Goal: Task Accomplishment & Management: Manage account settings

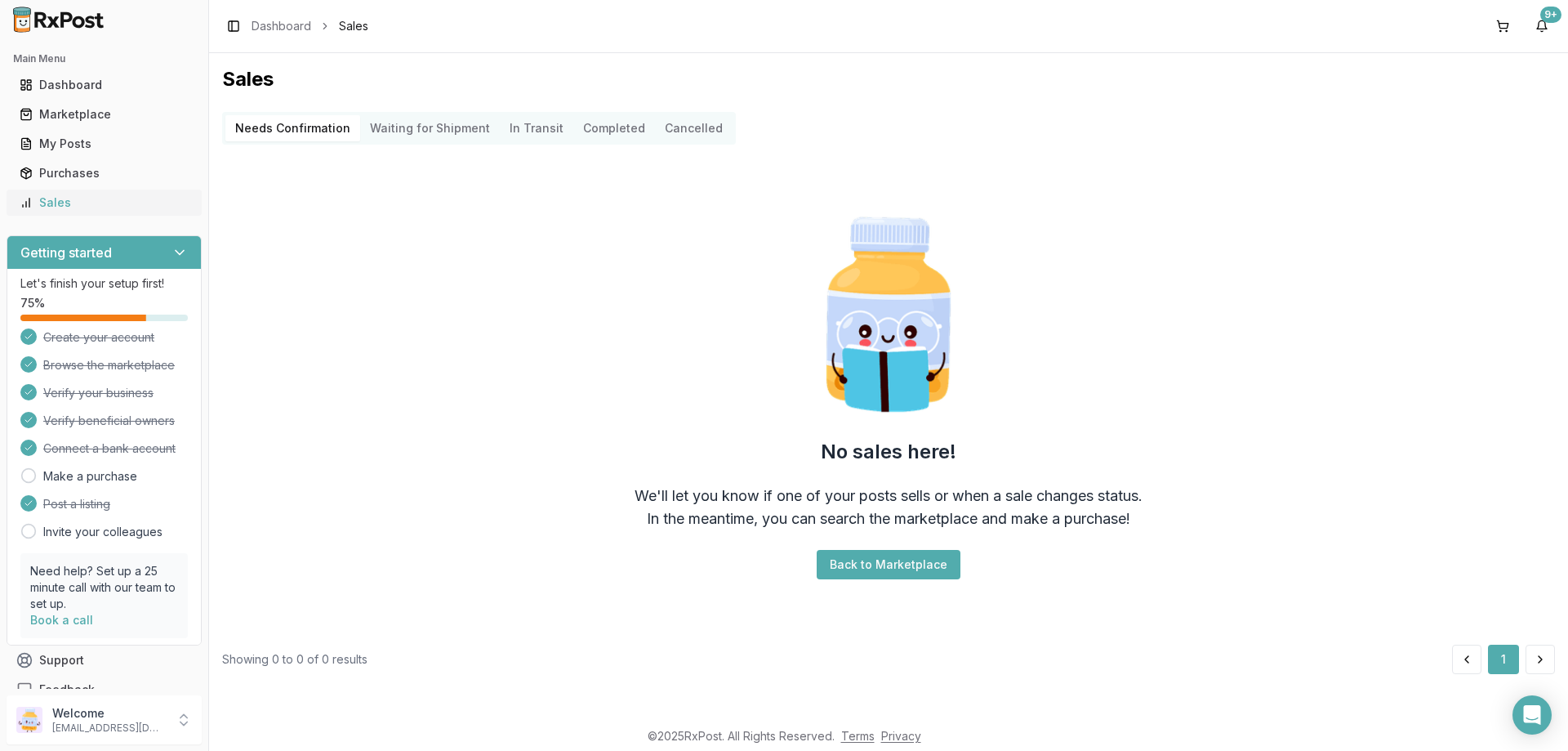
click at [118, 192] on link "Sales" at bounding box center [104, 203] width 183 height 30
click at [64, 210] on div "Sales" at bounding box center [104, 202] width 169 height 16
click at [73, 178] on div "Purchases" at bounding box center [104, 173] width 169 height 16
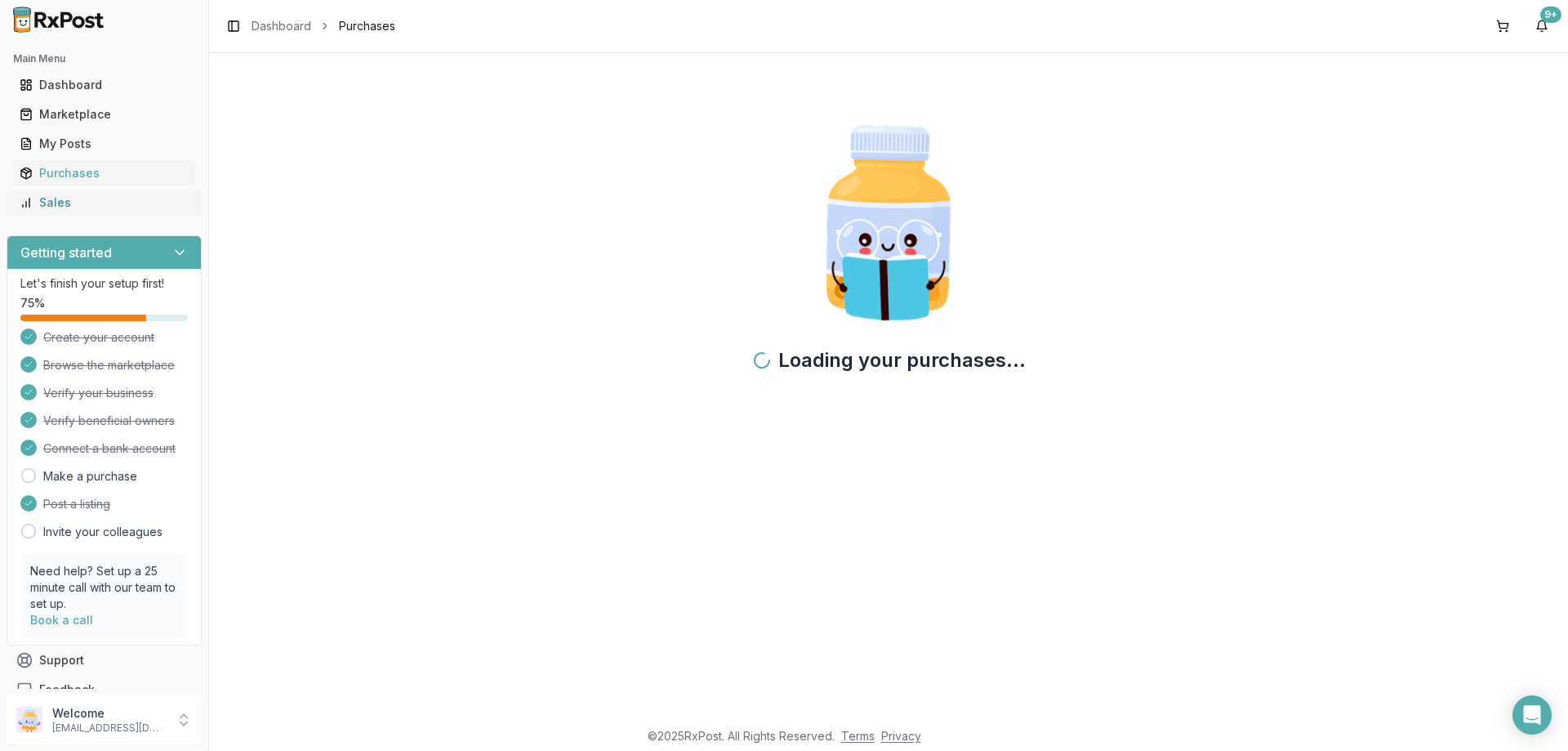
click at [95, 198] on div "Sales" at bounding box center [104, 202] width 169 height 16
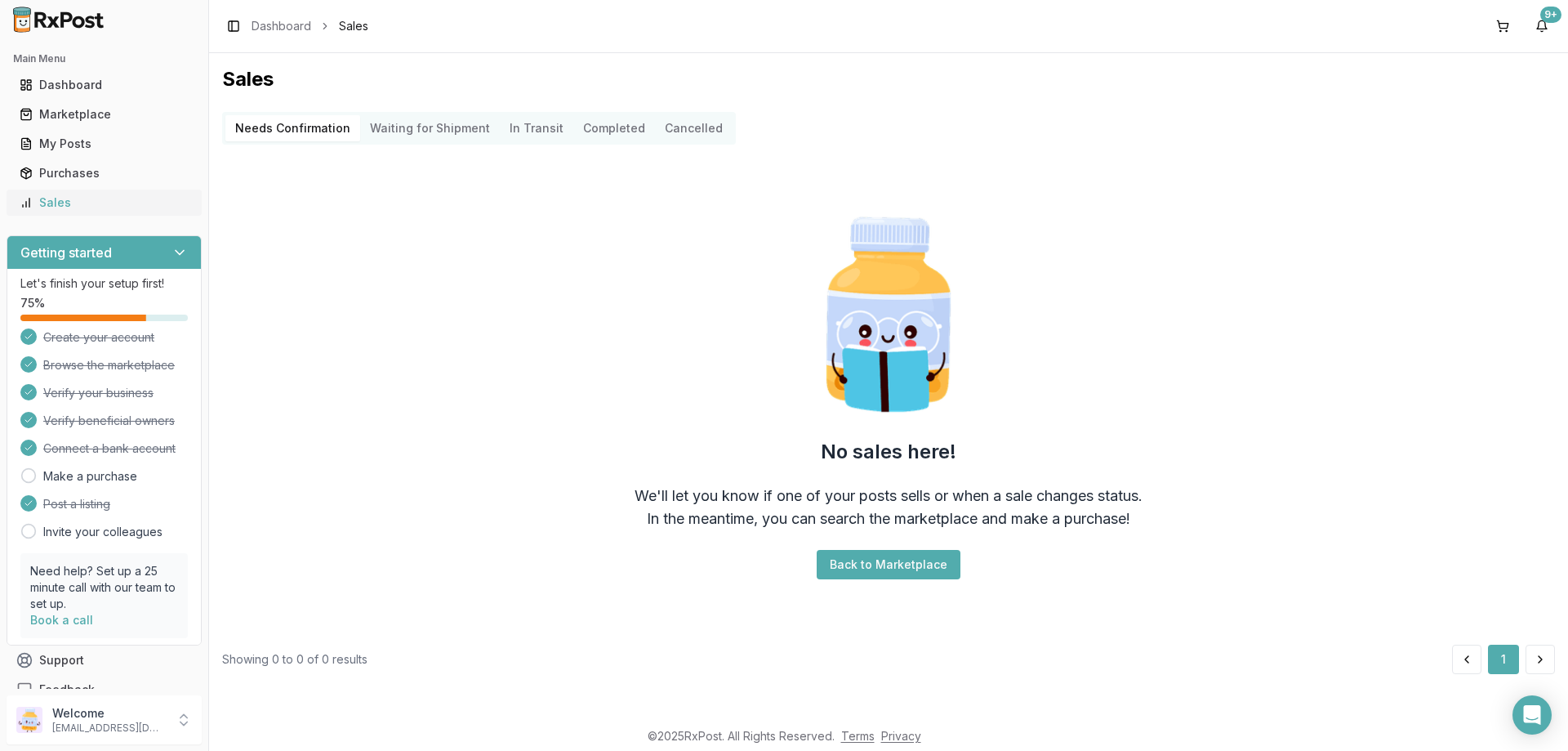
click at [132, 205] on div "Sales" at bounding box center [104, 202] width 169 height 16
click at [424, 133] on Shipment "Waiting for Shipment" at bounding box center [430, 128] width 140 height 26
click at [289, 127] on Confirmation "Needs Confirmation" at bounding box center [292, 128] width 135 height 26
click at [592, 133] on button "Completed" at bounding box center [613, 128] width 81 height 26
click at [292, 131] on Confirmation "Needs Confirmation" at bounding box center [292, 128] width 135 height 26
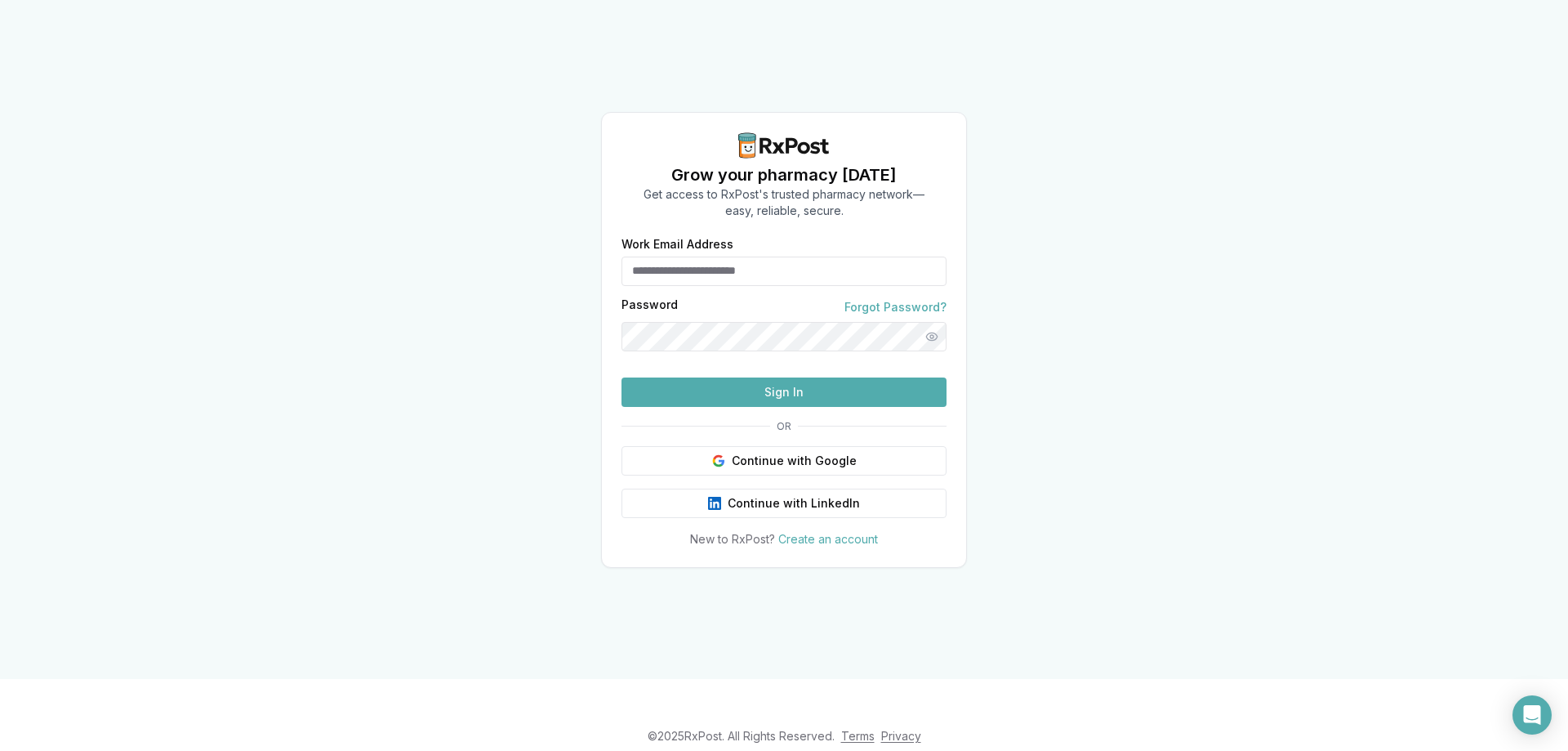
type input "**********"
click at [775, 407] on button "Sign In" at bounding box center [784, 392] width 325 height 30
click at [702, 407] on button "Sign In" at bounding box center [784, 392] width 325 height 30
click at [816, 407] on button "Sign In" at bounding box center [784, 392] width 325 height 30
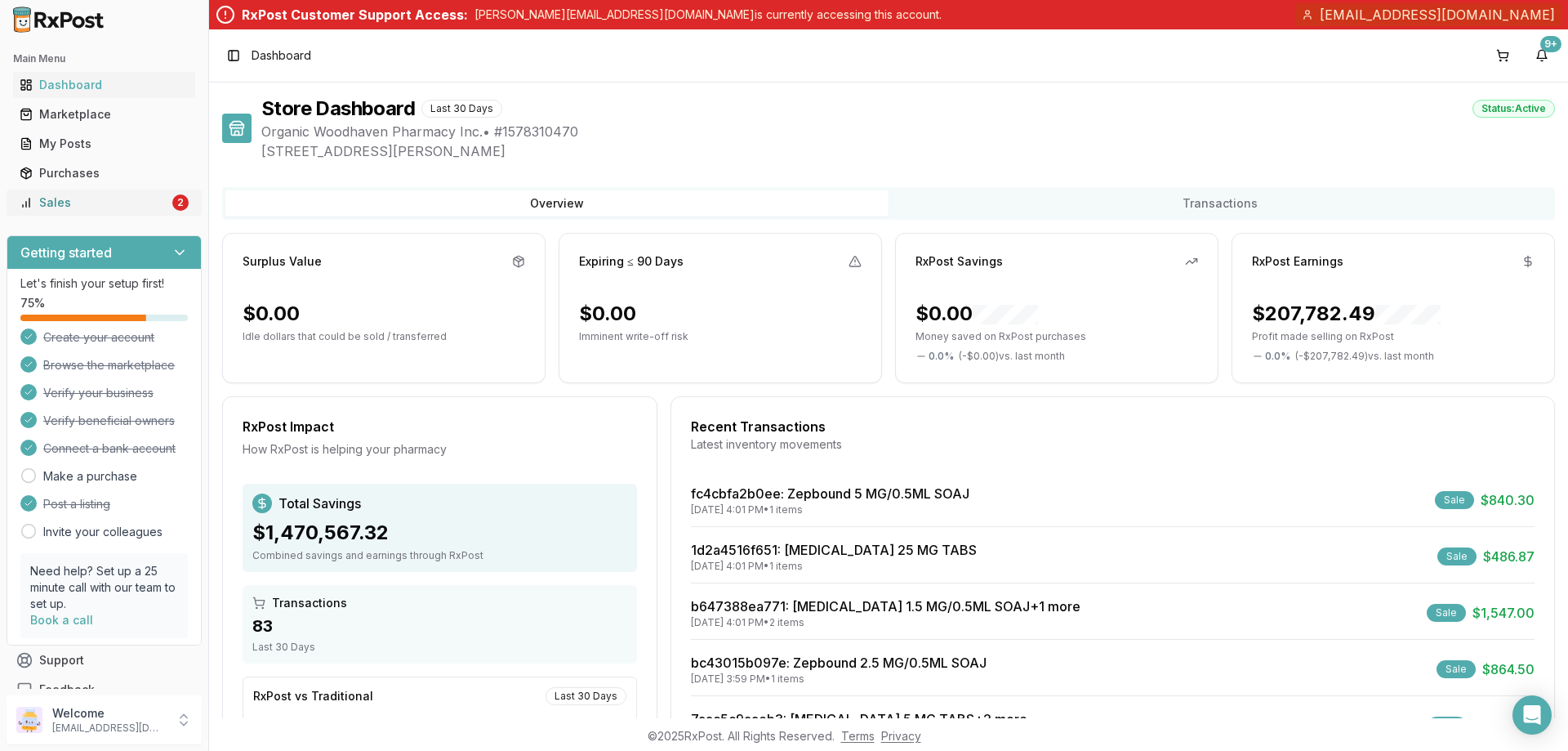
drag, startPoint x: 48, startPoint y: 197, endPoint x: 173, endPoint y: 202, distance: 125.1
click at [48, 196] on div "Sales" at bounding box center [95, 202] width 149 height 16
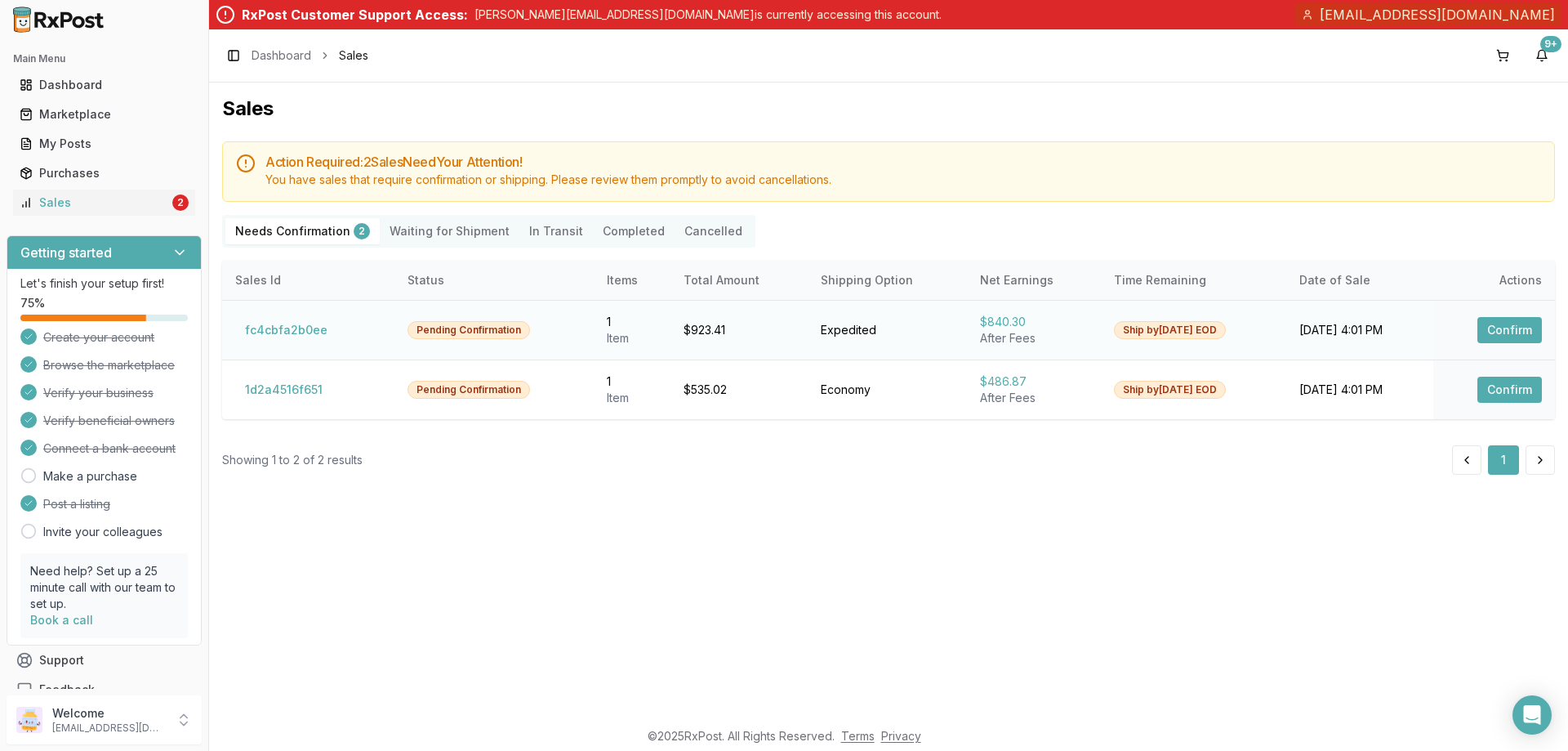
click at [1514, 331] on button "Confirm" at bounding box center [1510, 330] width 65 height 26
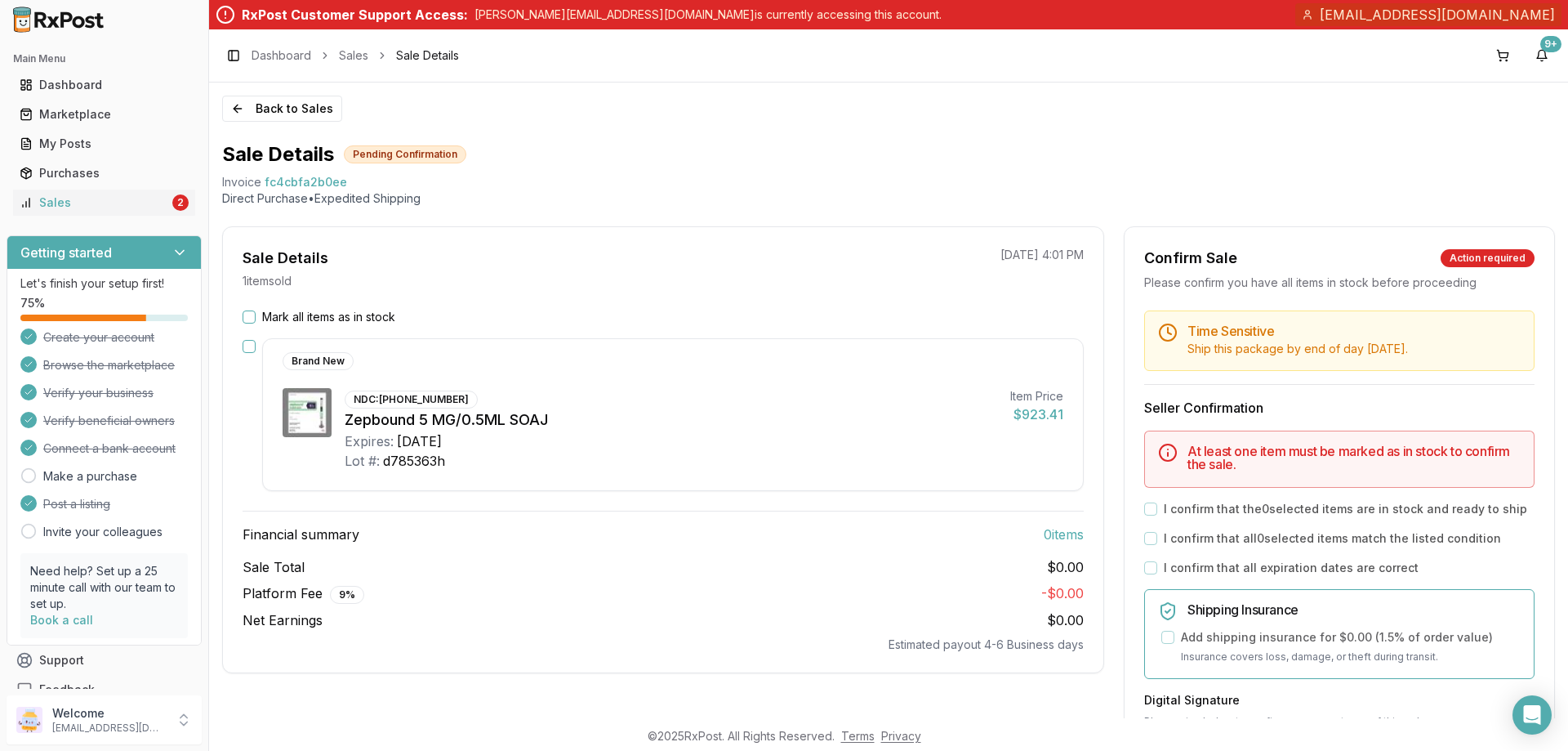
click at [258, 314] on div "Mark all items as in stock" at bounding box center [663, 316] width 842 height 16
click at [250, 313] on button "Mark all items as in stock" at bounding box center [249, 317] width 13 height 13
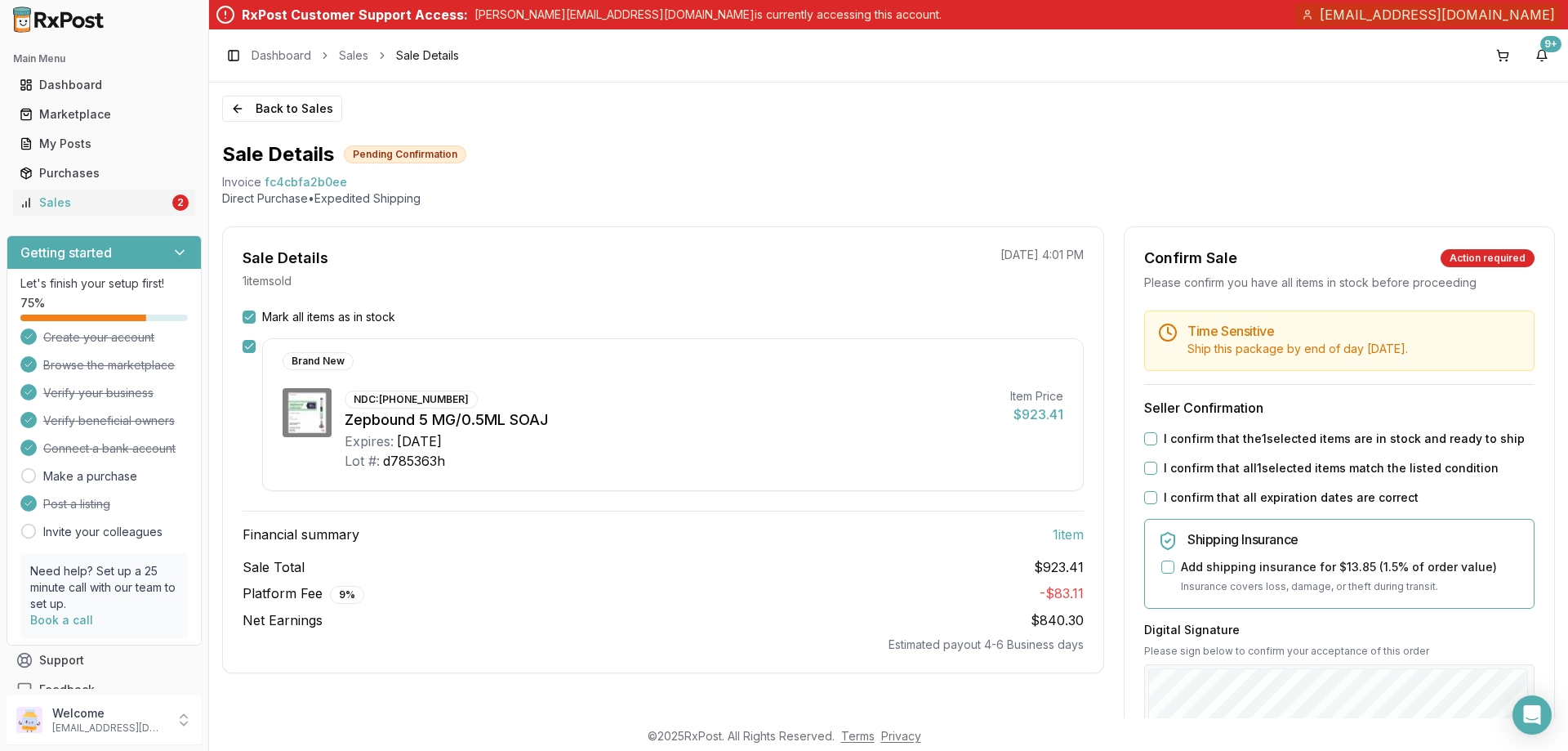
click at [1138, 440] on div "Time Sensitive Ship this package by end of day Thursday, September 11th . Selle…" at bounding box center [1340, 655] width 430 height 690
click at [1145, 441] on button "I confirm that the 1 selected items are in stock and ready to ship" at bounding box center [1151, 439] width 13 height 13
click at [1145, 472] on div "I confirm that all 1 selected items match the listed condition" at bounding box center [1340, 467] width 391 height 16
click at [1149, 468] on button "I confirm that all 1 selected items match the listed condition" at bounding box center [1151, 468] width 13 height 13
click at [1149, 492] on button "I confirm that all expiration dates are correct" at bounding box center [1151, 498] width 13 height 13
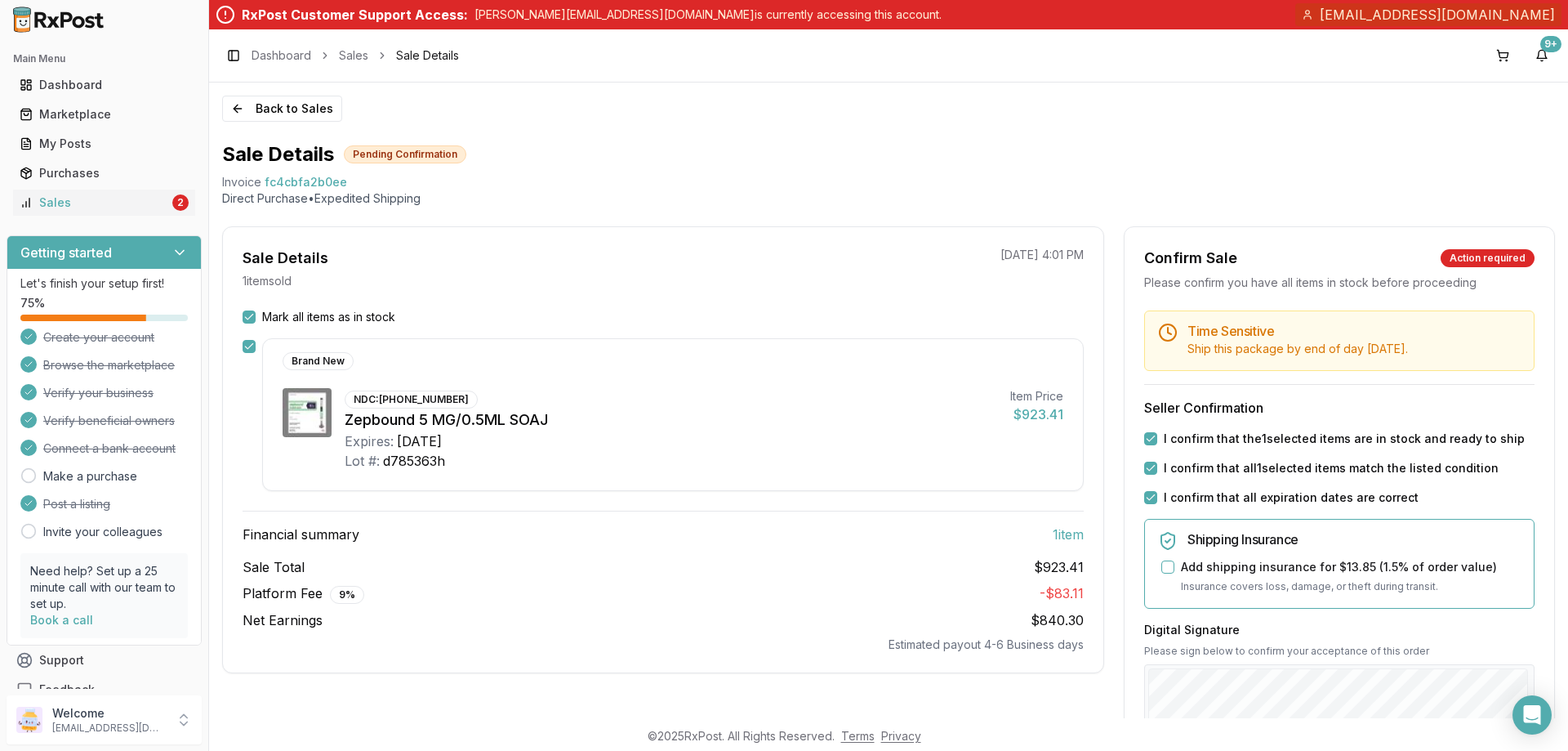
scroll to position [327, 0]
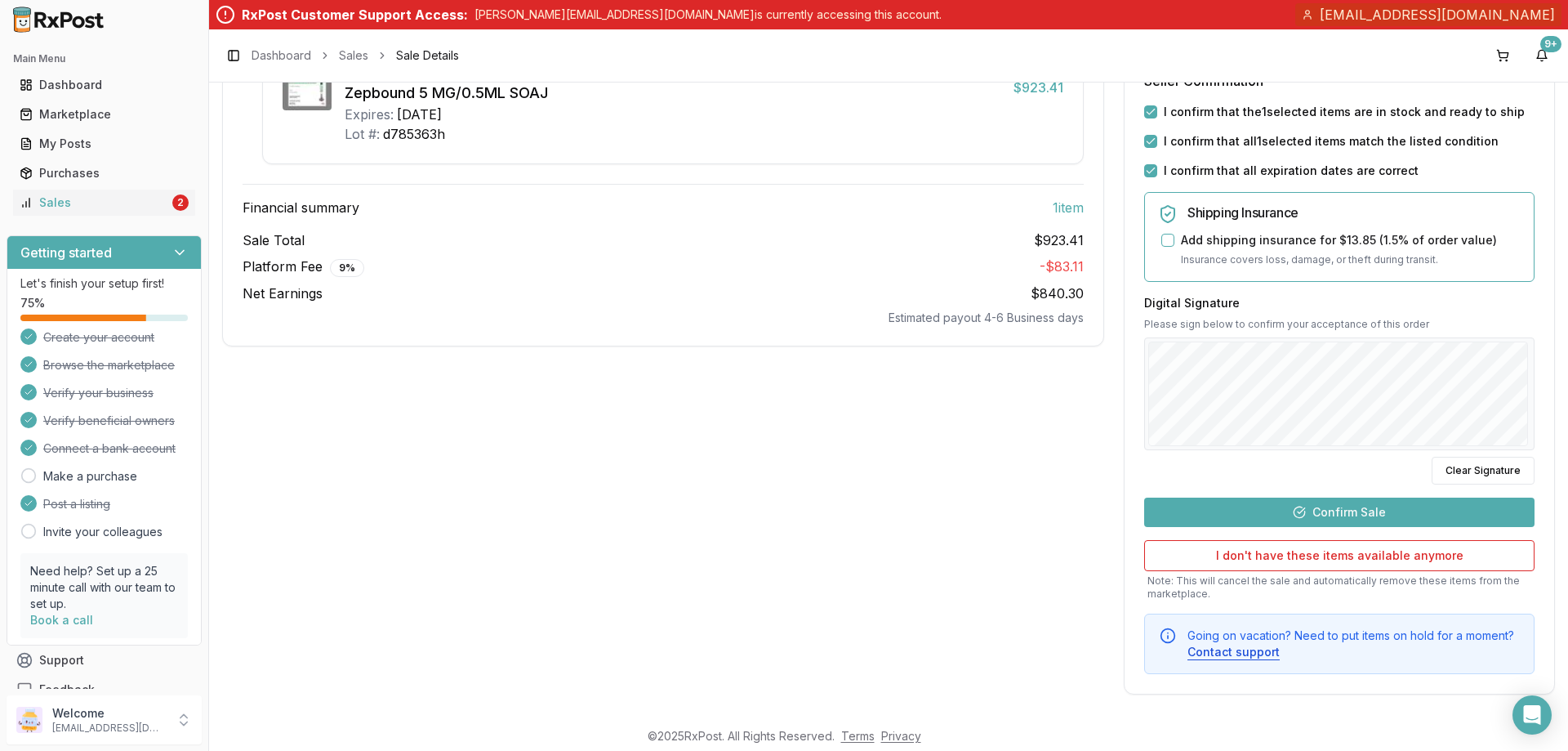
click at [1299, 504] on button "Confirm Sale" at bounding box center [1340, 512] width 391 height 30
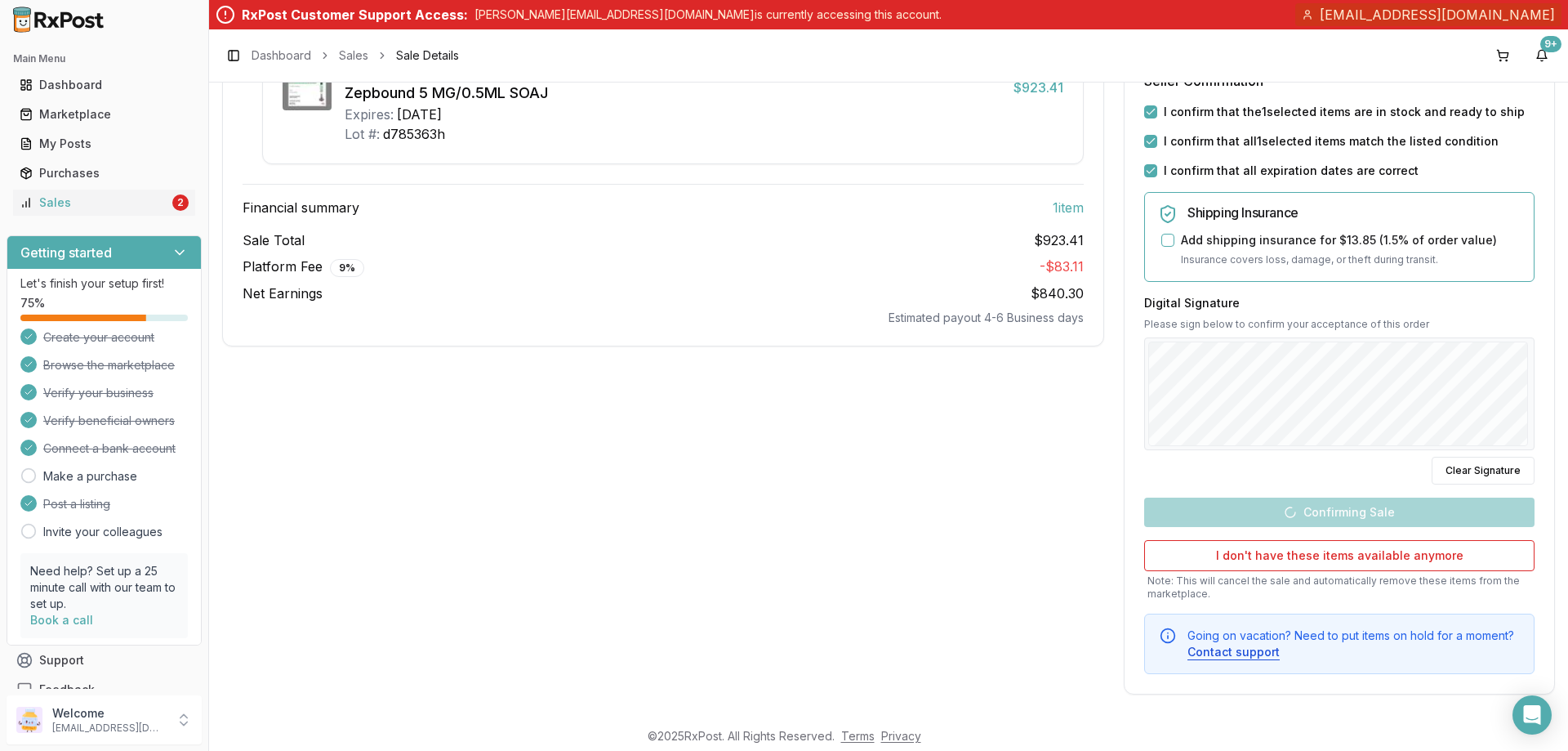
scroll to position [25, 0]
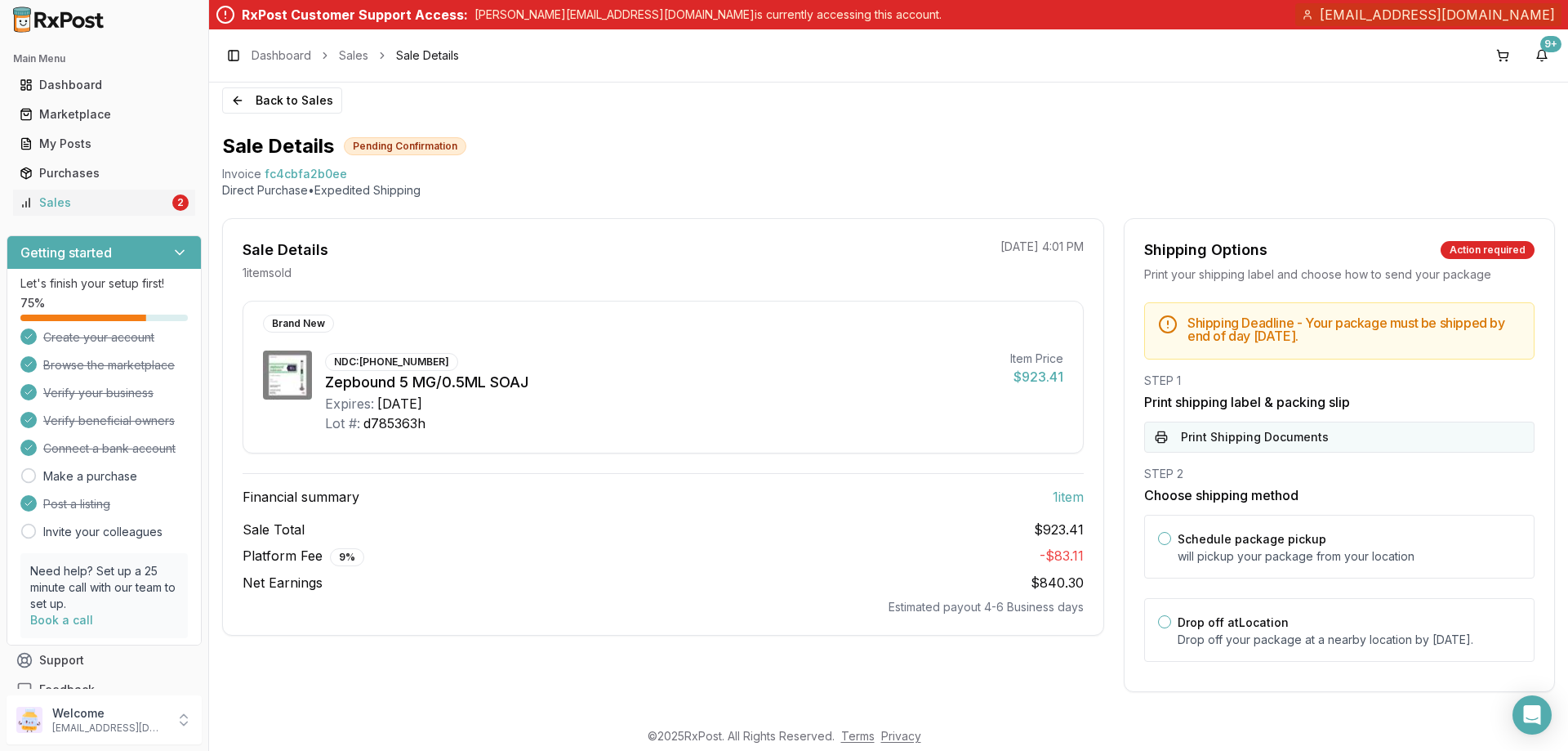
click at [1292, 421] on button "Print Shipping Documents" at bounding box center [1340, 437] width 391 height 31
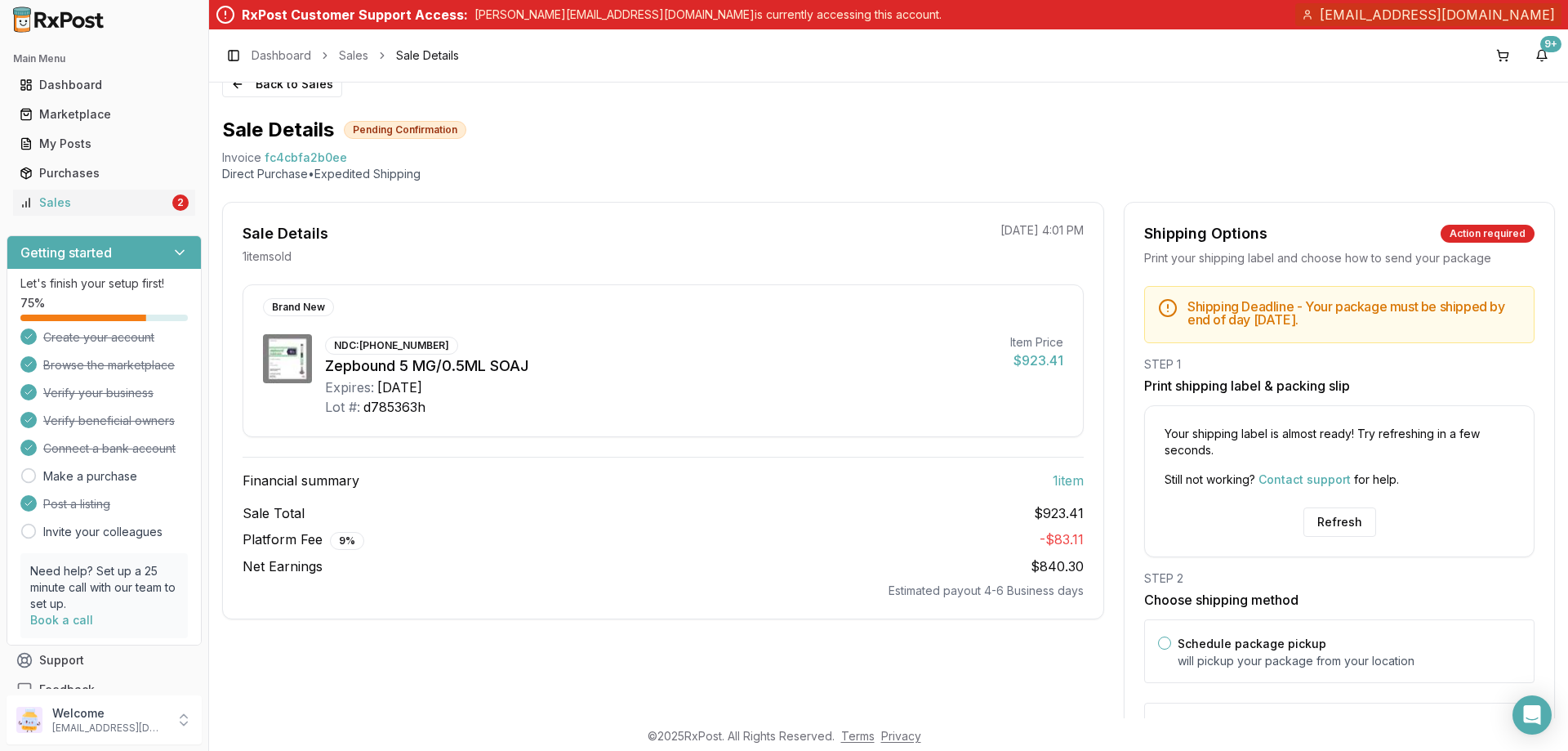
click at [1298, 531] on div "Refresh" at bounding box center [1340, 522] width 389 height 30
click at [1319, 527] on button "Refresh" at bounding box center [1340, 522] width 73 height 30
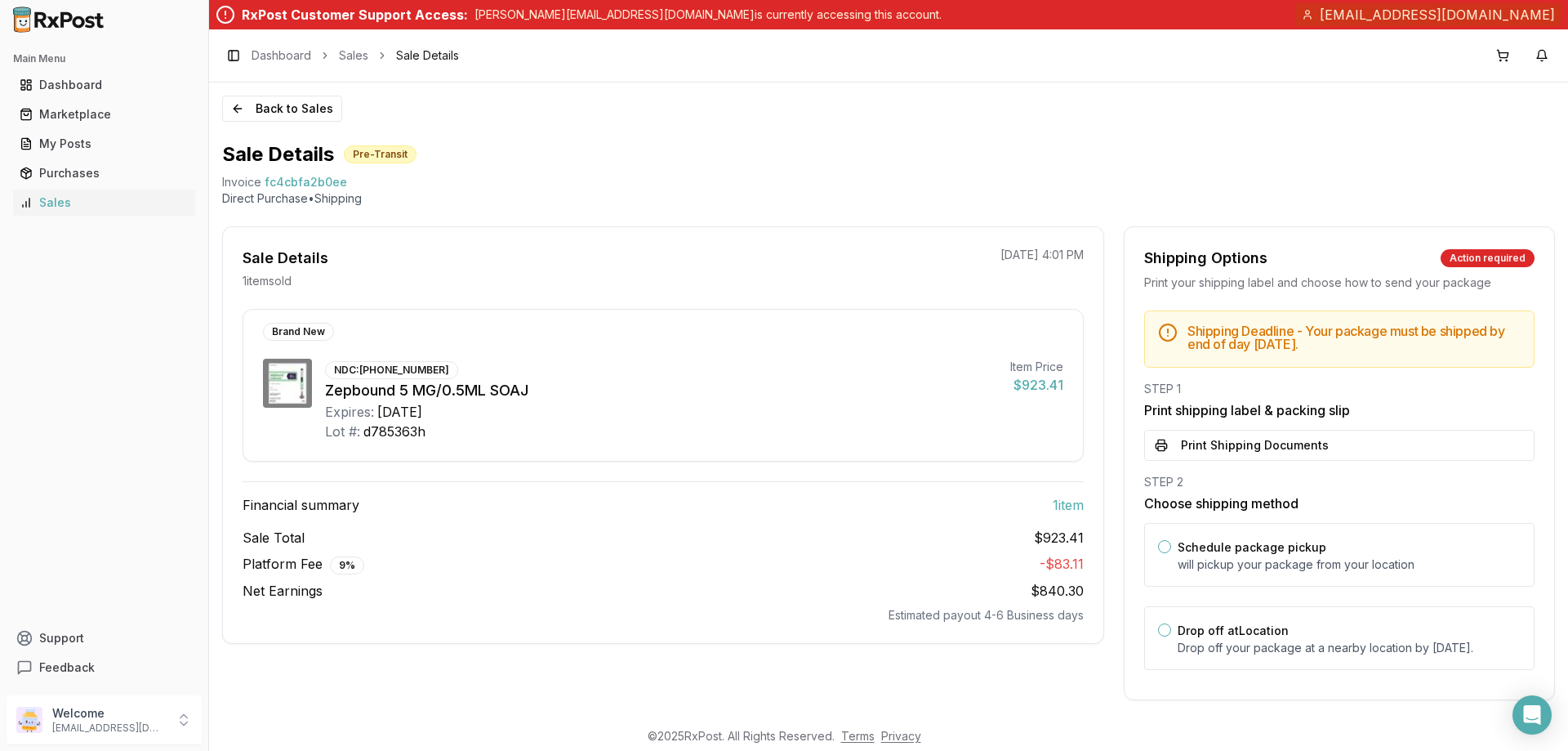
click at [1191, 446] on button "Print Shipping Documents" at bounding box center [1340, 445] width 391 height 31
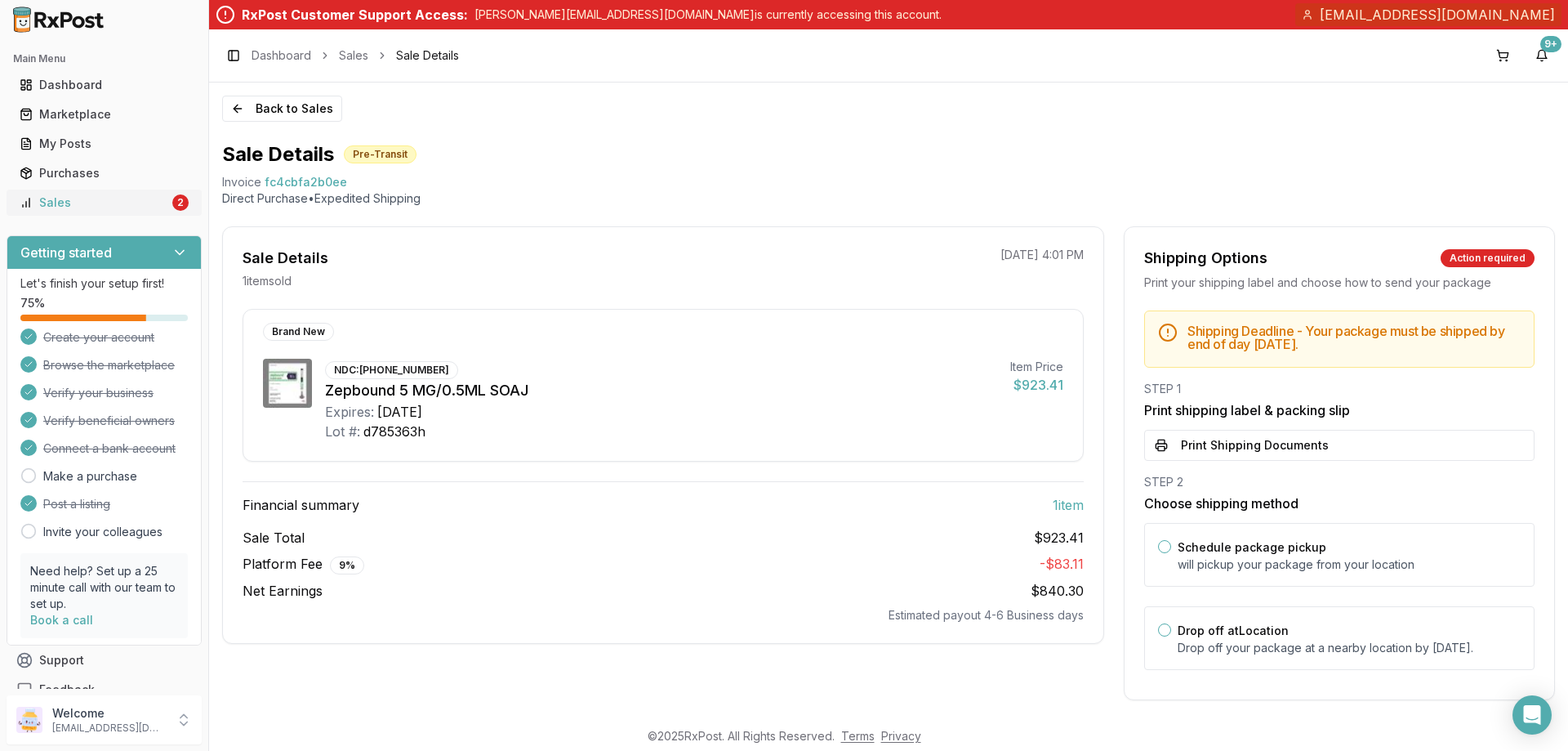
click at [135, 209] on div "Sales" at bounding box center [95, 202] width 149 height 16
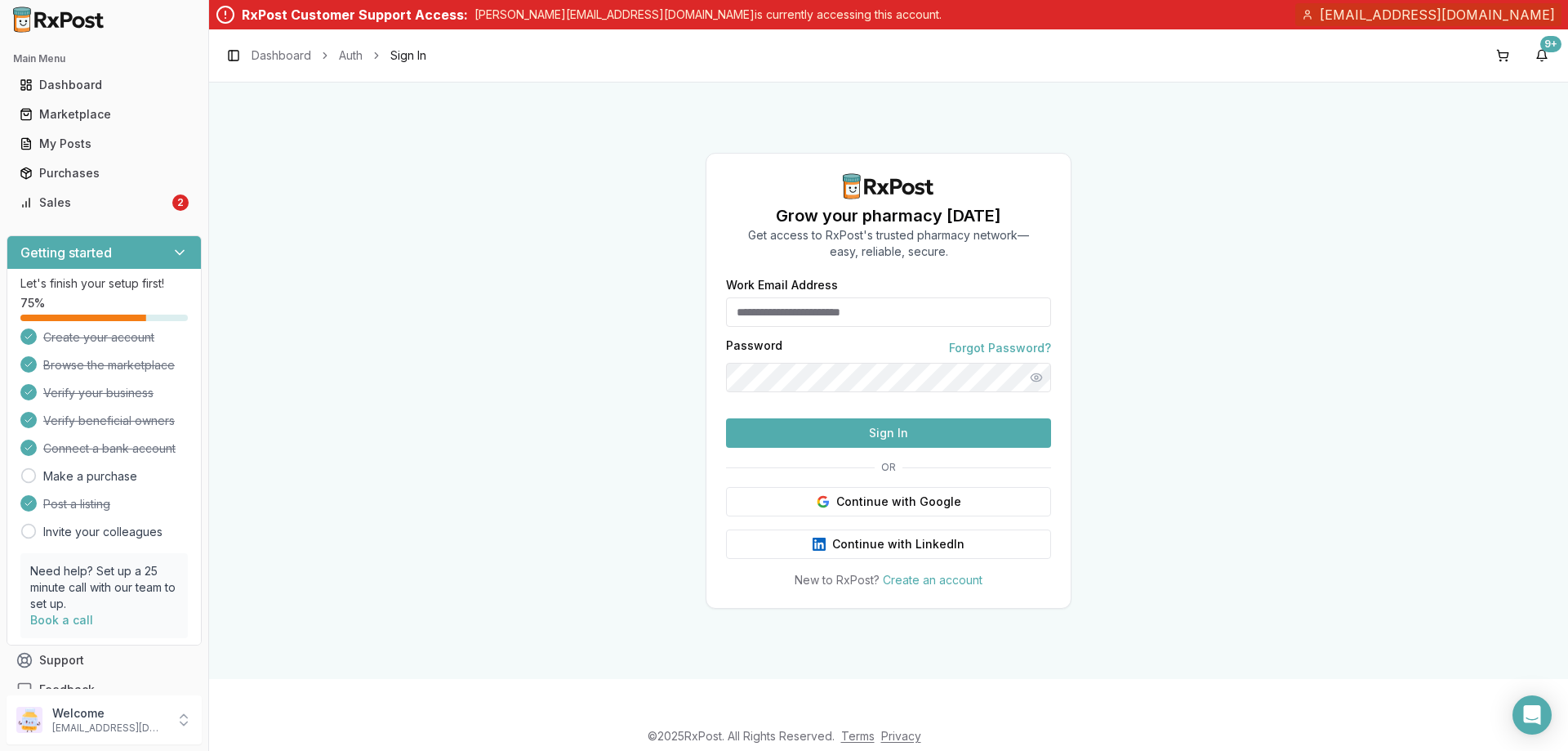
type input "**********"
click at [865, 447] on button "Sign In" at bounding box center [889, 433] width 325 height 30
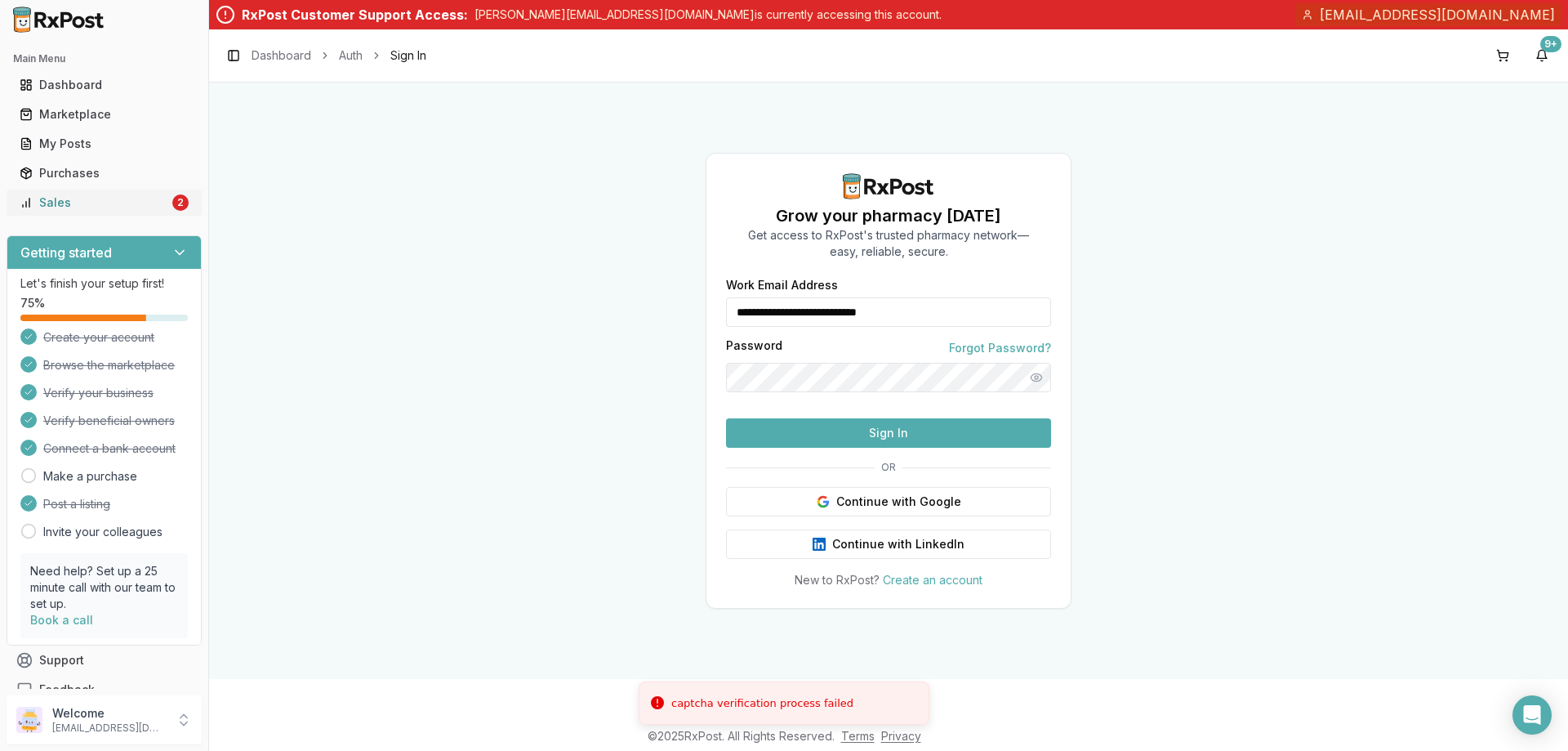
click at [77, 211] on link "Sales 2" at bounding box center [104, 203] width 183 height 30
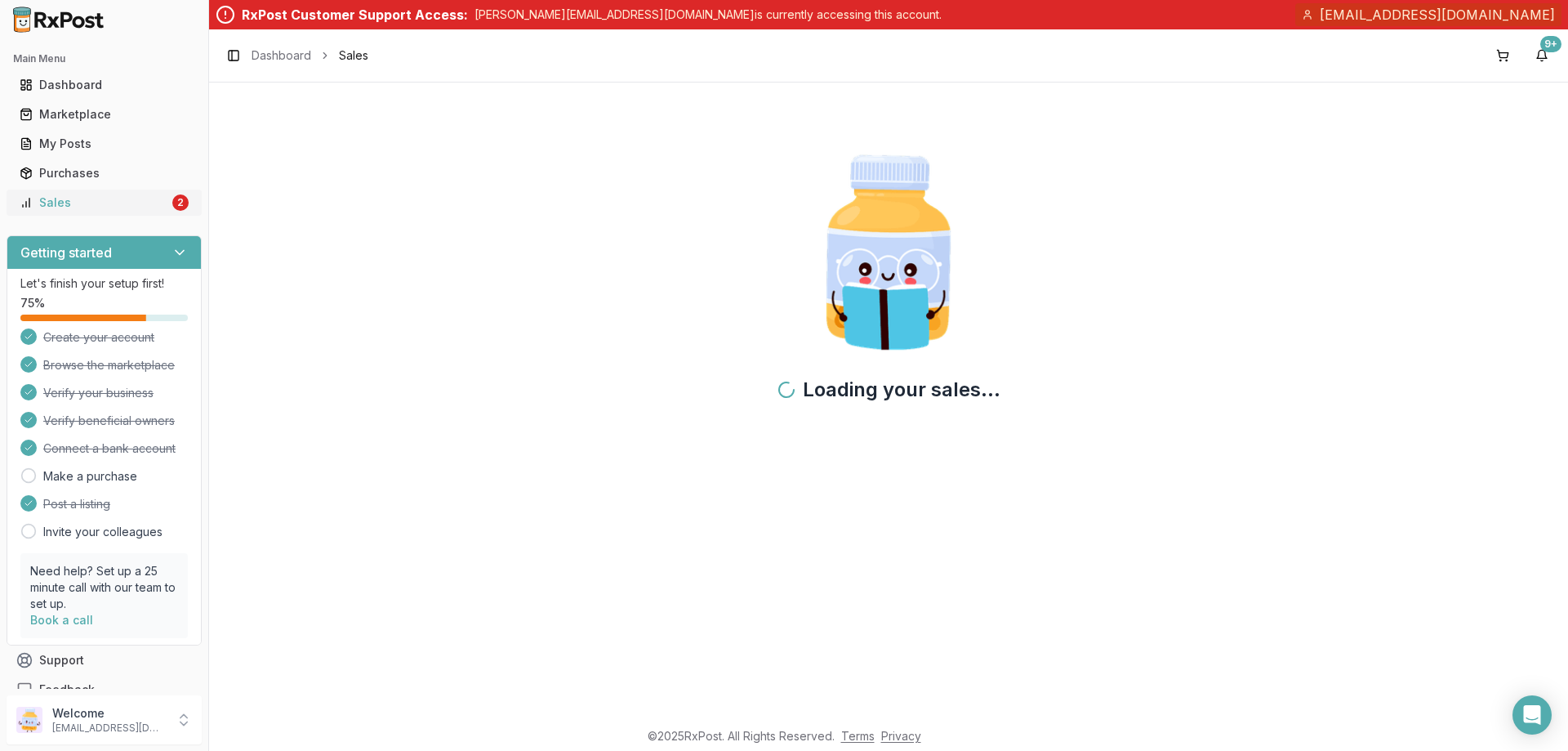
click at [98, 204] on div "Sales" at bounding box center [95, 202] width 149 height 16
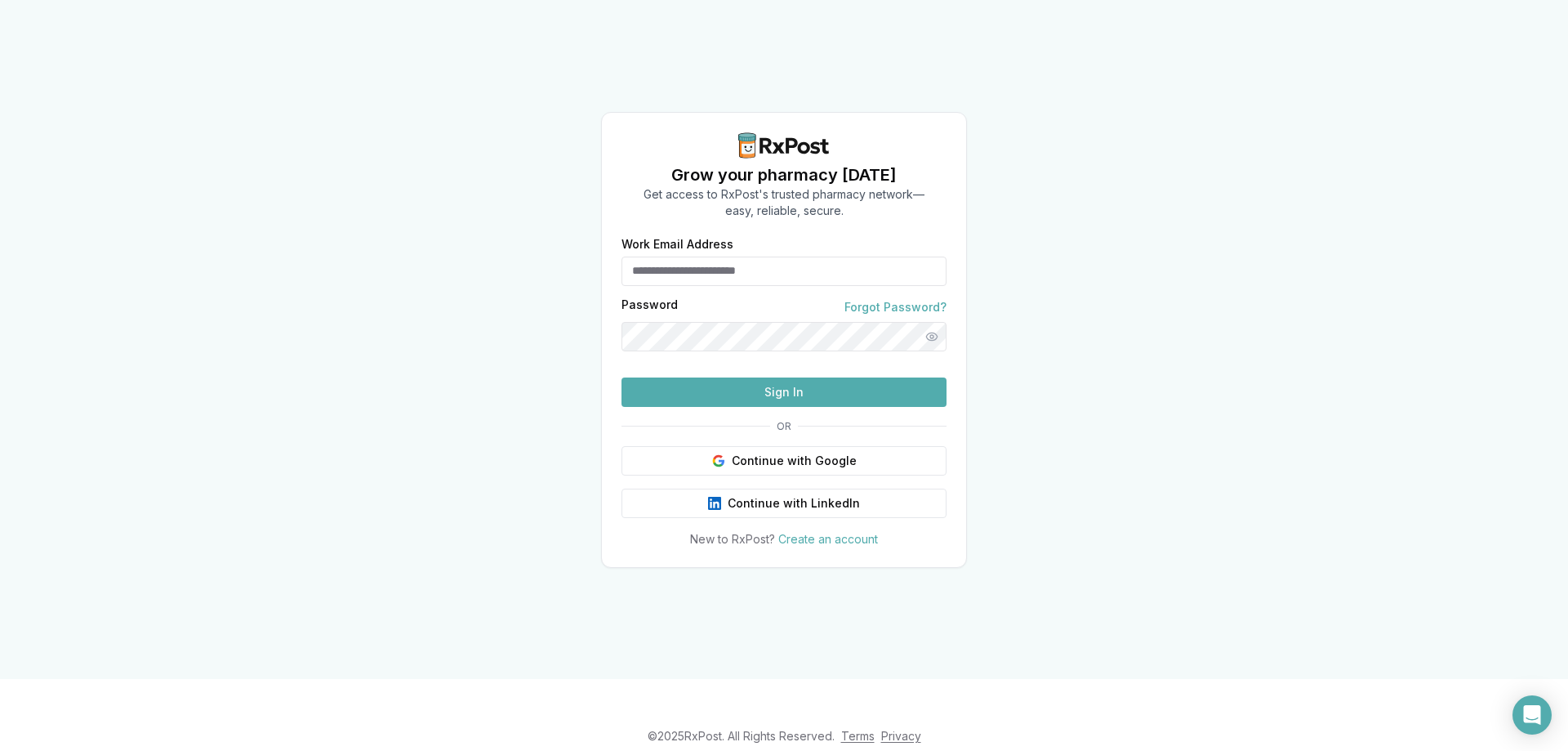
type input "**********"
drag, startPoint x: 692, startPoint y: 430, endPoint x: 762, endPoint y: 425, distance: 70.2
click at [693, 407] on button "Sign In" at bounding box center [784, 392] width 325 height 30
click at [757, 407] on button "Sign In" at bounding box center [784, 392] width 325 height 30
click at [1080, 244] on div "**********" at bounding box center [784, 339] width 1568 height 678
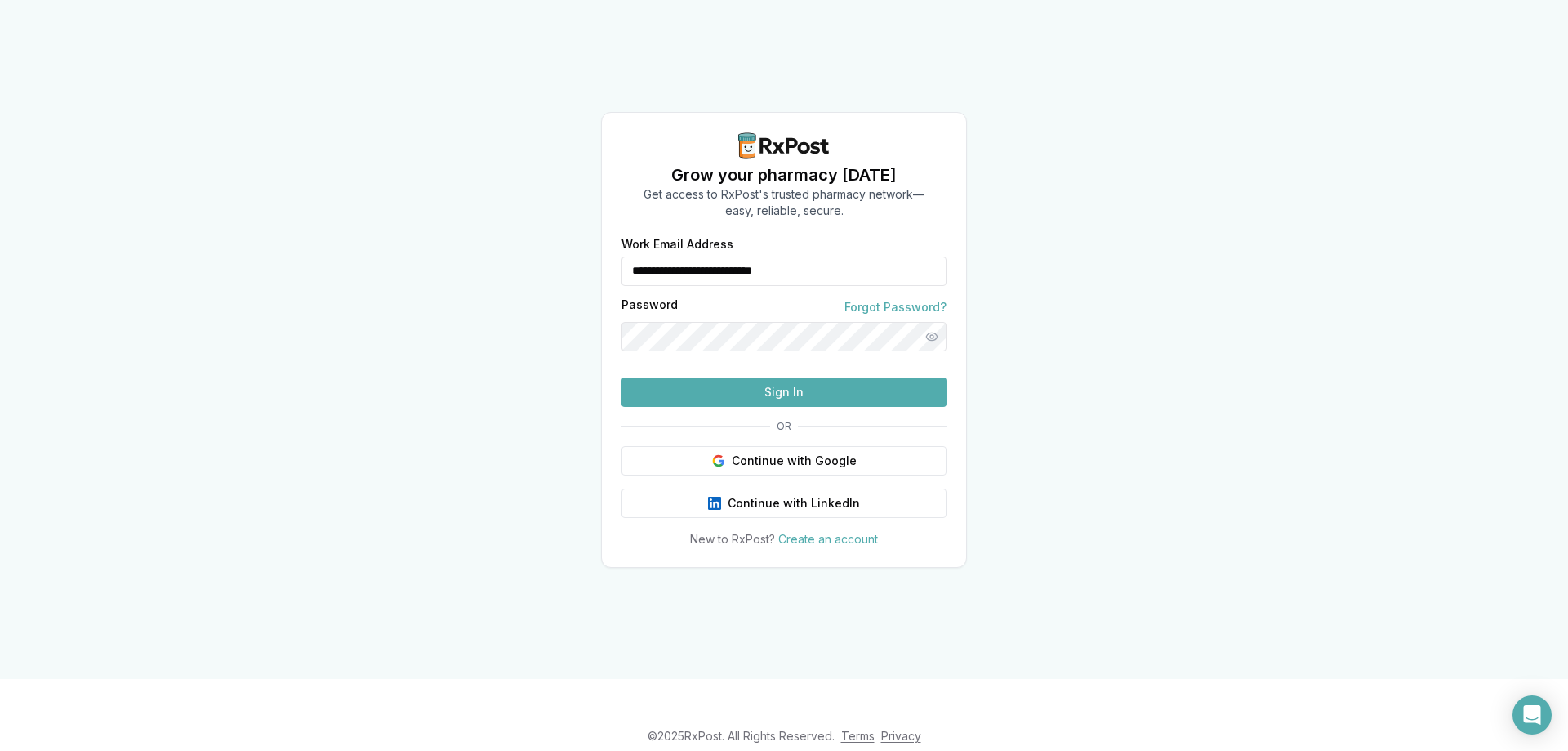
click at [788, 436] on div "**********" at bounding box center [784, 393] width 364 height 309
click at [788, 407] on button "Sign In" at bounding box center [784, 392] width 325 height 30
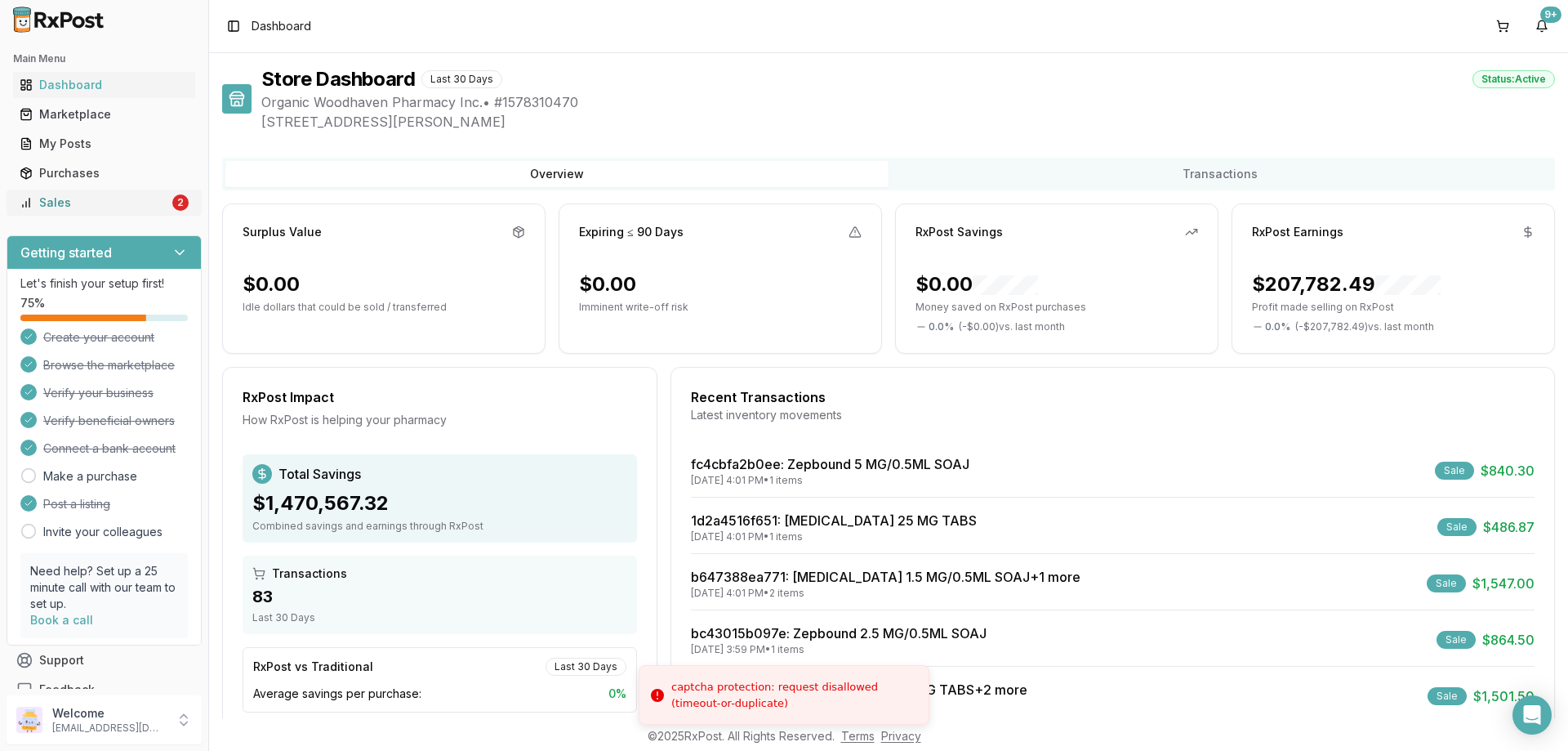
click at [164, 195] on link "Sales 2" at bounding box center [104, 203] width 183 height 30
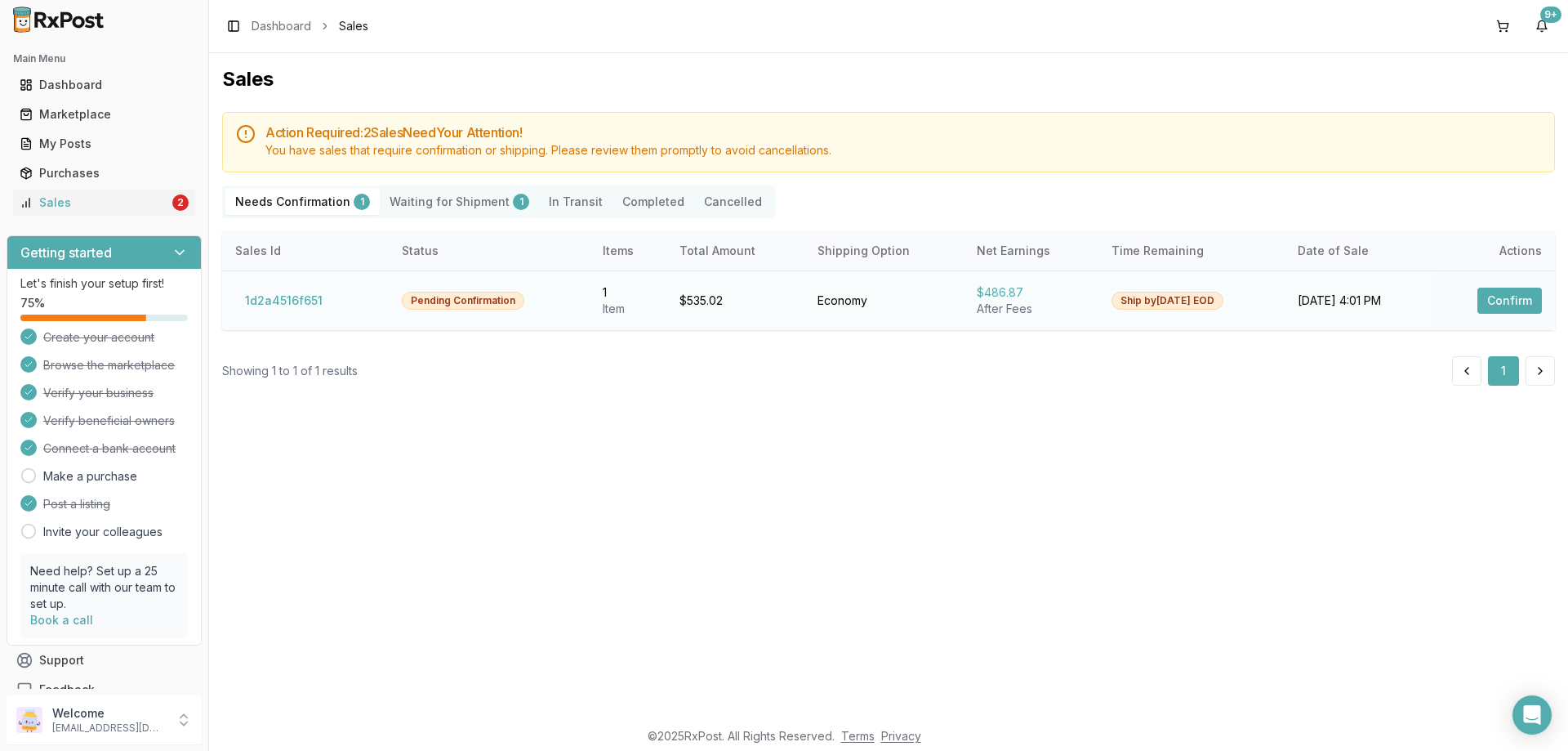
click at [1491, 305] on button "Confirm" at bounding box center [1510, 300] width 65 height 26
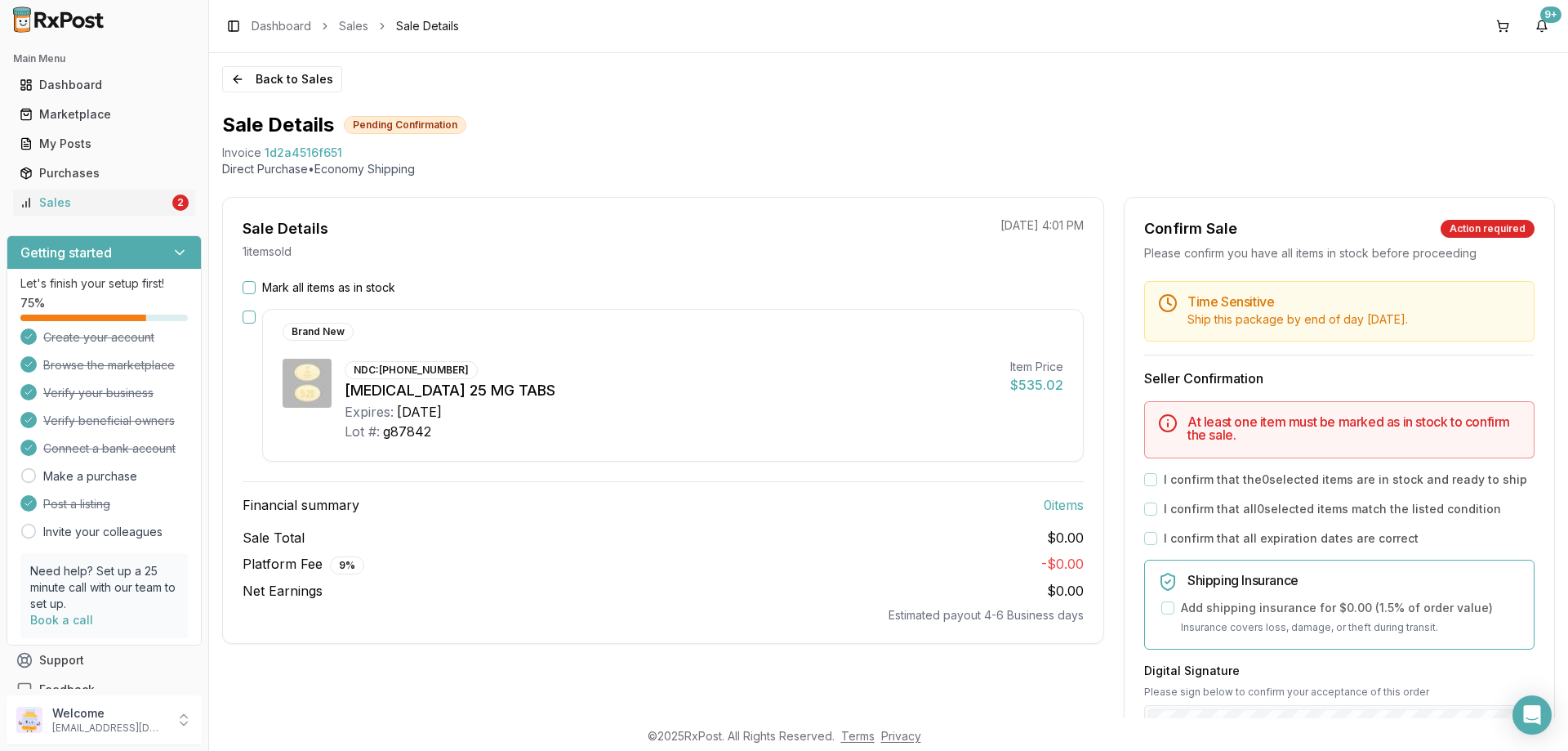
click at [255, 285] on button "Mark all items as in stock" at bounding box center [249, 288] width 13 height 13
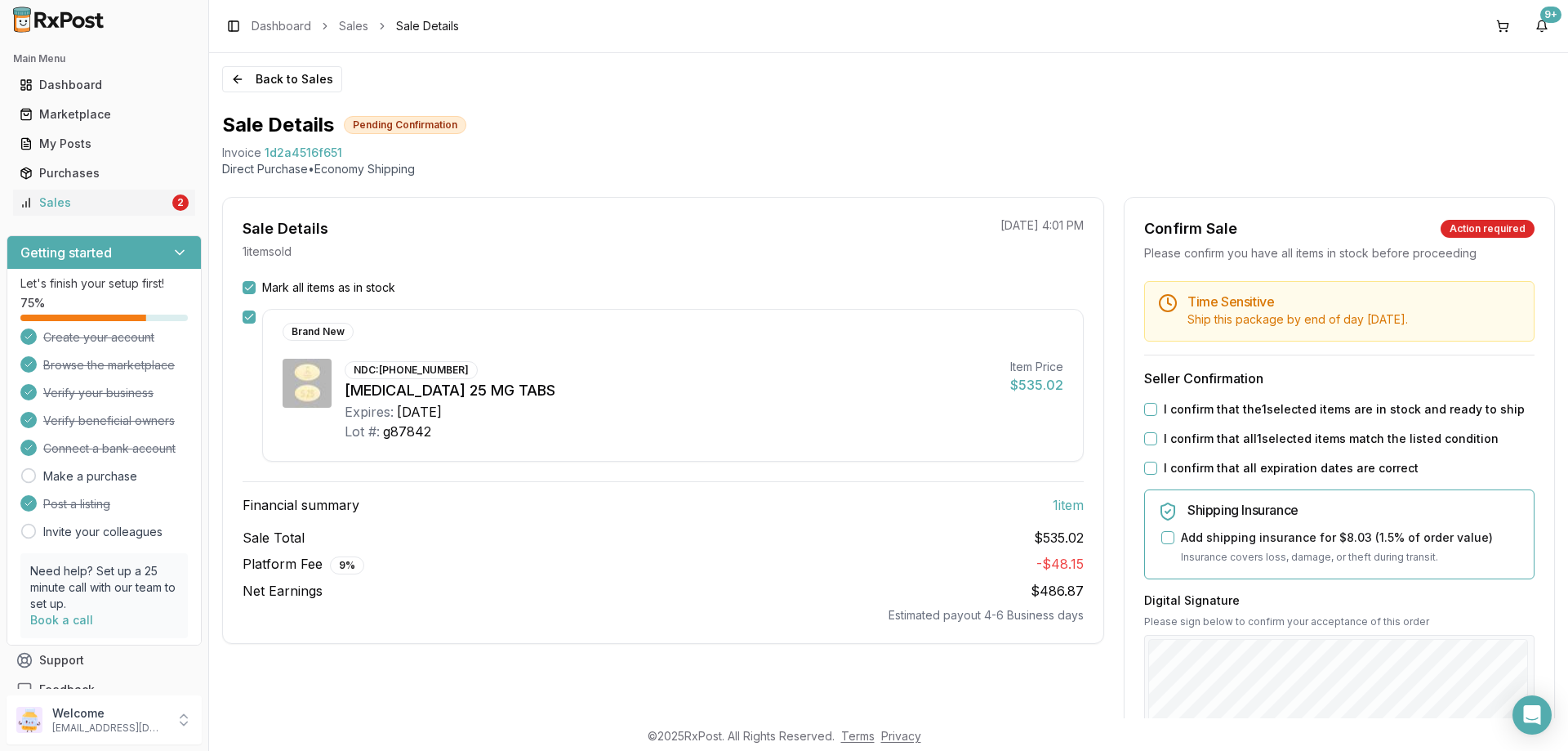
click at [1164, 418] on label "I confirm that the 1 selected items are in stock and ready to ship" at bounding box center [1344, 409] width 361 height 16
click at [1157, 416] on button "I confirm that the 1 selected items are in stock and ready to ship" at bounding box center [1151, 409] width 13 height 13
click at [1153, 447] on div "I confirm that all 1 selected items match the listed condition" at bounding box center [1340, 439] width 391 height 16
click at [1136, 457] on div "Time Sensitive Ship this package by end of day Wednesday, September 17th . Sell…" at bounding box center [1340, 626] width 430 height 690
click at [1147, 445] on button "I confirm that all 1 selected items match the listed condition" at bounding box center [1151, 439] width 13 height 13
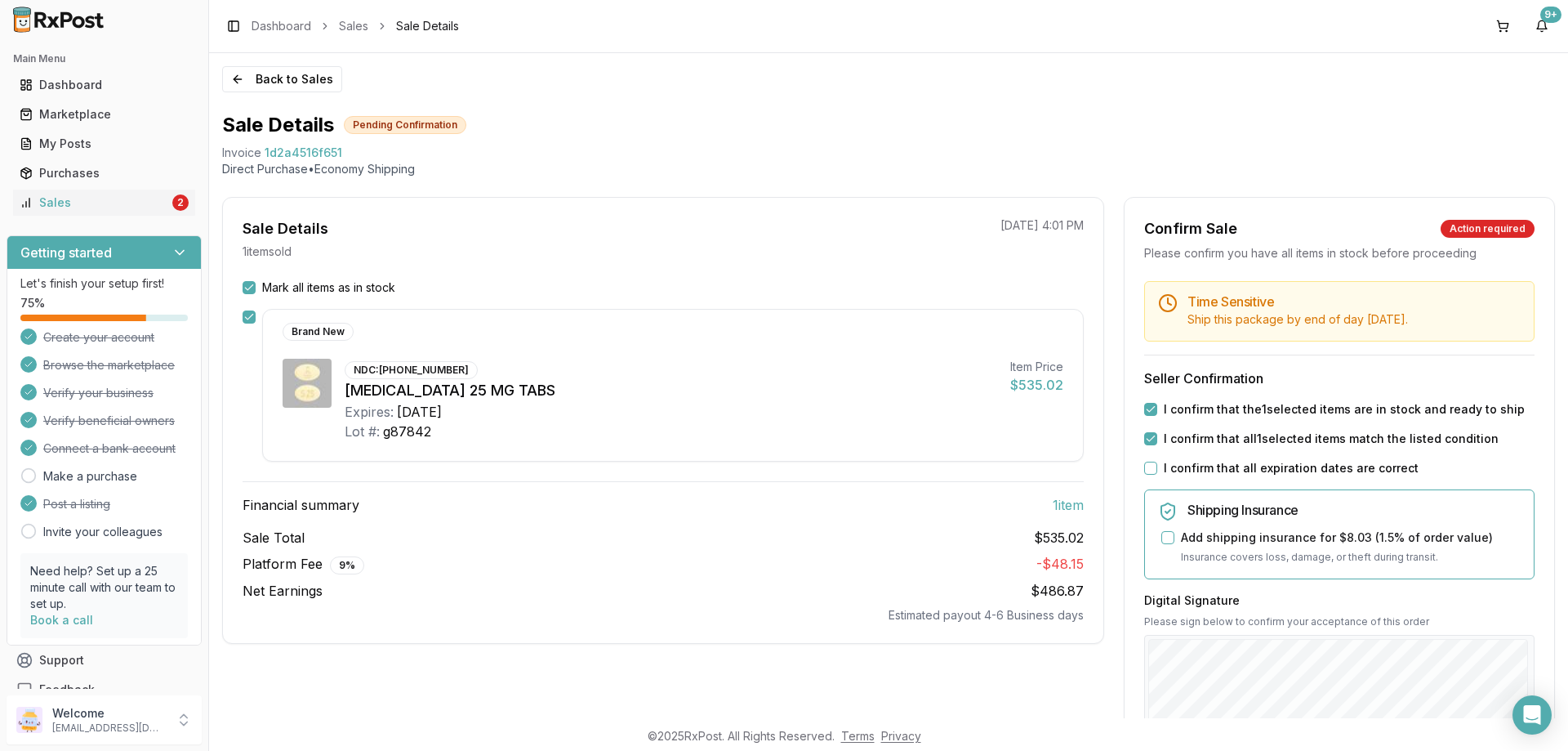
click at [1148, 475] on button "I confirm that all expiration dates are correct" at bounding box center [1151, 468] width 13 height 13
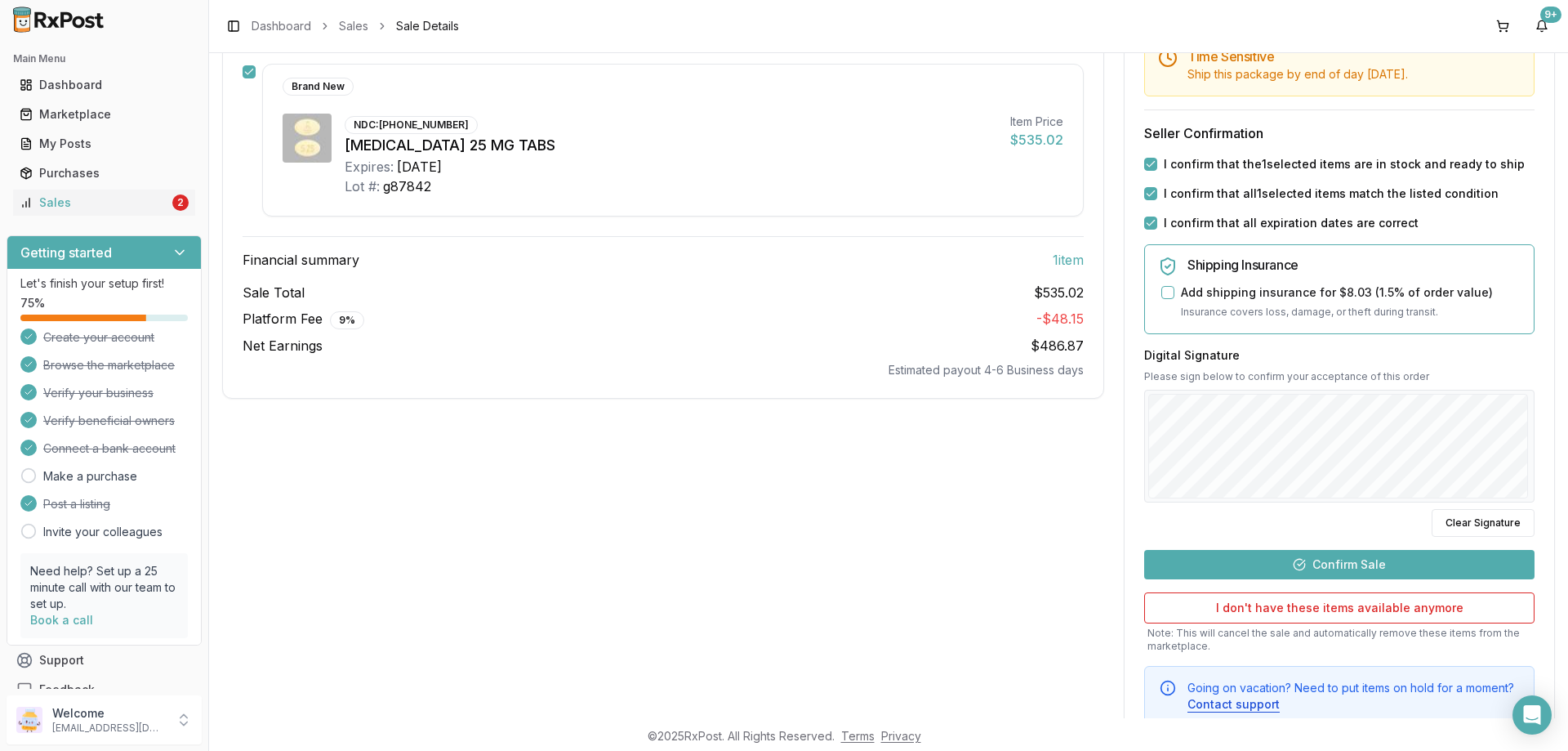
click at [1324, 565] on div "Time Sensitive Ship this package by end of day Wednesday, September 17th . Sell…" at bounding box center [1340, 381] width 430 height 690
click at [1323, 575] on button "Confirm Sale" at bounding box center [1340, 564] width 391 height 30
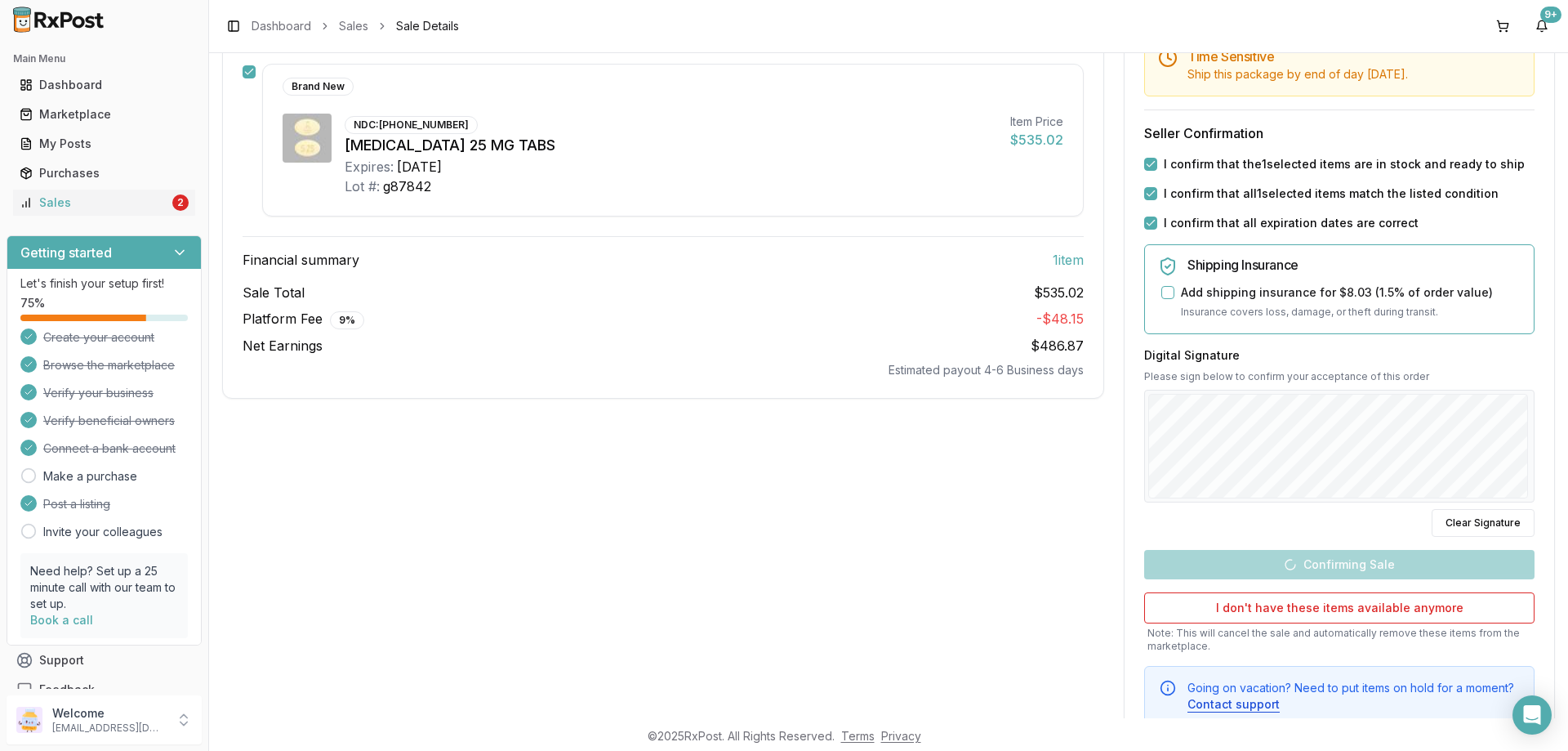
scroll to position [0, 0]
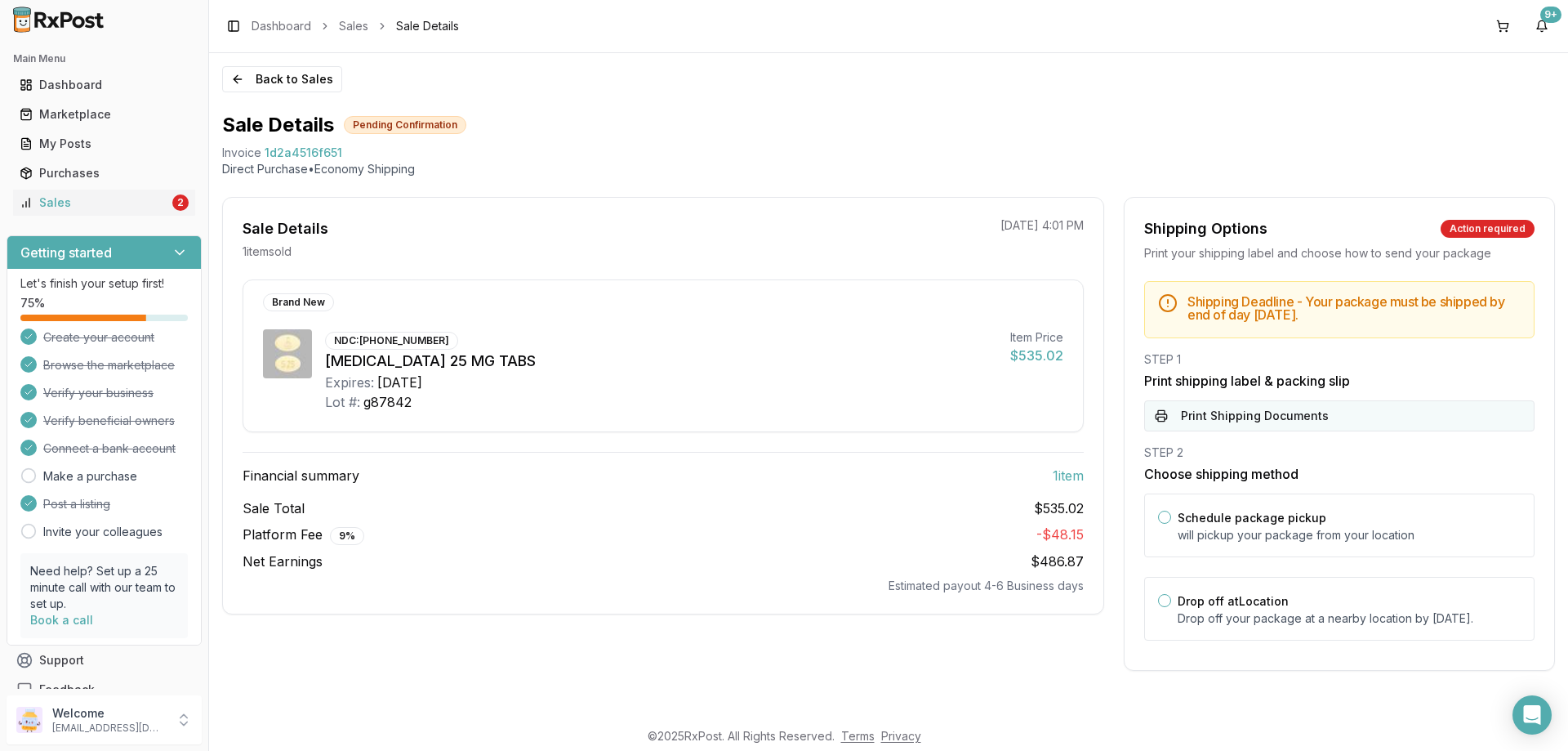
click at [1207, 422] on button "Print Shipping Documents" at bounding box center [1340, 416] width 391 height 31
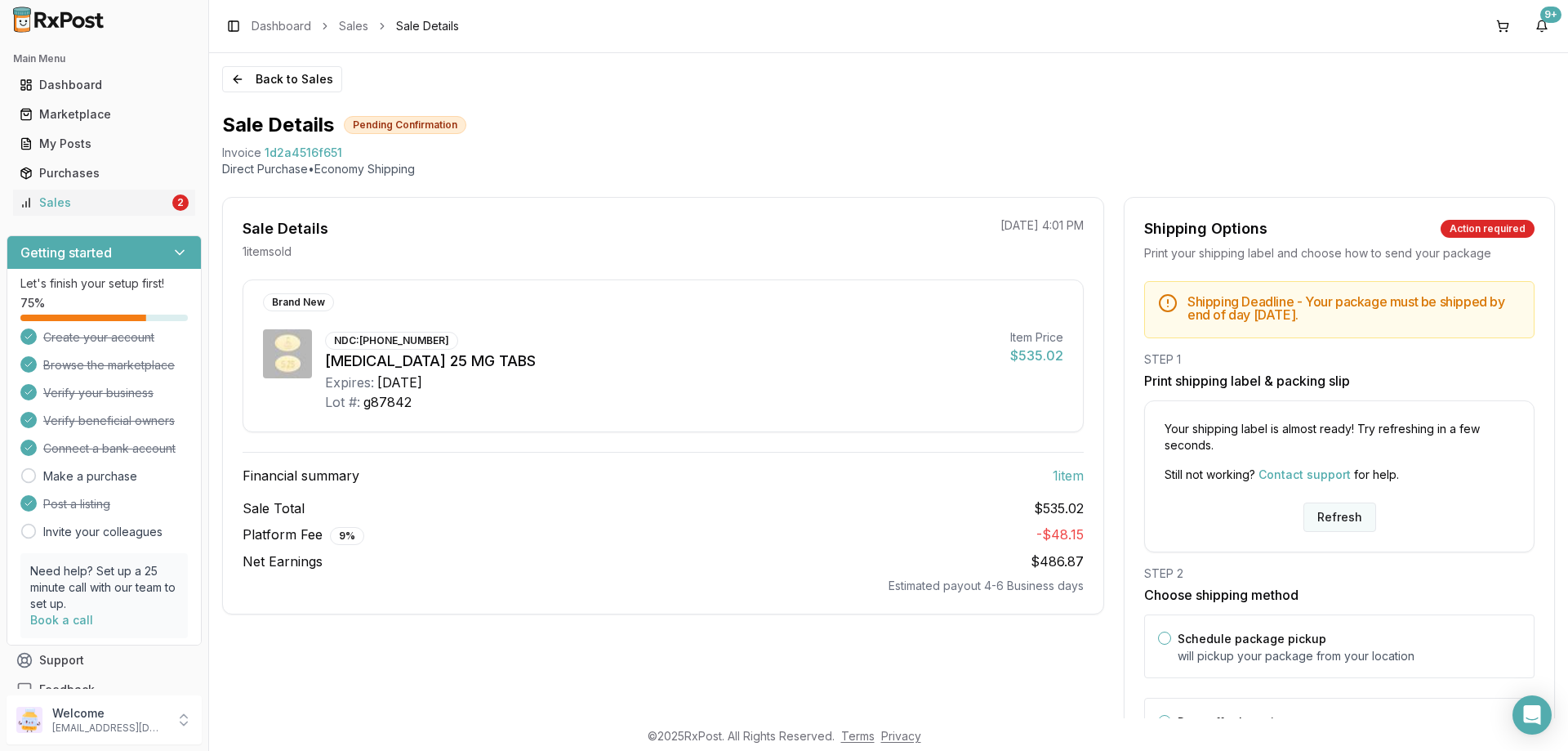
click at [1329, 509] on button "Refresh" at bounding box center [1340, 517] width 73 height 30
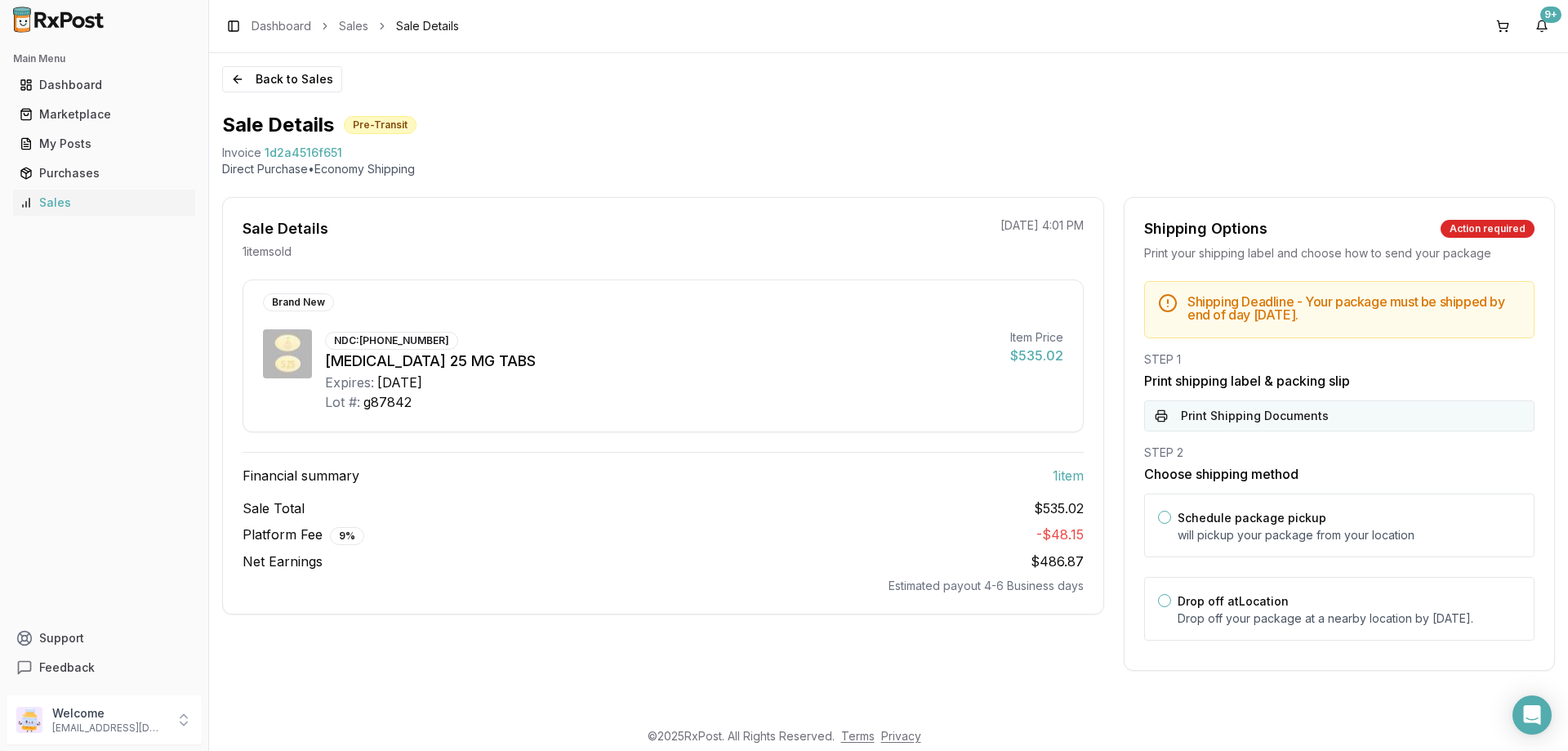
click at [1228, 426] on button "Print Shipping Documents" at bounding box center [1340, 416] width 391 height 31
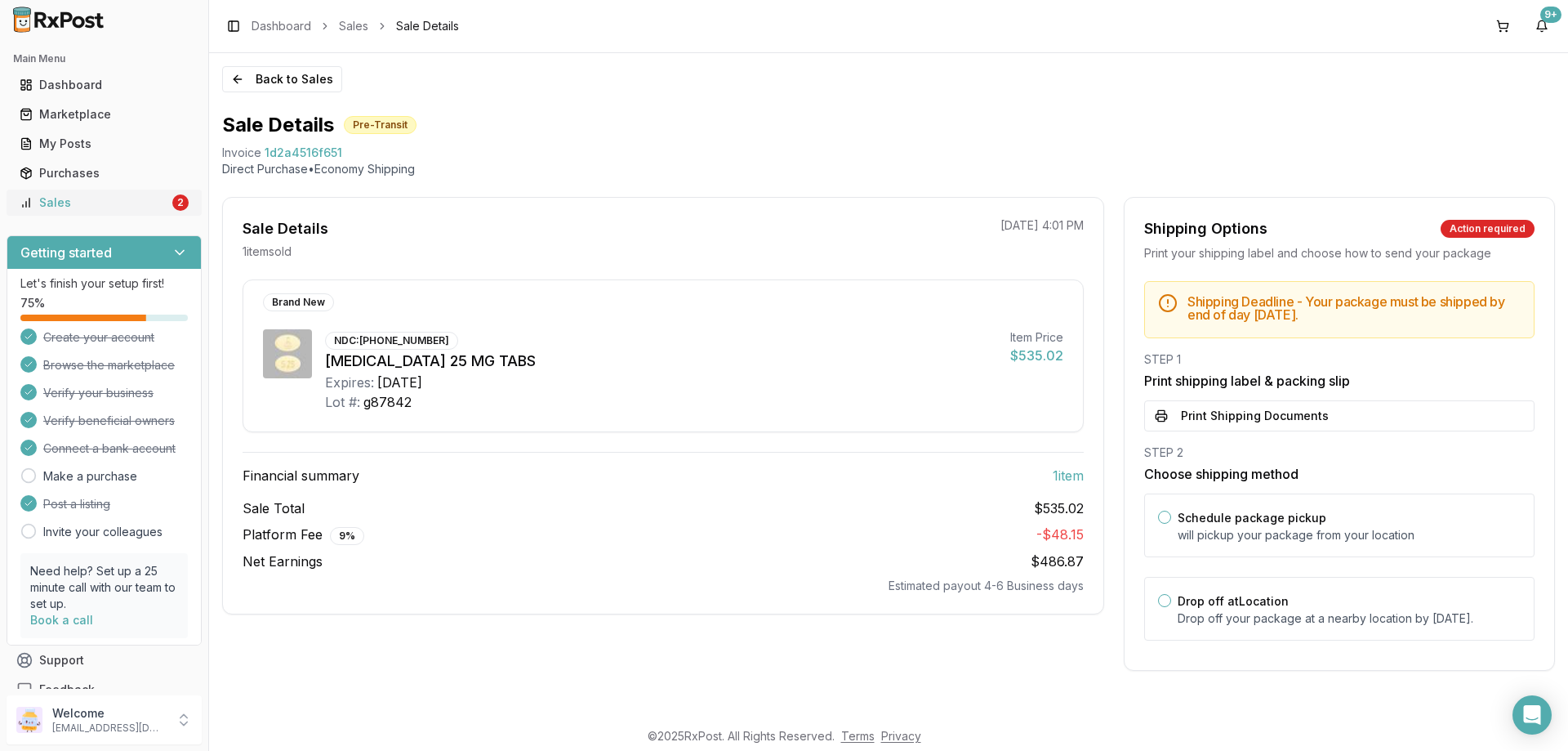
click at [135, 193] on link "Sales 2" at bounding box center [104, 203] width 183 height 30
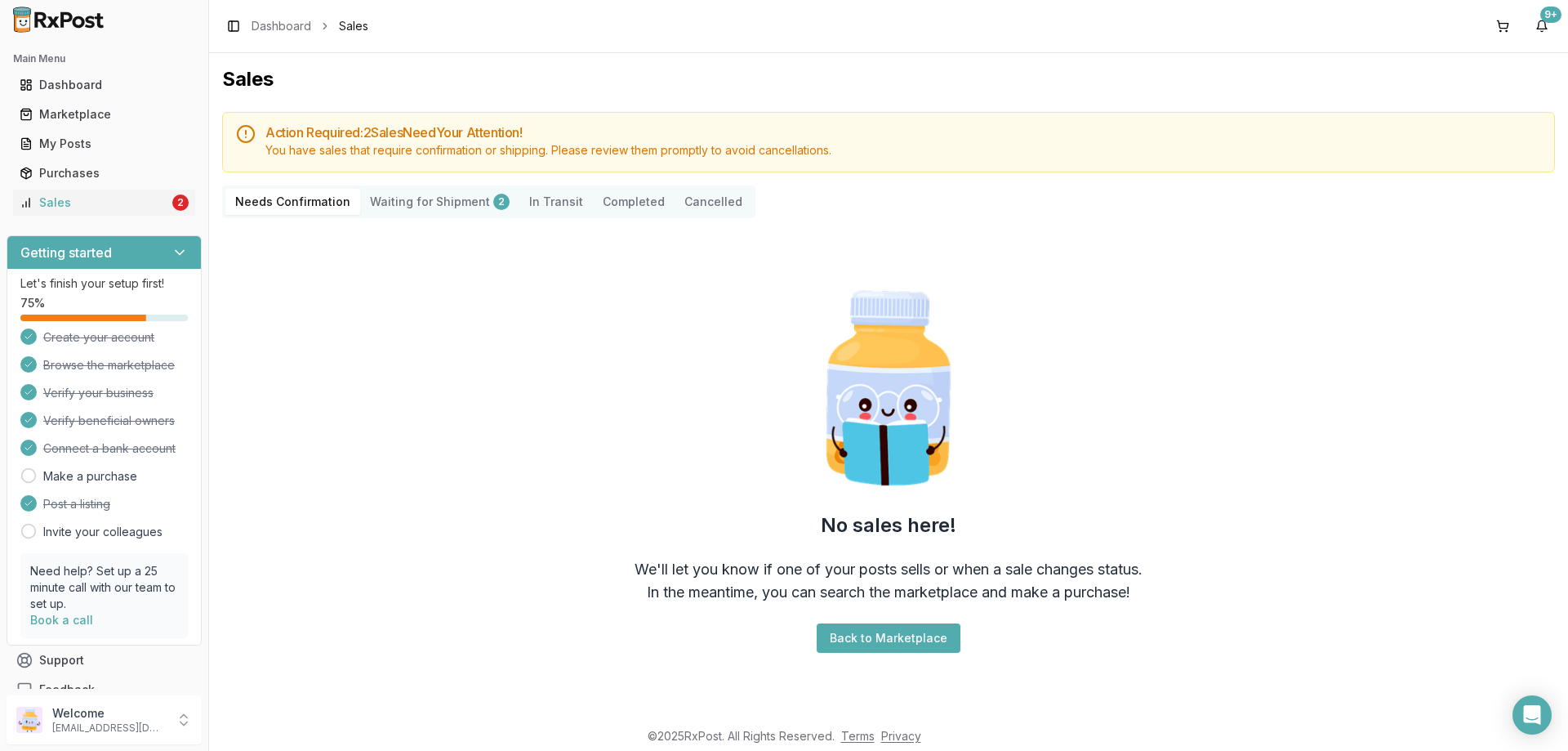
click at [284, 199] on Confirmation "Needs Confirmation" at bounding box center [292, 201] width 135 height 26
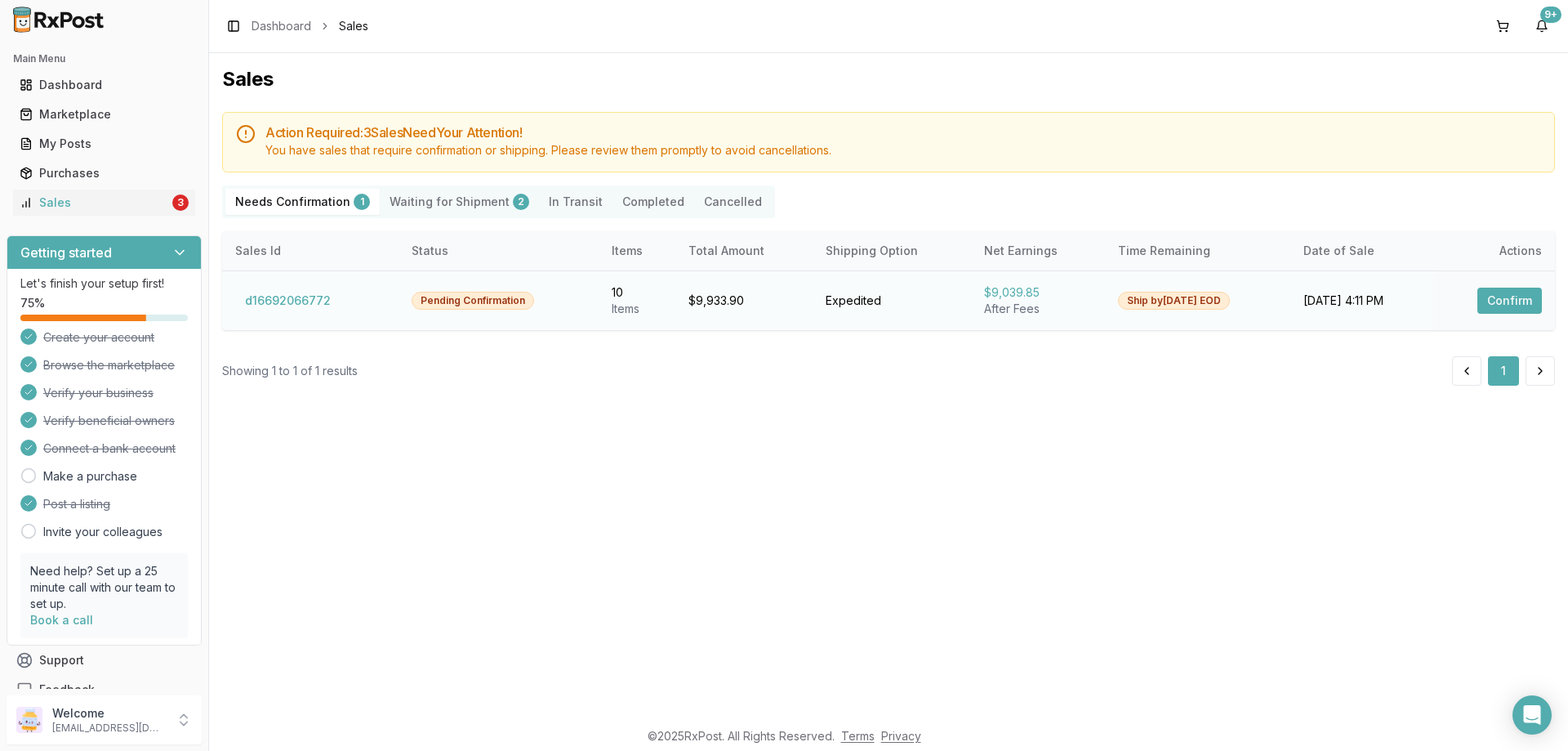
click at [1489, 295] on button "Confirm" at bounding box center [1510, 300] width 65 height 26
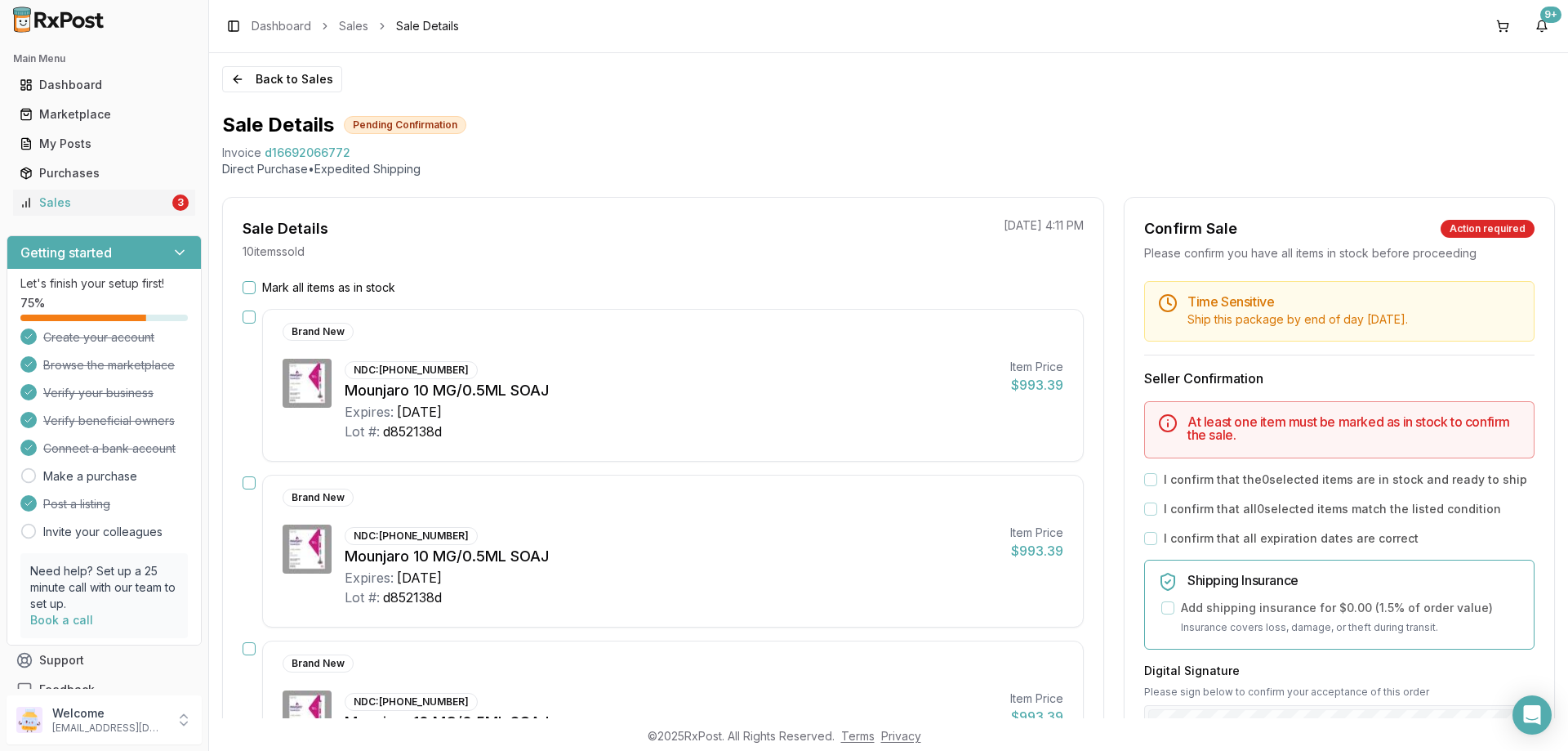
click at [262, 285] on div "Mark all items as in stock" at bounding box center [663, 287] width 842 height 16
drag, startPoint x: 254, startPoint y: 285, endPoint x: 821, endPoint y: 467, distance: 595.5
click at [253, 285] on button "Mark all items as in stock" at bounding box center [249, 288] width 13 height 13
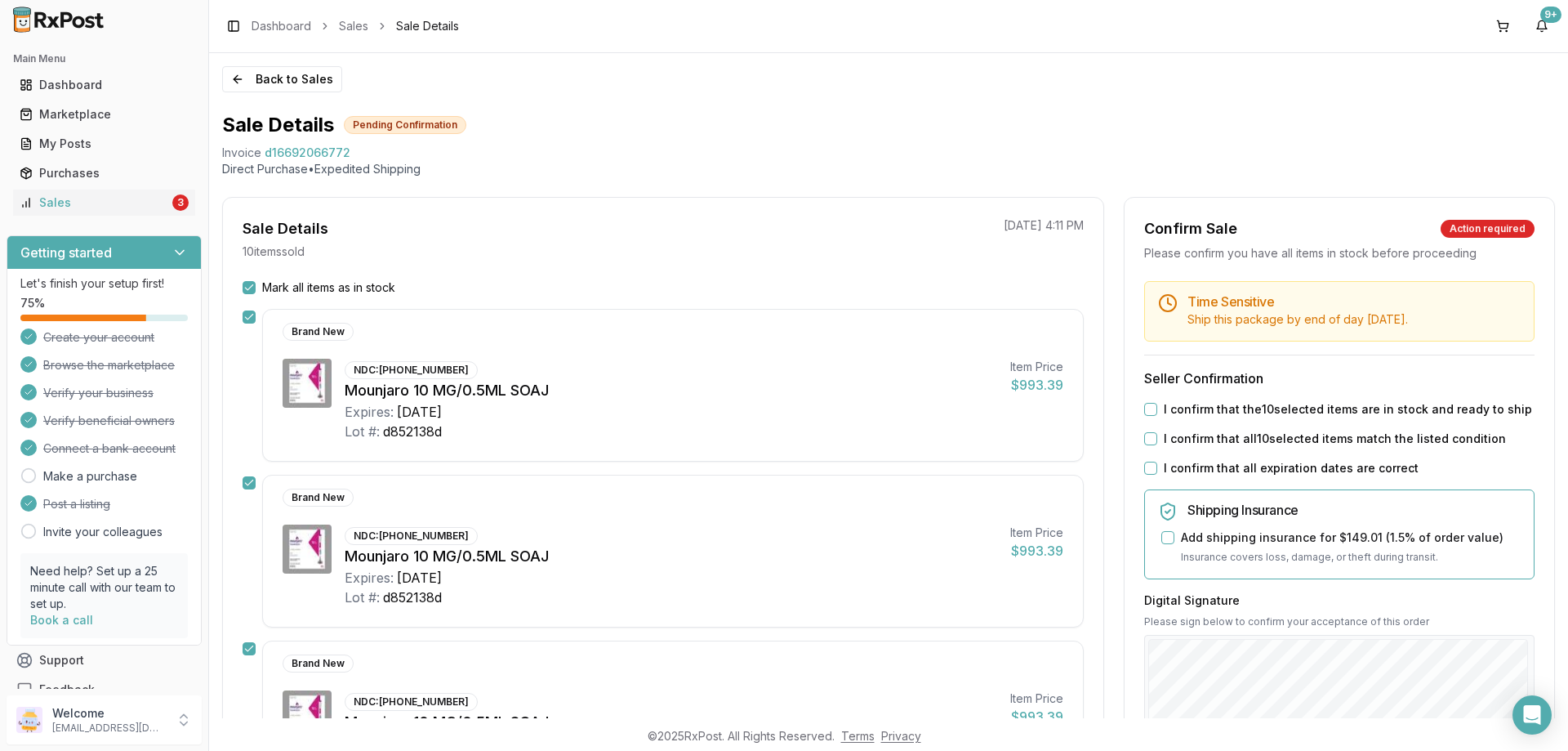
scroll to position [81, 0]
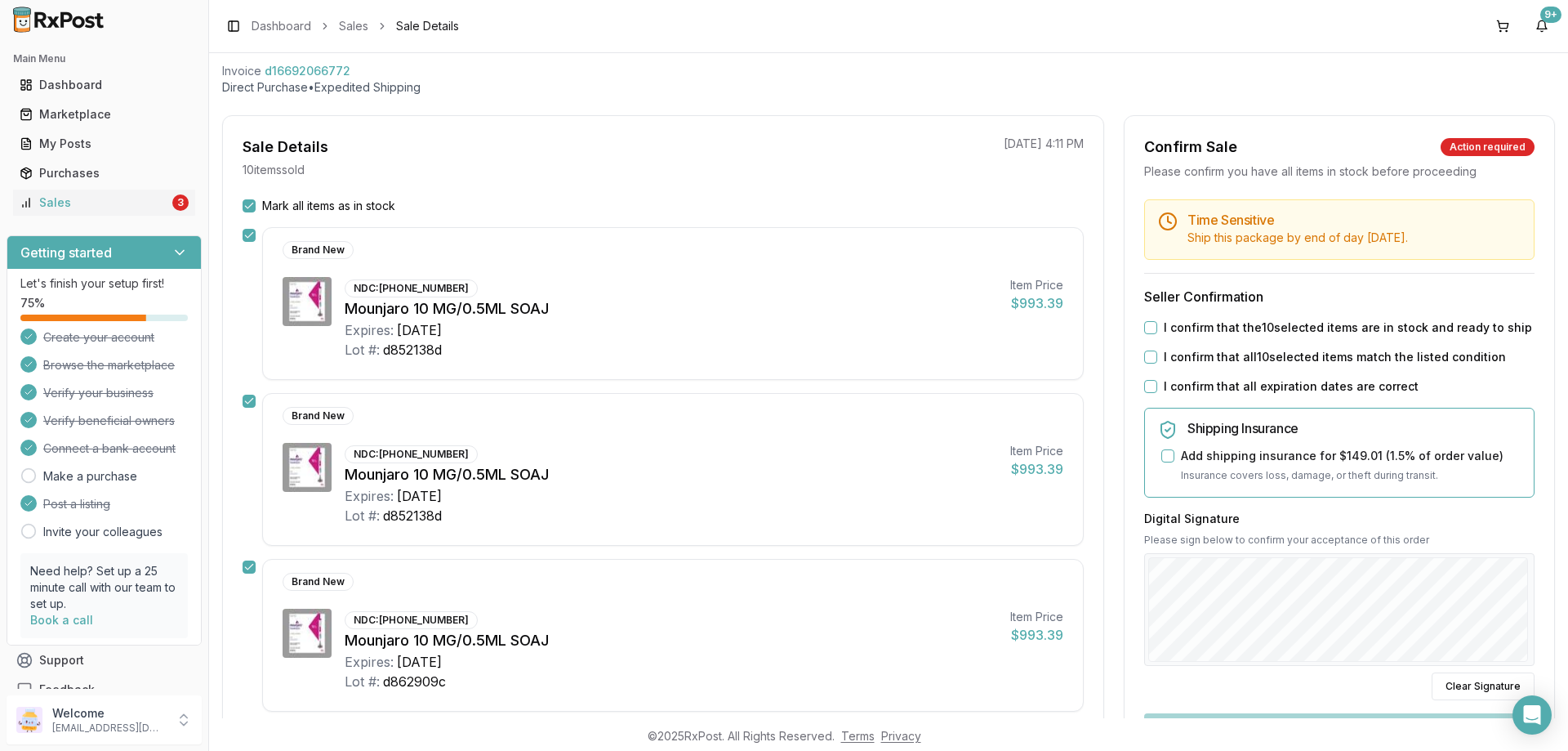
click at [1155, 334] on div "I confirm that the 10 selected items are in stock and ready to ship" at bounding box center [1340, 327] width 391 height 16
click at [1153, 330] on div "I confirm that the 10 selected items are in stock and ready to ship" at bounding box center [1340, 327] width 391 height 16
click at [1150, 330] on button "I confirm that the 10 selected items are in stock and ready to ship" at bounding box center [1151, 328] width 13 height 13
drag, startPoint x: 1150, startPoint y: 352, endPoint x: 1150, endPoint y: 371, distance: 19.0
click at [1150, 353] on button "I confirm that all 10 selected items match the listed condition" at bounding box center [1151, 357] width 13 height 13
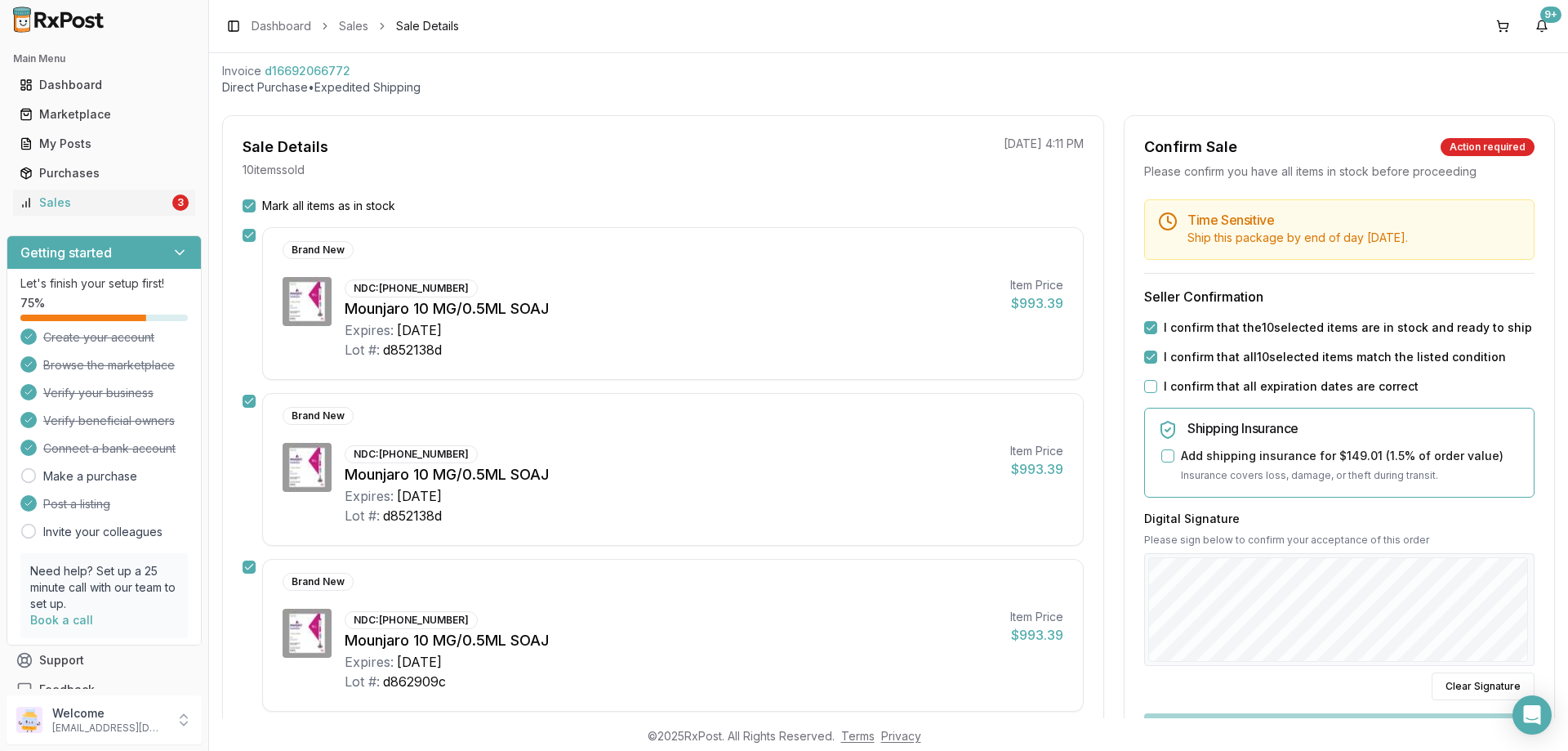
click at [1150, 385] on button "I confirm that all expiration dates are correct" at bounding box center [1151, 387] width 13 height 13
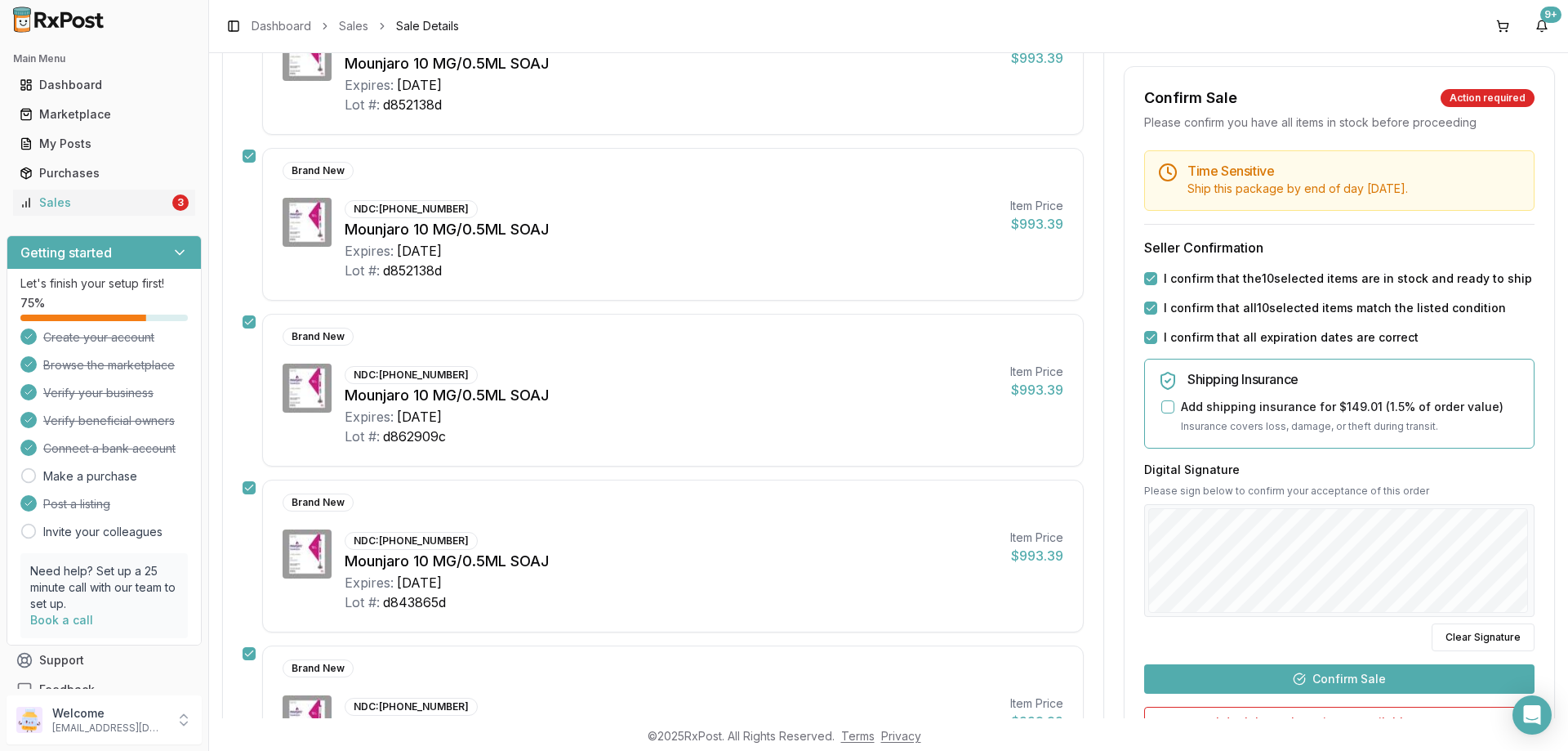
click at [1353, 676] on button "Confirm Sale" at bounding box center [1340, 678] width 391 height 30
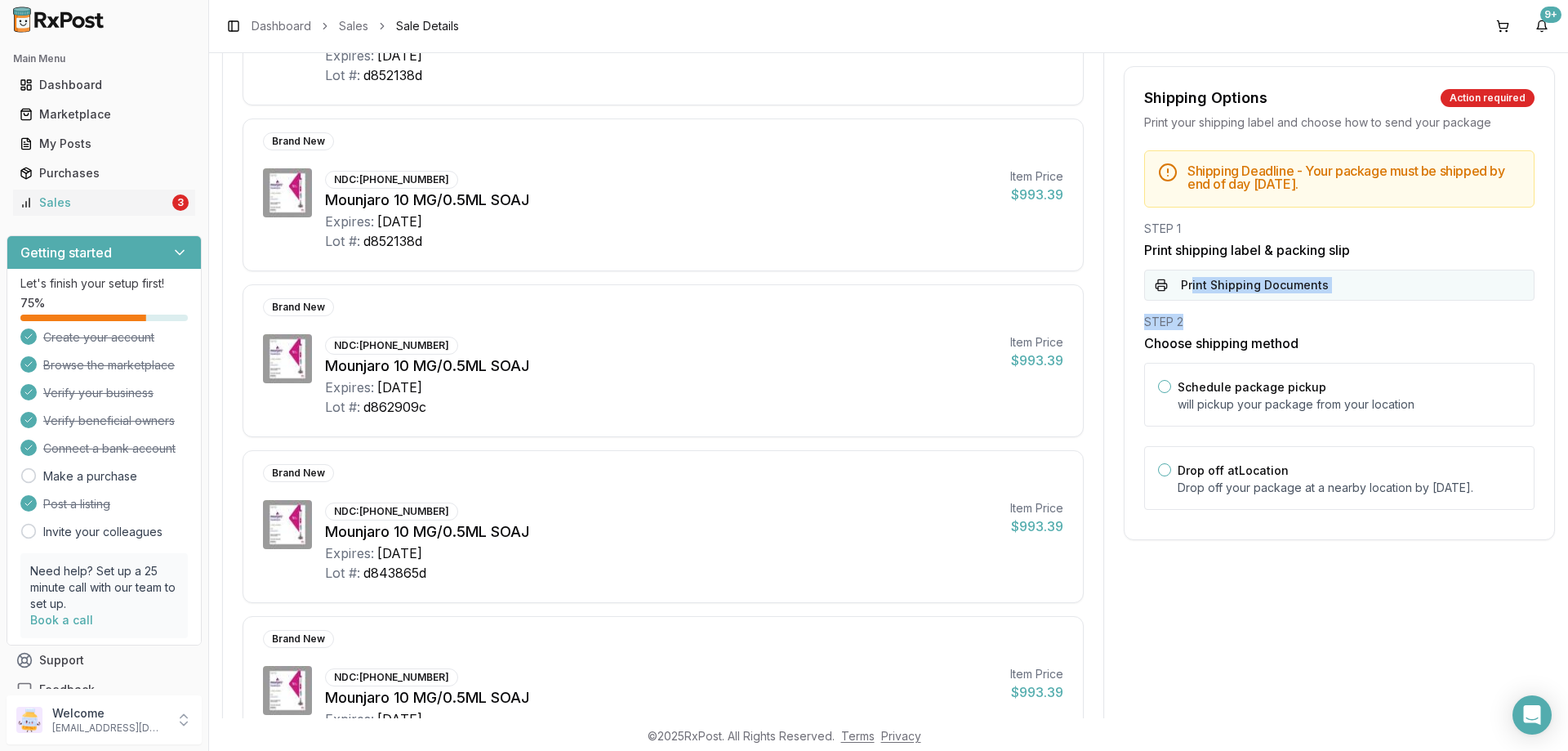
drag, startPoint x: 1187, startPoint y: 300, endPoint x: 1190, endPoint y: 291, distance: 9.5
click at [1187, 298] on div "Shipping Deadline - Your package must be shipped by end of day Thursday, Septem…" at bounding box center [1340, 334] width 430 height 369
click at [1192, 285] on button "Print Shipping Documents" at bounding box center [1340, 285] width 391 height 31
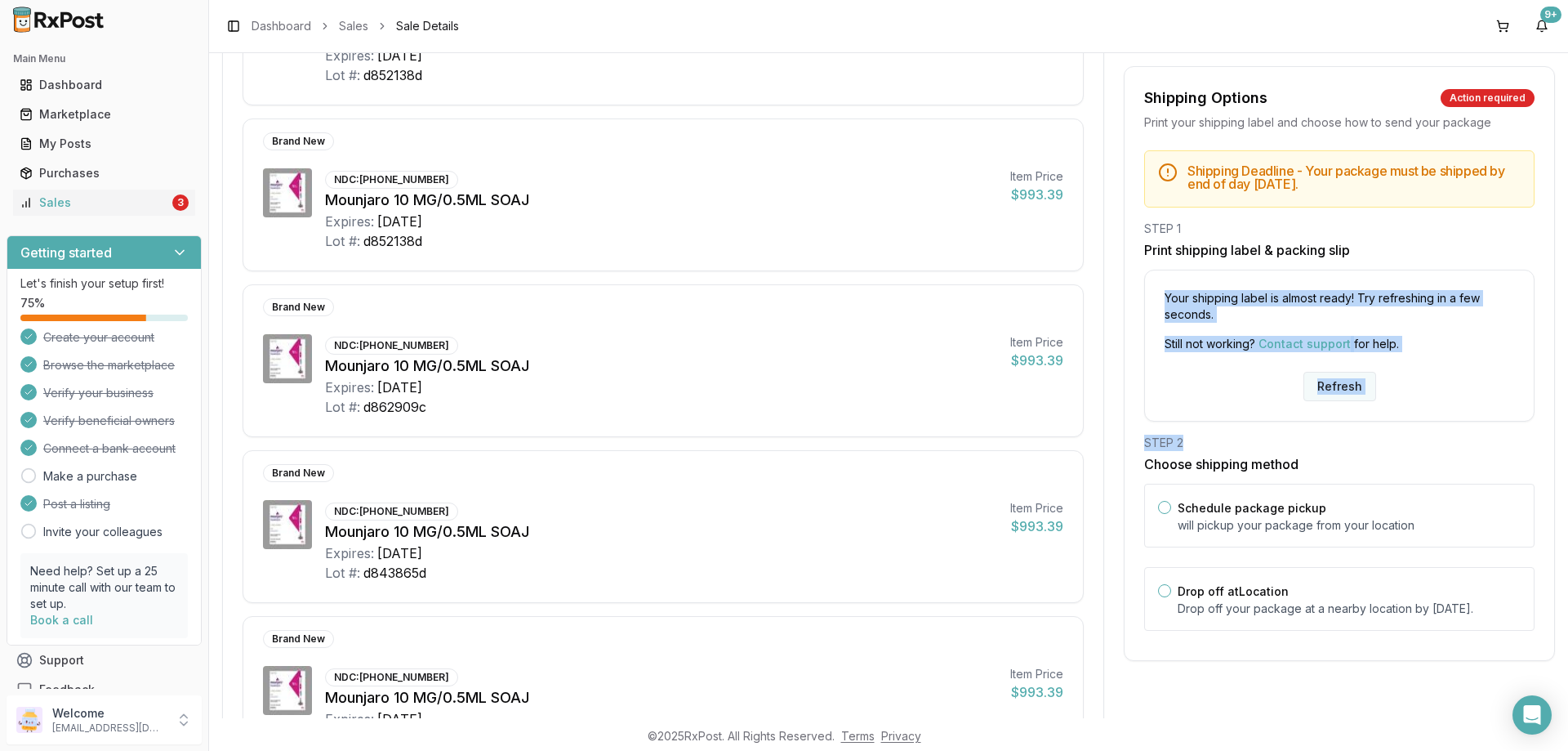
click at [1333, 381] on button "Refresh" at bounding box center [1340, 386] width 73 height 30
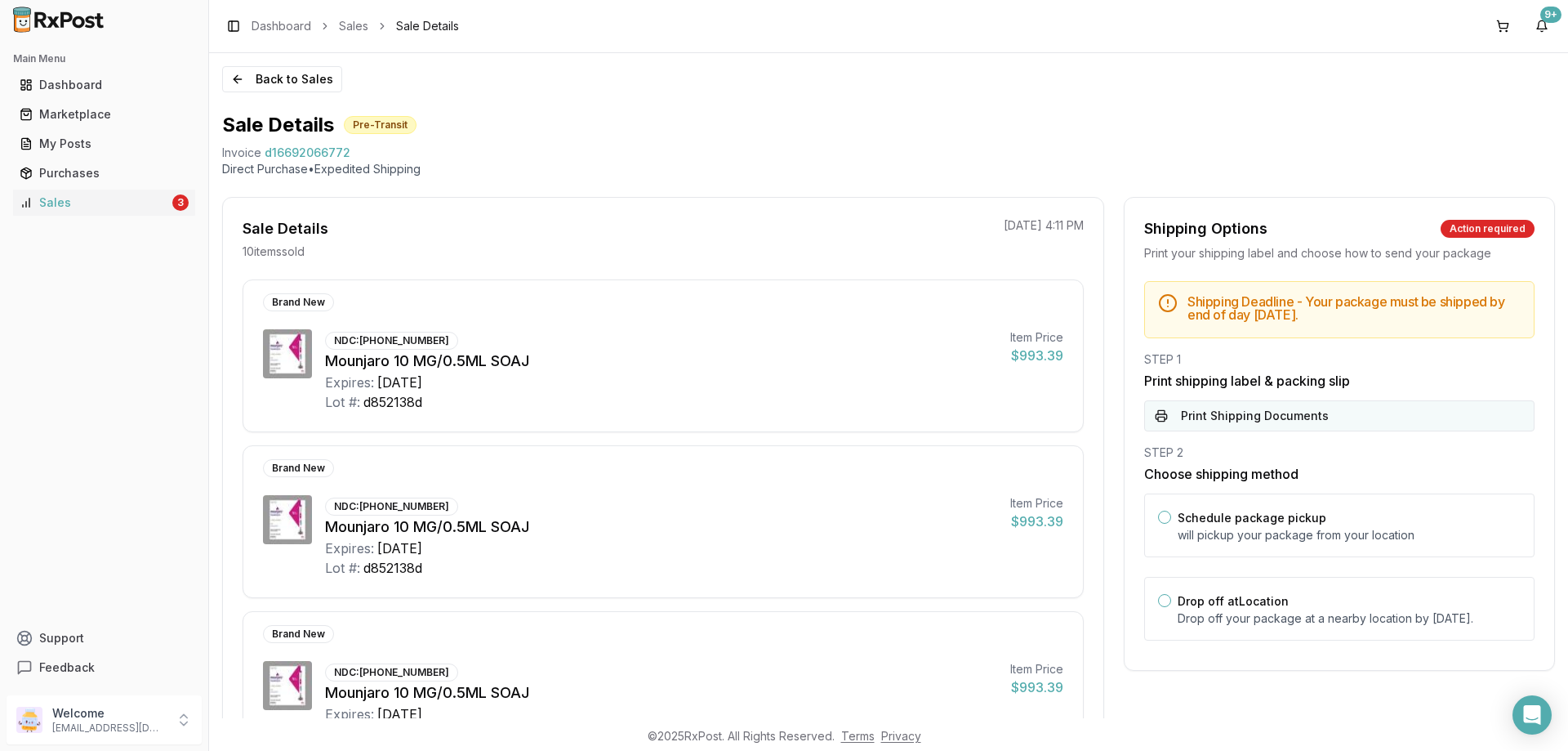
click at [1218, 417] on button "Print Shipping Documents" at bounding box center [1340, 416] width 391 height 31
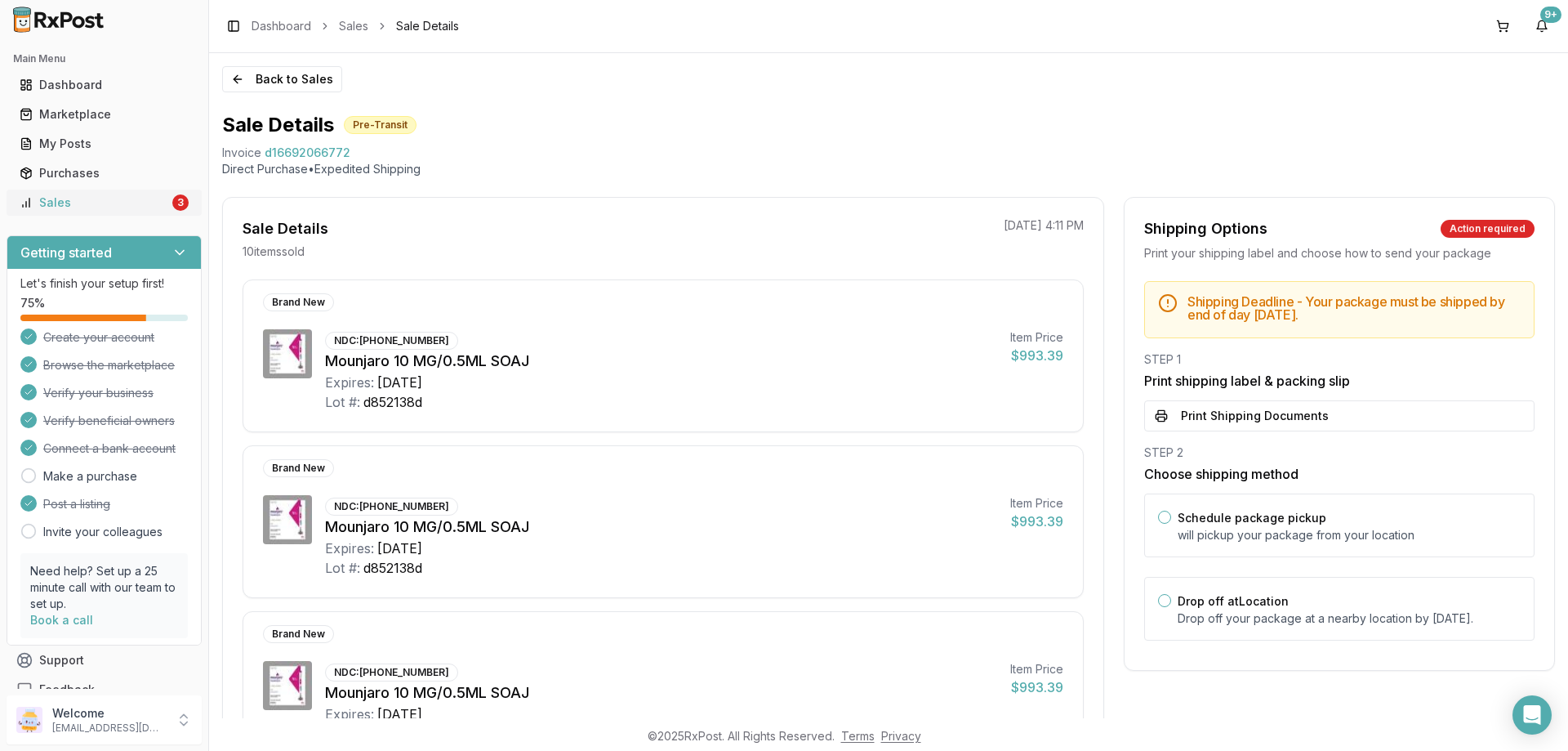
click at [151, 189] on link "Sales 3" at bounding box center [104, 203] width 183 height 30
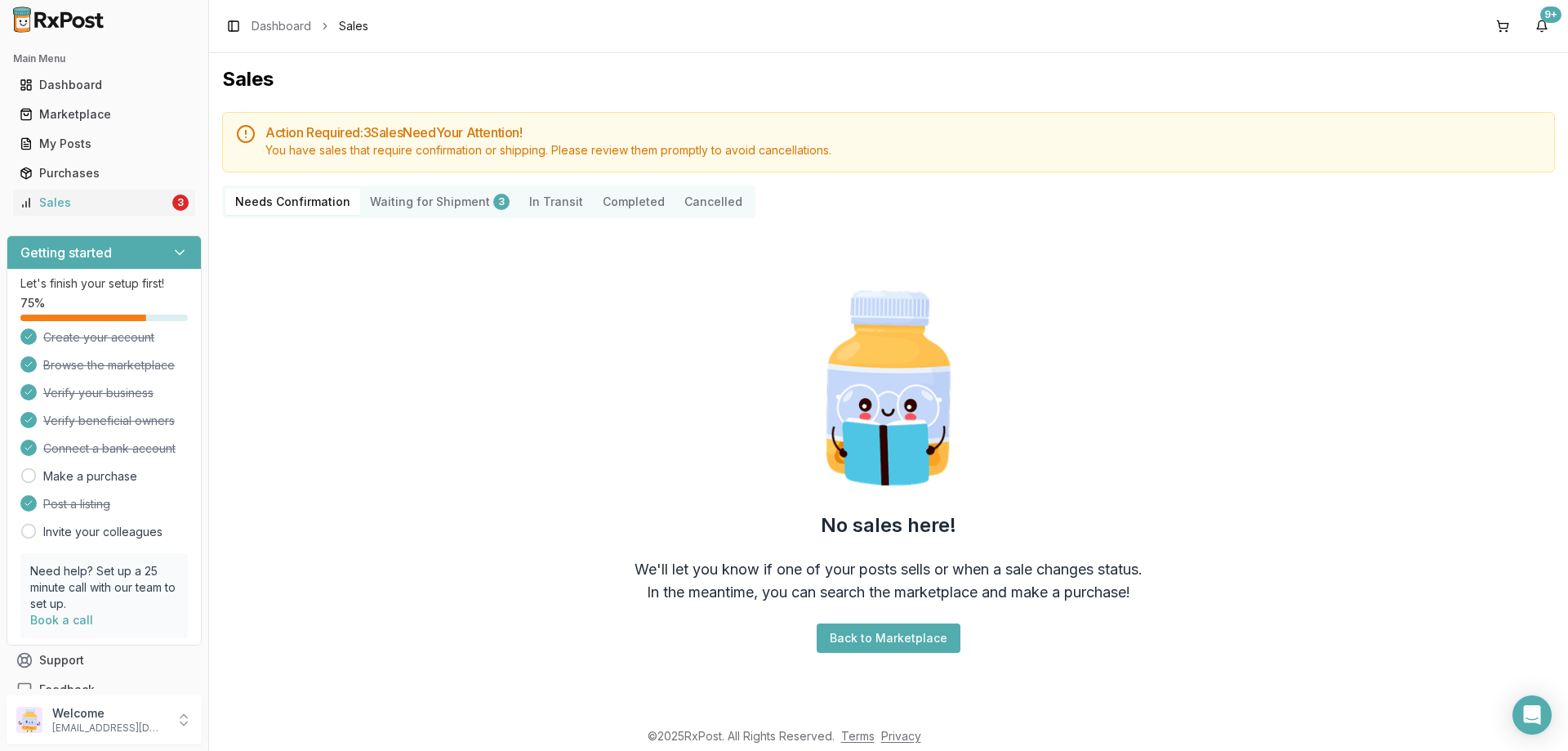
click at [464, 202] on Shipment "Waiting for Shipment 3" at bounding box center [440, 201] width 160 height 26
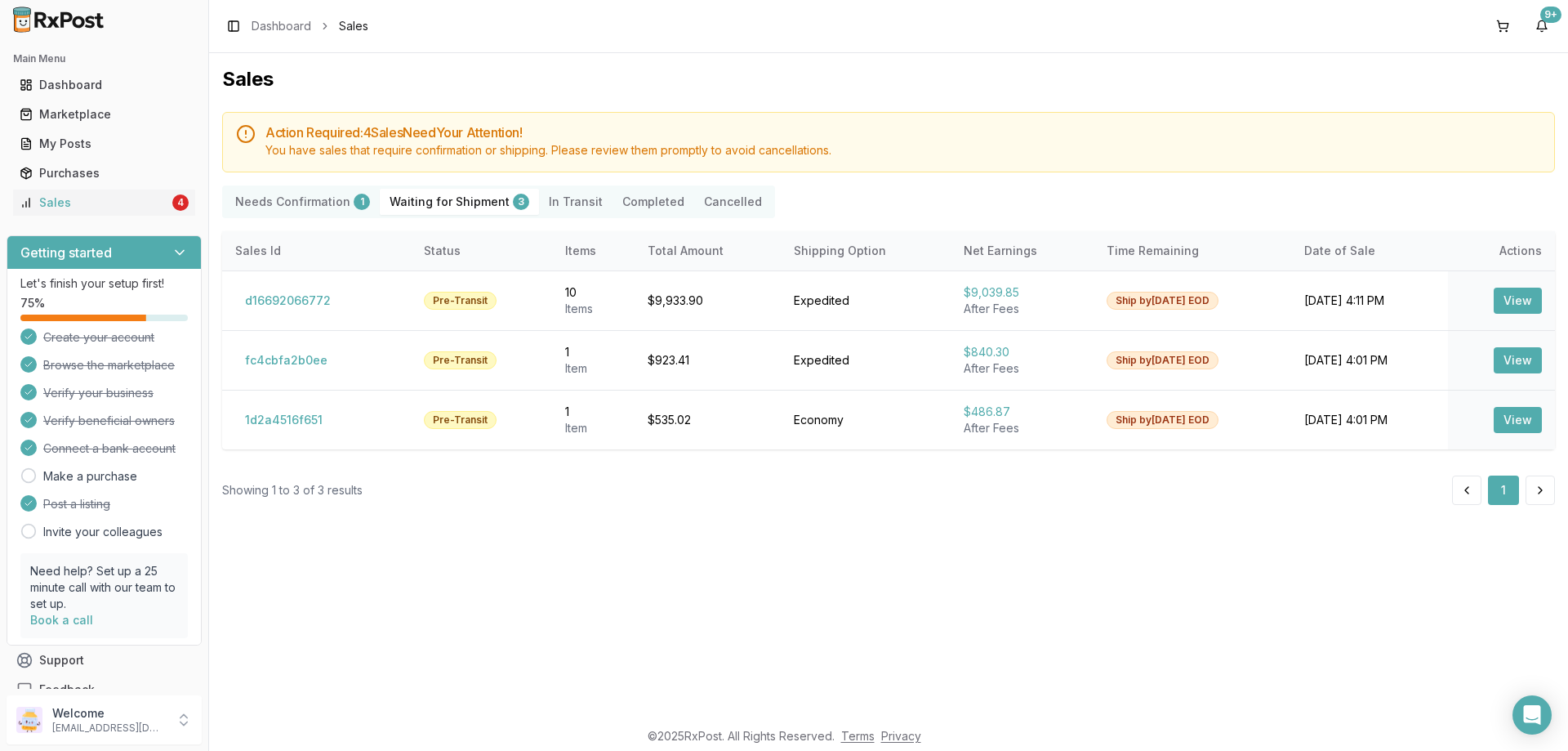
click at [354, 205] on div "1" at bounding box center [361, 202] width 16 height 16
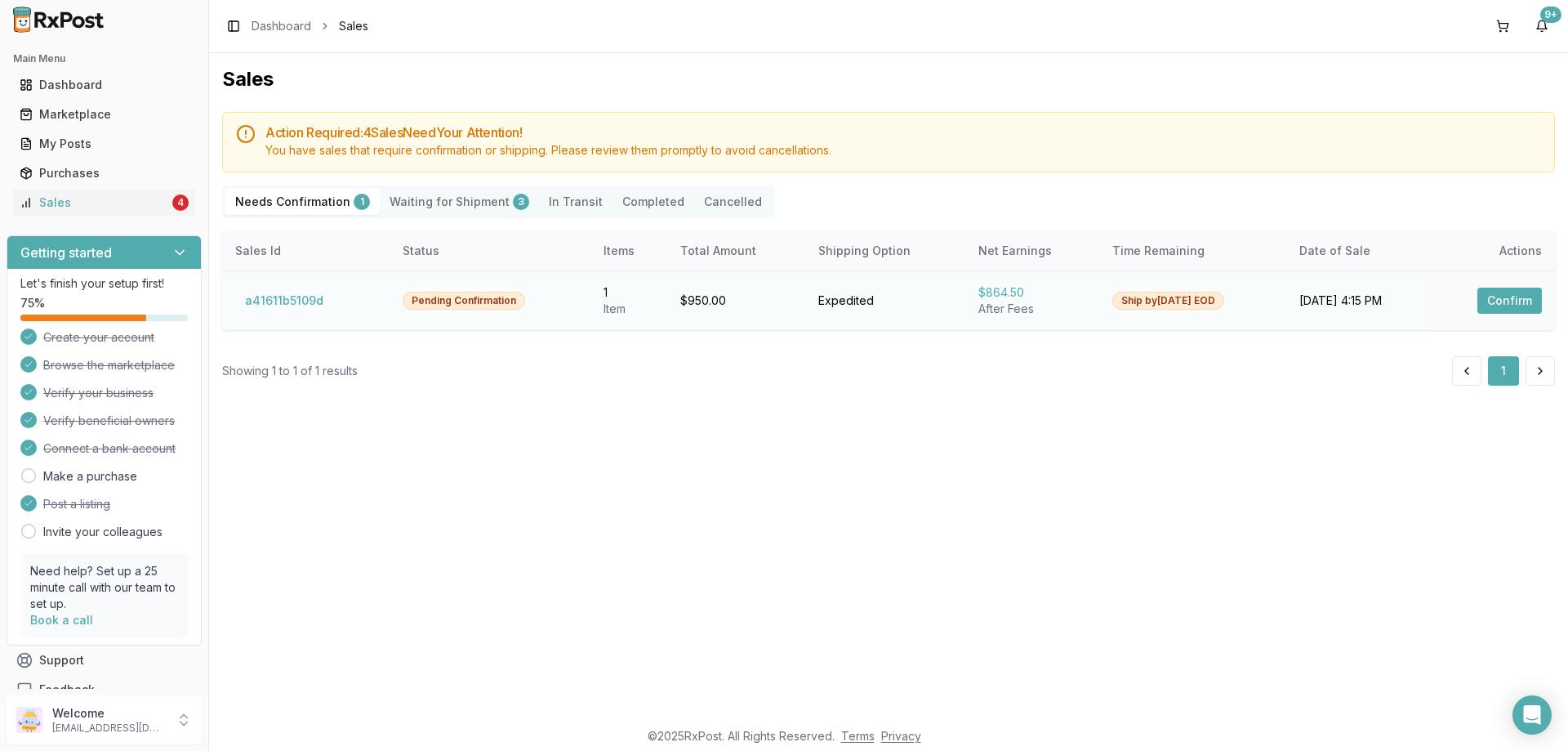
click at [1508, 294] on button "Confirm" at bounding box center [1510, 300] width 65 height 26
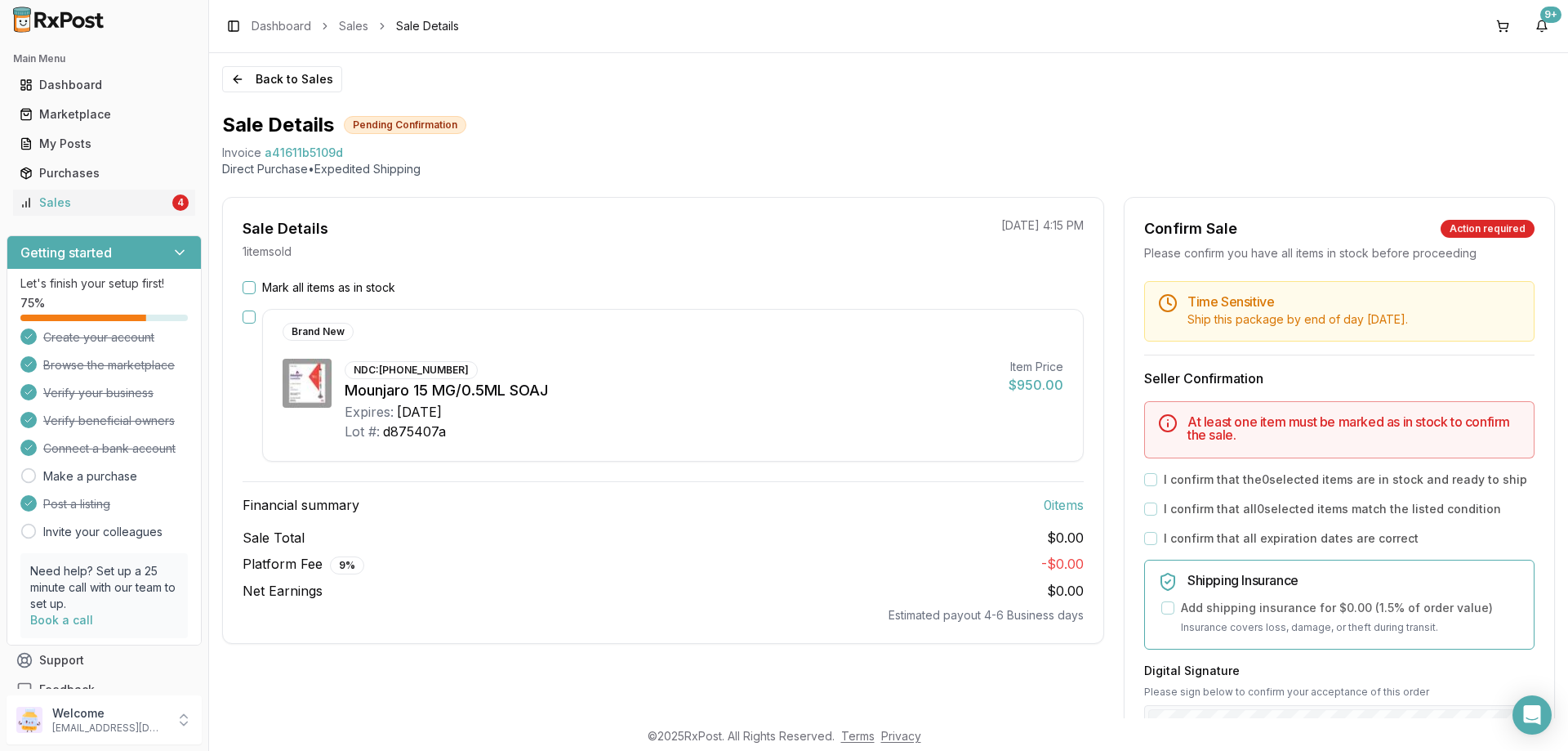
click at [252, 290] on button "Mark all items as in stock" at bounding box center [249, 288] width 13 height 13
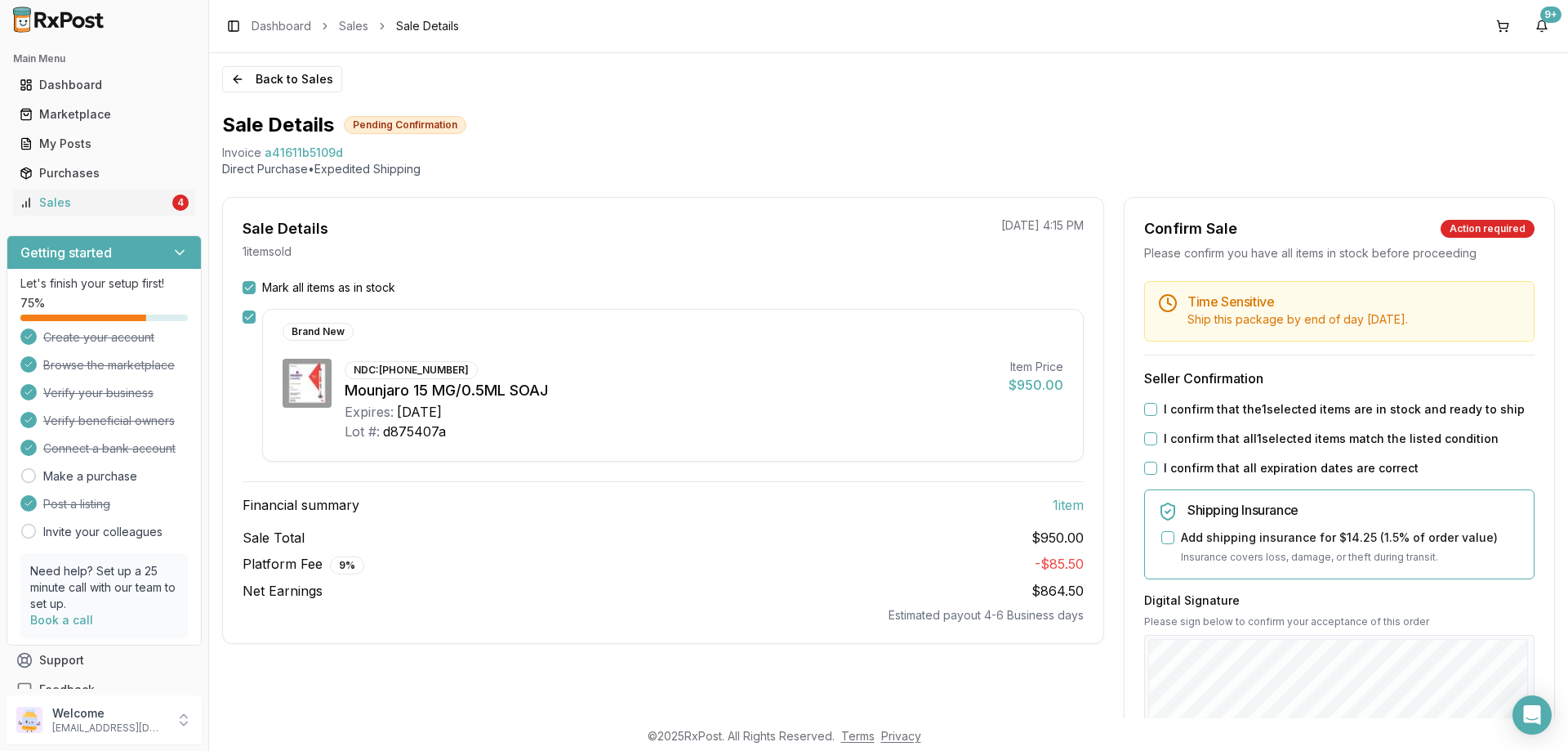
click at [1156, 402] on div "I confirm that the 1 selected items are in stock and ready to ship" at bounding box center [1340, 409] width 391 height 16
click at [1149, 410] on button "I confirm that the 1 selected items are in stock and ready to ship" at bounding box center [1151, 409] width 13 height 13
click at [1146, 439] on button "I confirm that all 1 selected items match the listed condition" at bounding box center [1151, 439] width 13 height 13
click at [1145, 462] on div "I confirm that all expiration dates are correct" at bounding box center [1340, 467] width 391 height 16
click at [1145, 466] on button "I confirm that all expiration dates are correct" at bounding box center [1151, 468] width 13 height 13
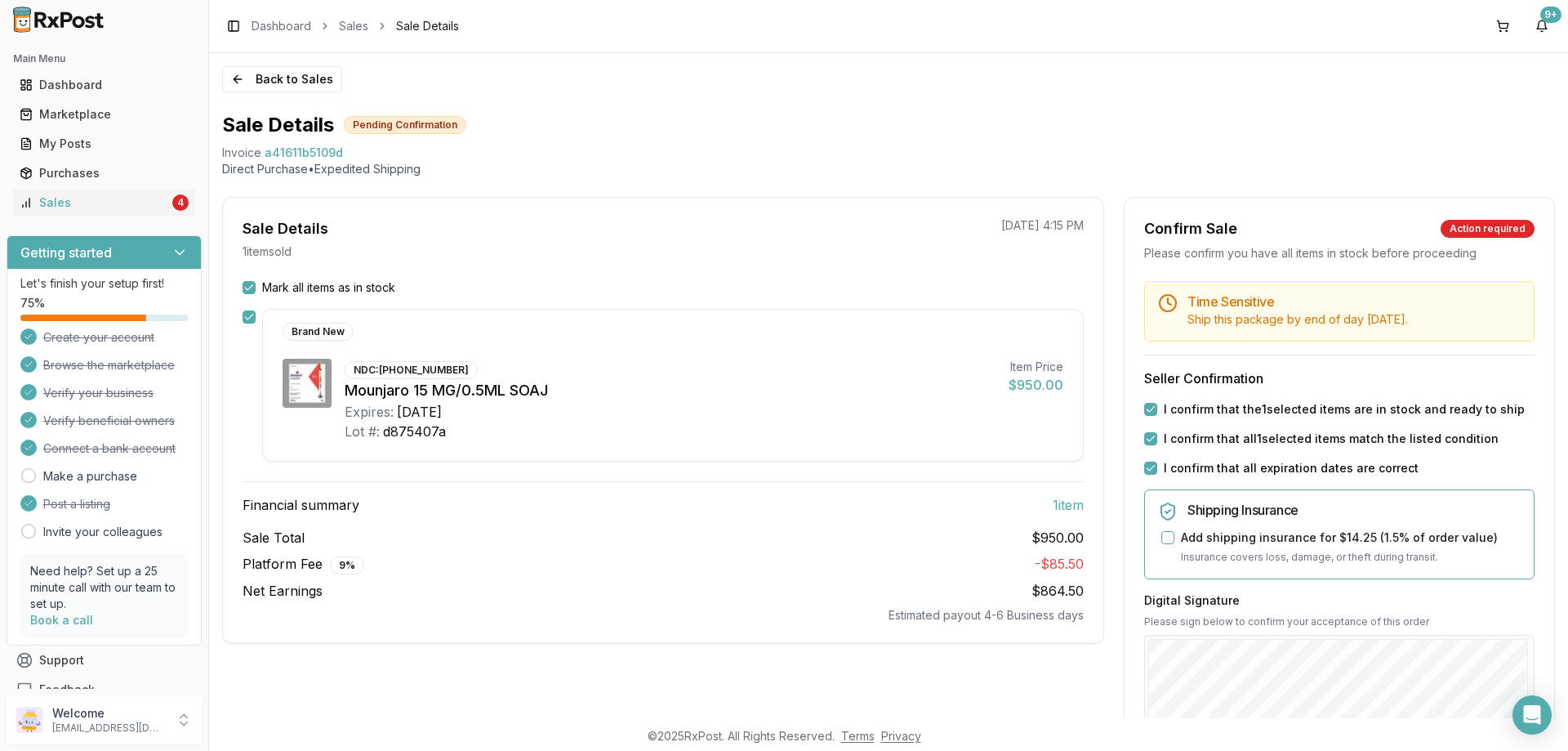
scroll to position [245, 0]
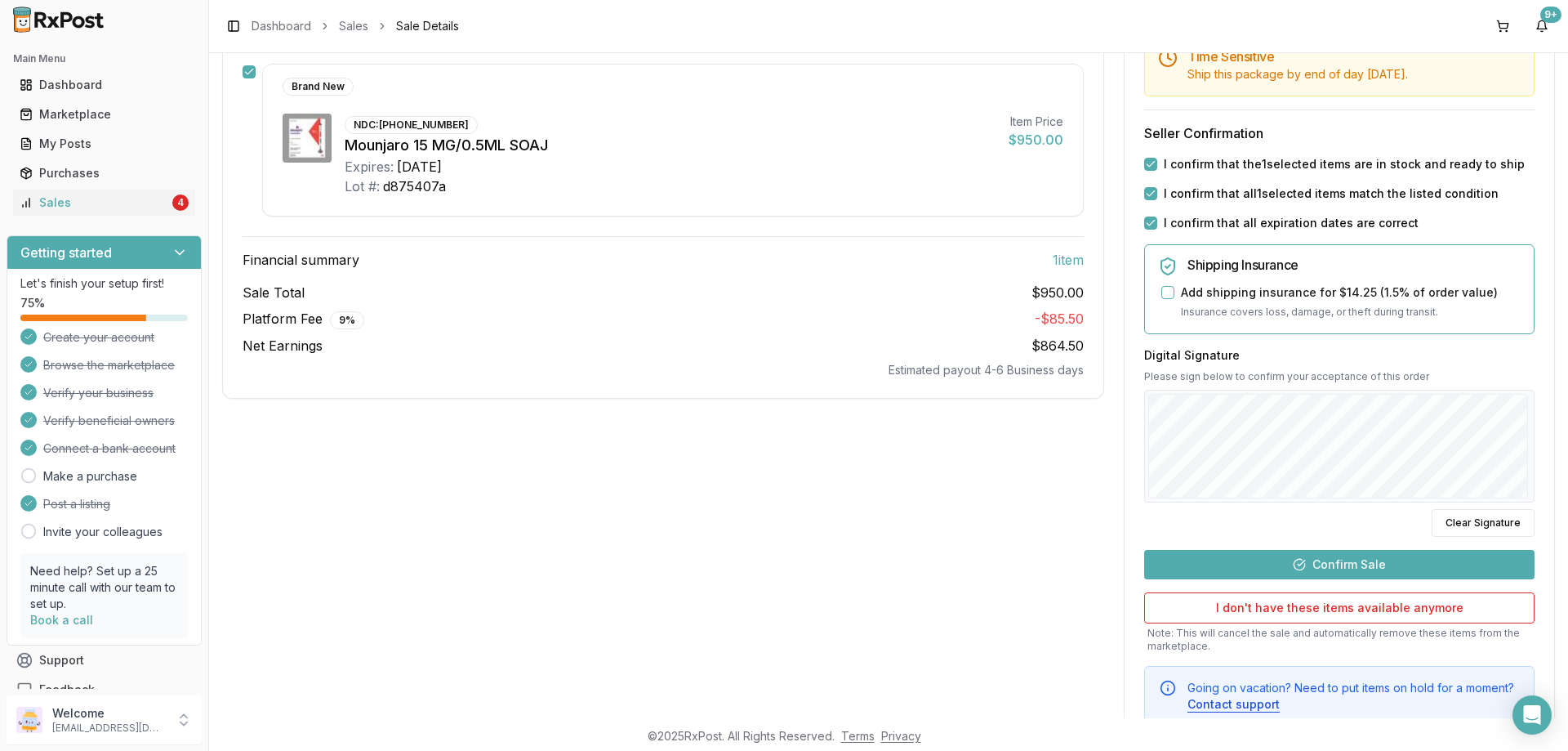
click at [1292, 564] on button "Confirm Sale" at bounding box center [1340, 564] width 391 height 30
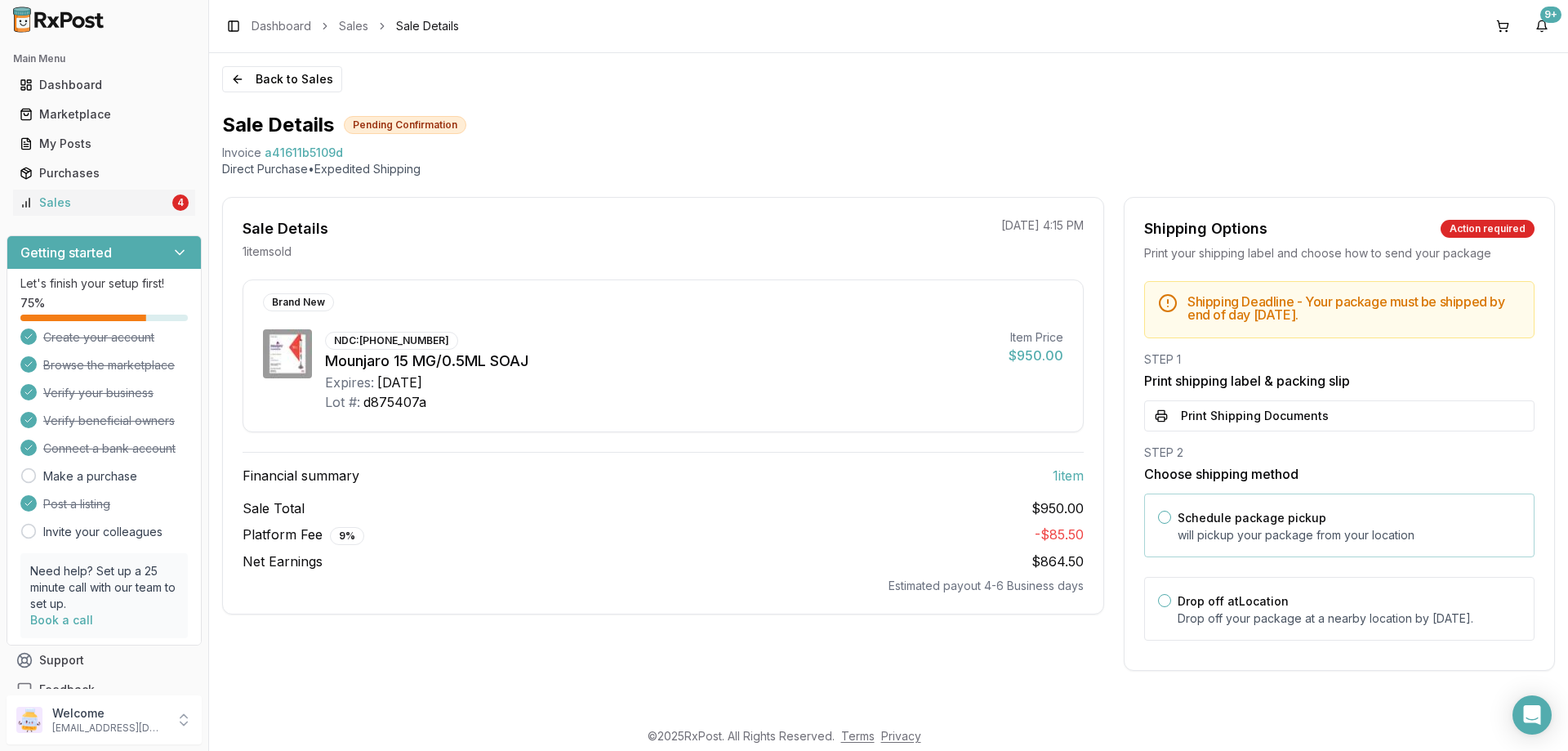
scroll to position [0, 0]
click at [1248, 427] on button "Print Shipping Documents" at bounding box center [1340, 416] width 391 height 31
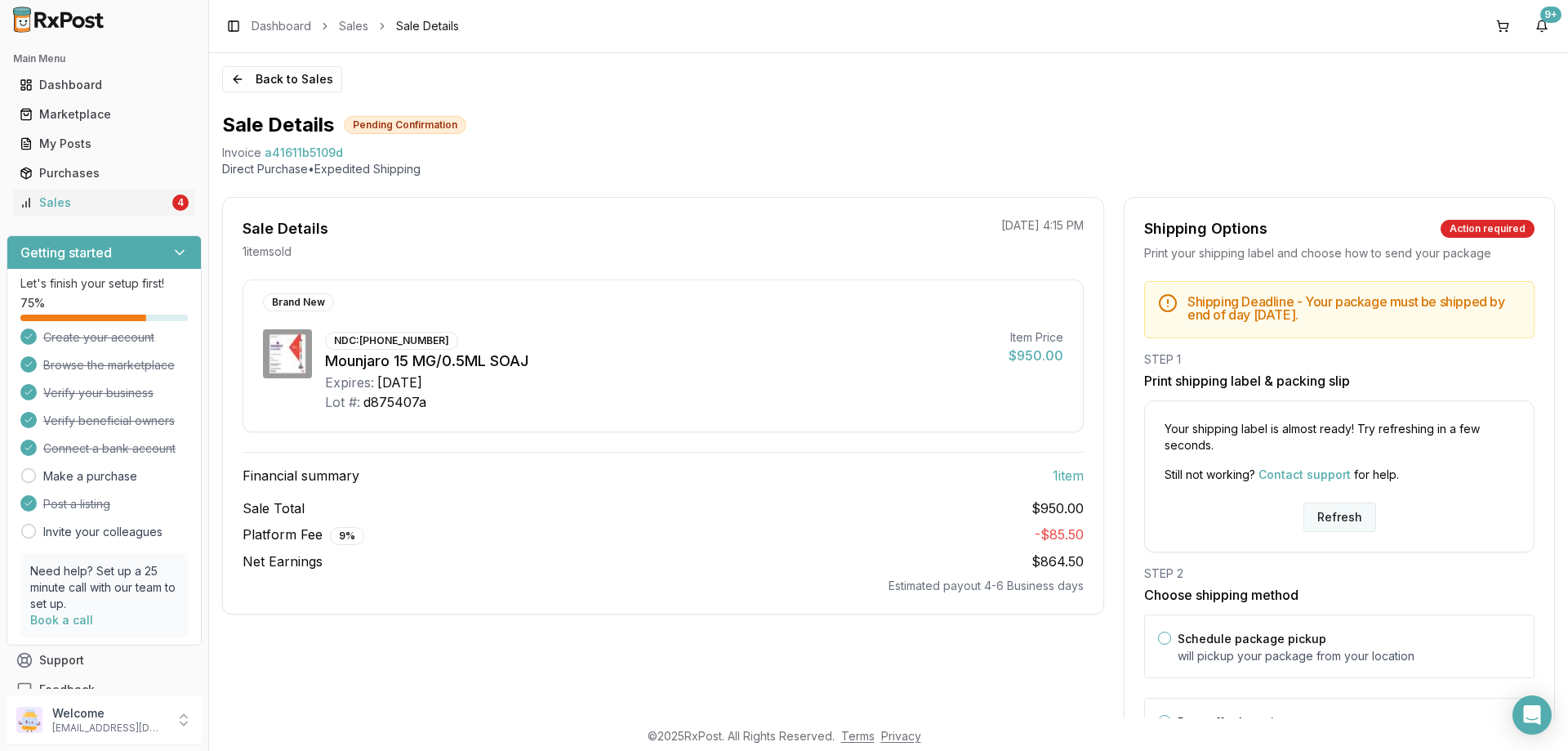
click at [1348, 515] on button "Refresh" at bounding box center [1340, 517] width 73 height 30
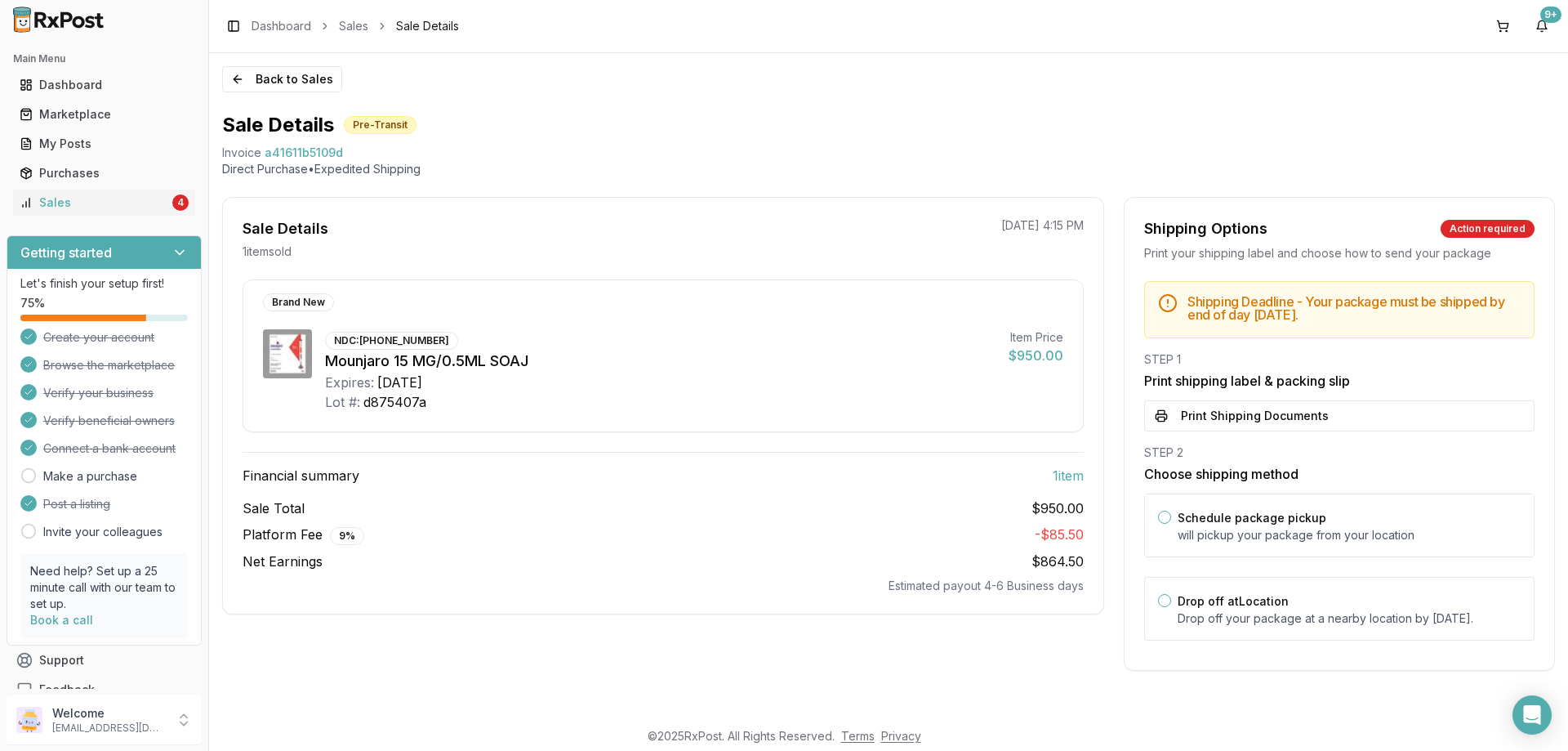
drag, startPoint x: 1235, startPoint y: 414, endPoint x: 1197, endPoint y: 414, distance: 38.0
click at [1229, 414] on button "Print Shipping Documents" at bounding box center [1340, 416] width 391 height 31
click at [139, 211] on link "Sales 4" at bounding box center [104, 203] width 183 height 30
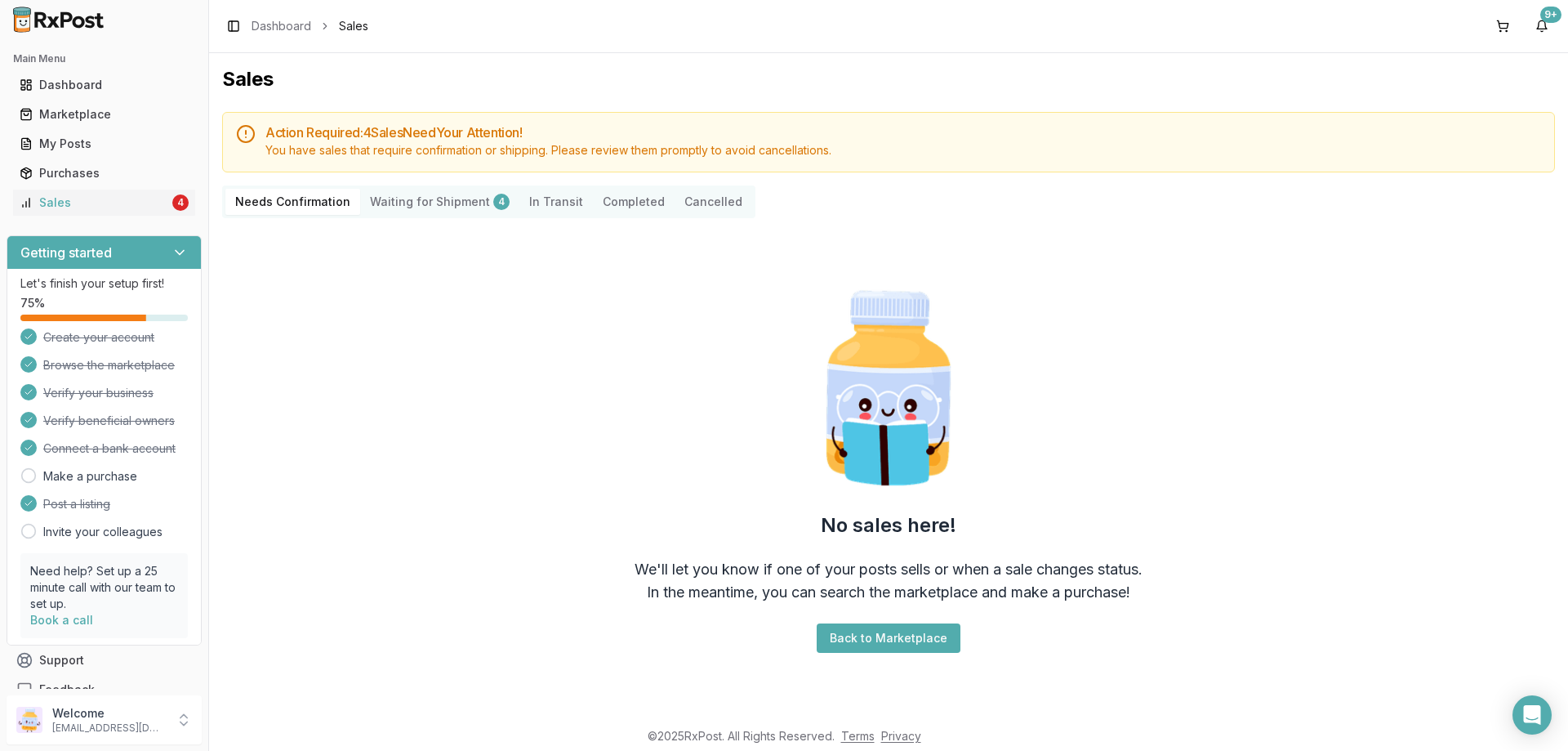
click at [411, 207] on Shipment "Waiting for Shipment 4" at bounding box center [440, 201] width 160 height 26
click at [456, 201] on Shipment "Waiting for Shipment 4" at bounding box center [440, 201] width 160 height 26
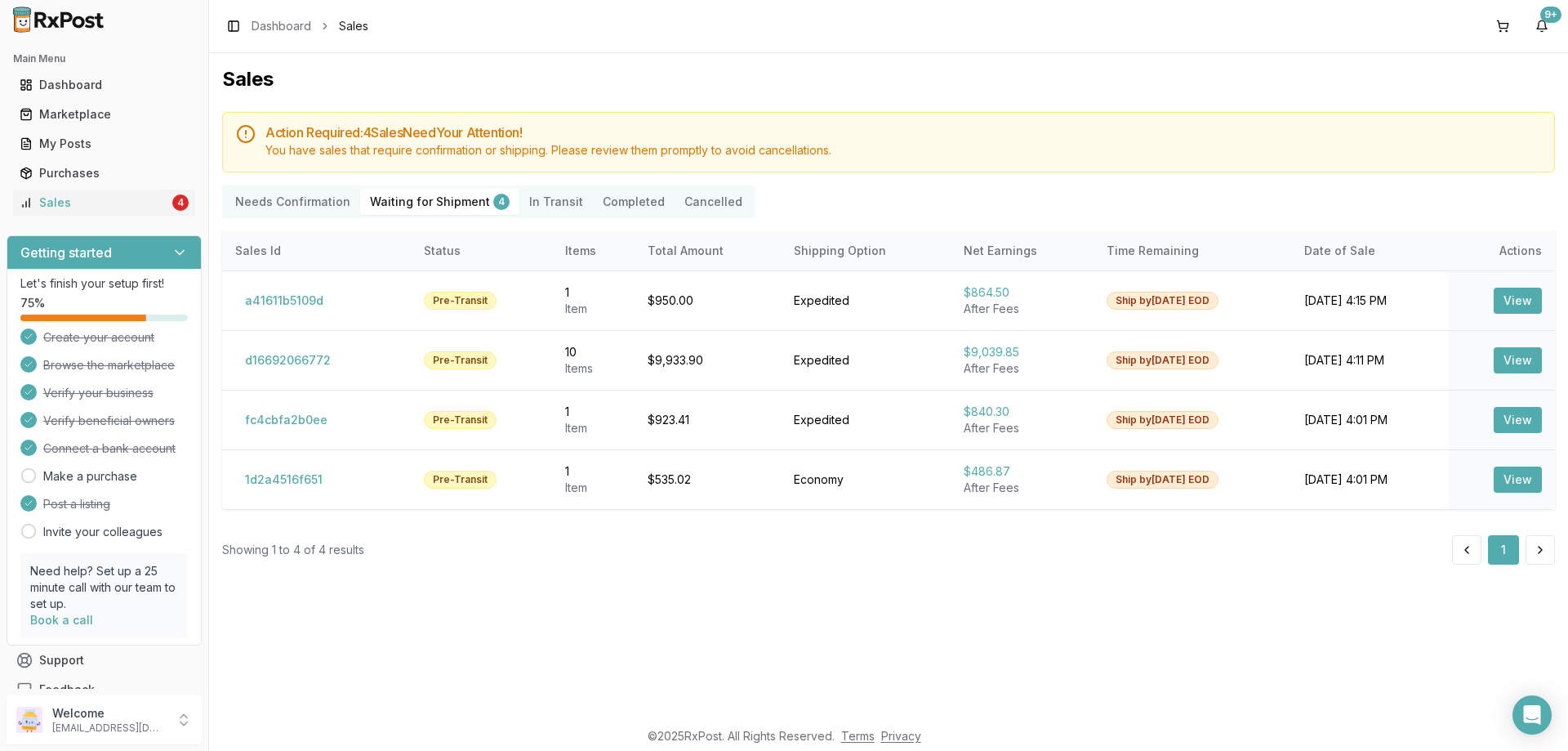
drag, startPoint x: 298, startPoint y: 195, endPoint x: 357, endPoint y: 200, distance: 59.2
click at [299, 195] on Confirmation "Needs Confirmation" at bounding box center [292, 201] width 135 height 26
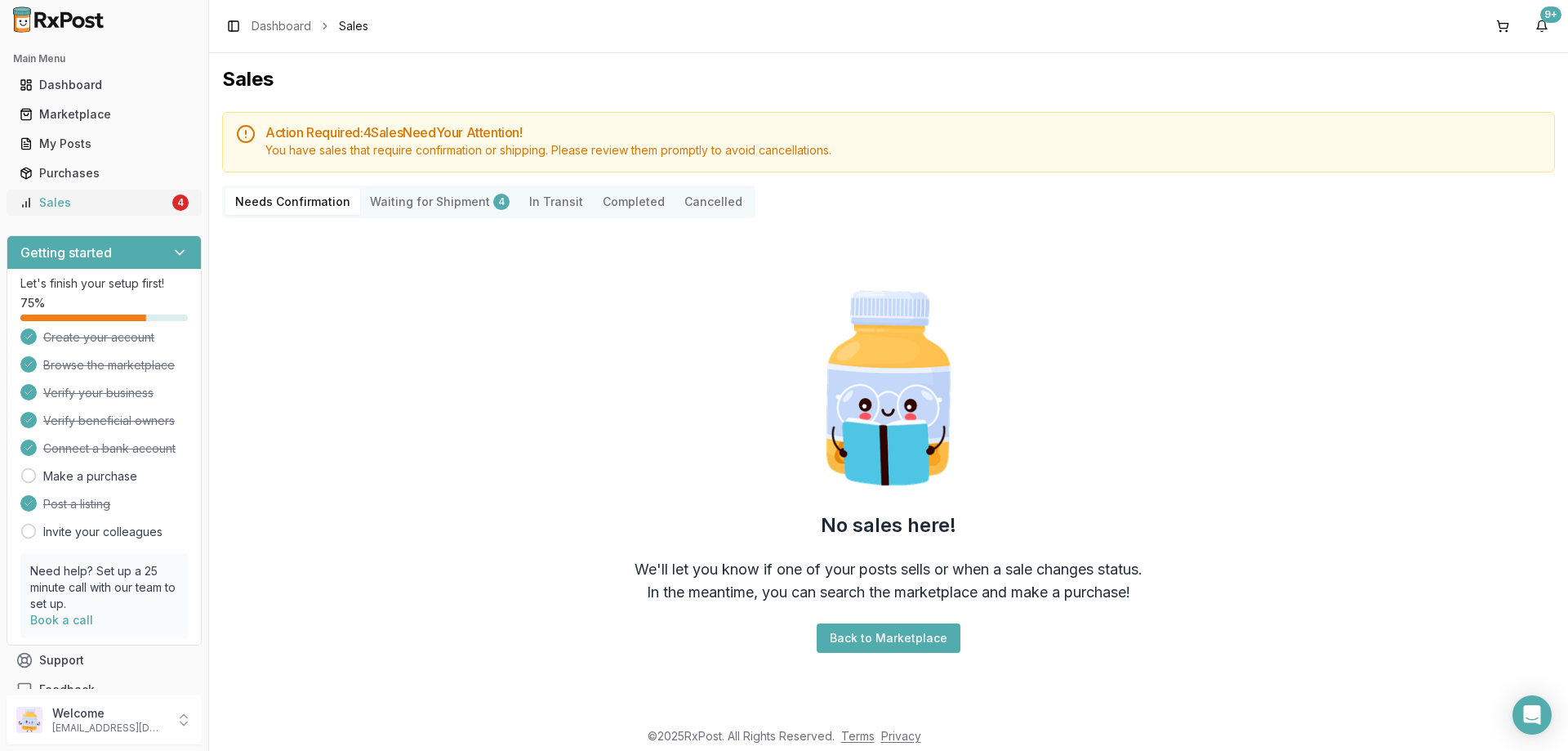
click at [173, 202] on div "4" at bounding box center [180, 202] width 16 height 16
click at [452, 196] on Shipment "Waiting for Shipment 4" at bounding box center [440, 201] width 160 height 26
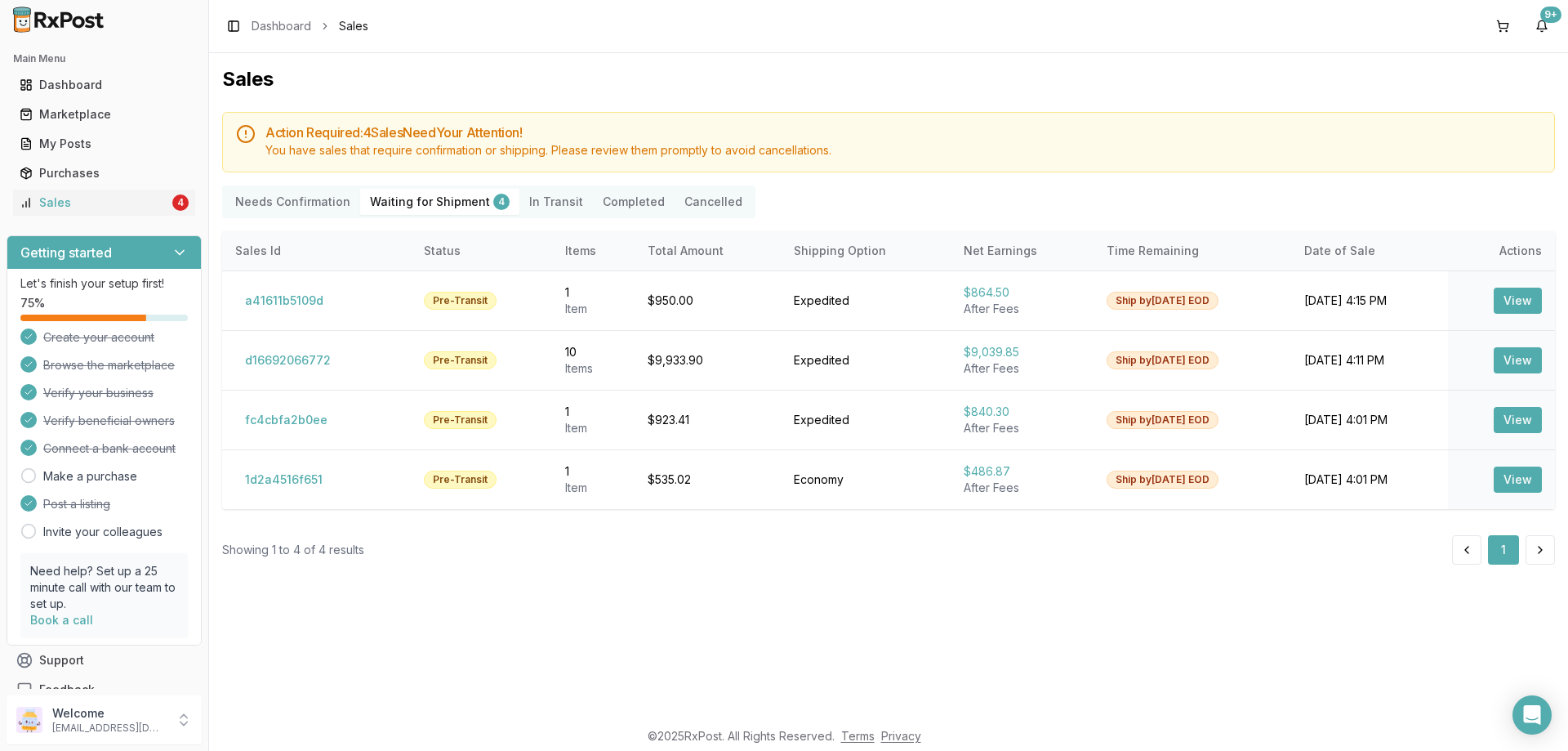
click at [287, 196] on Confirmation "Needs Confirmation" at bounding box center [292, 201] width 135 height 26
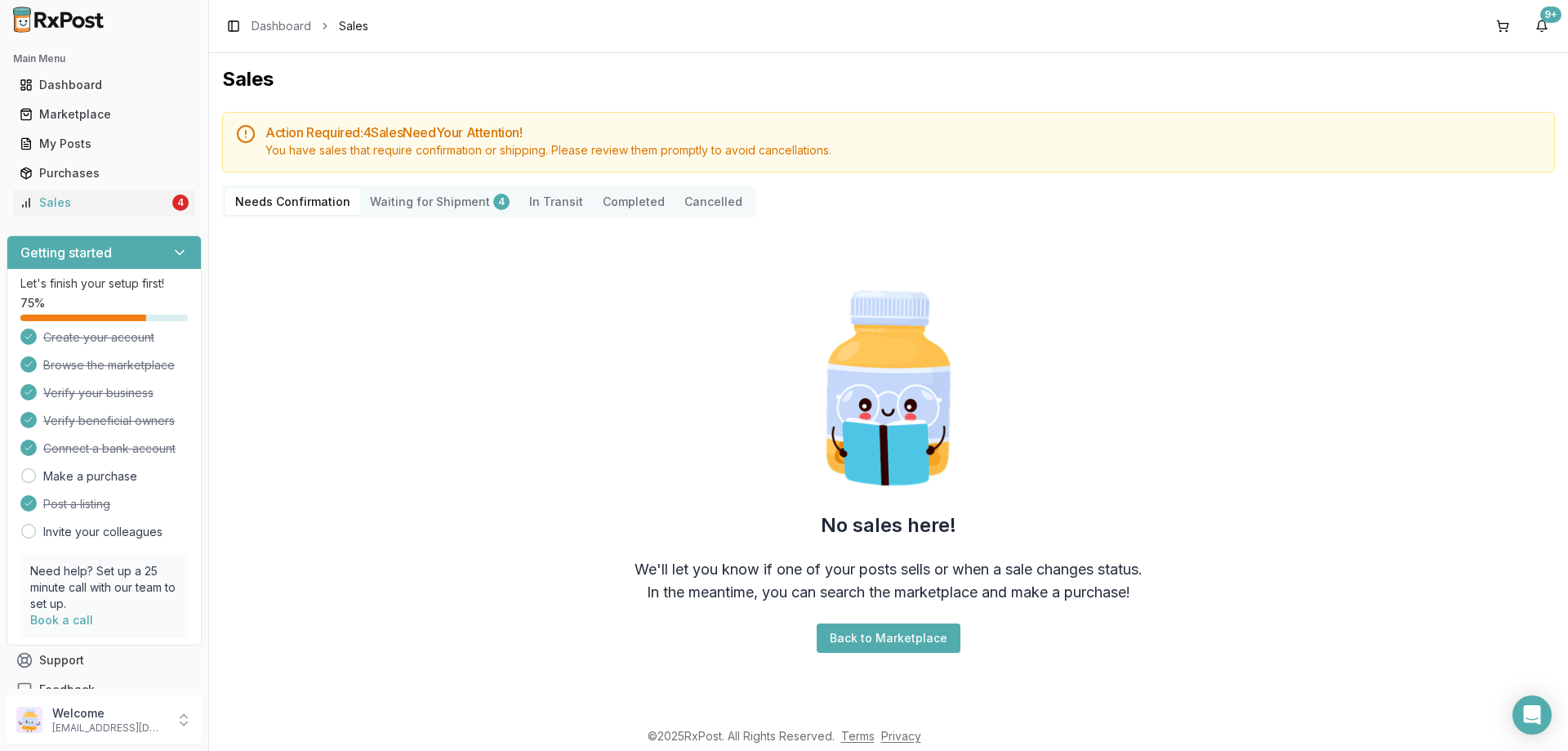
click at [307, 199] on Confirmation "Needs Confirmation" at bounding box center [292, 201] width 135 height 26
click at [406, 200] on Shipment "Waiting for Shipment 4" at bounding box center [440, 201] width 160 height 26
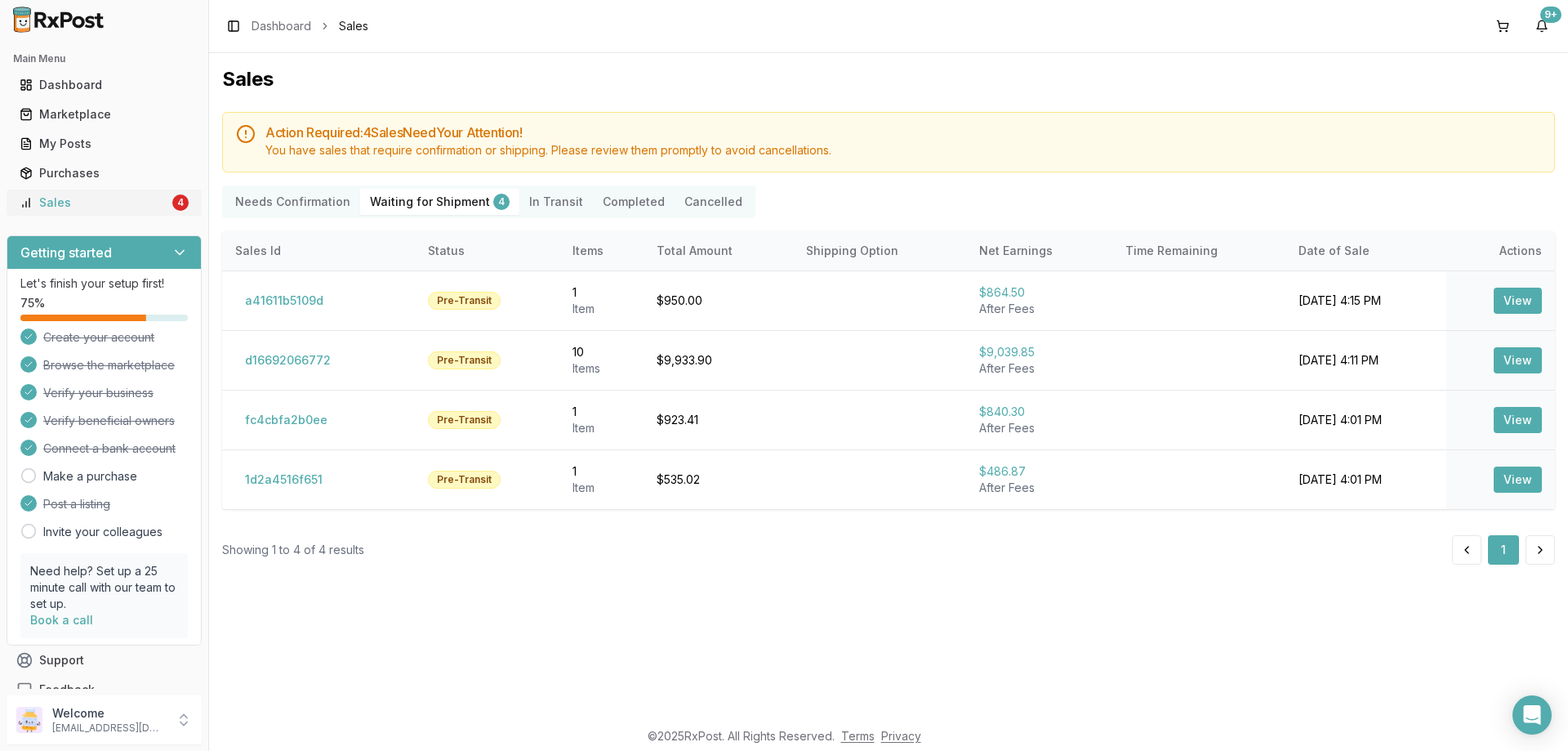
click at [125, 211] on link "Sales 4" at bounding box center [104, 203] width 183 height 30
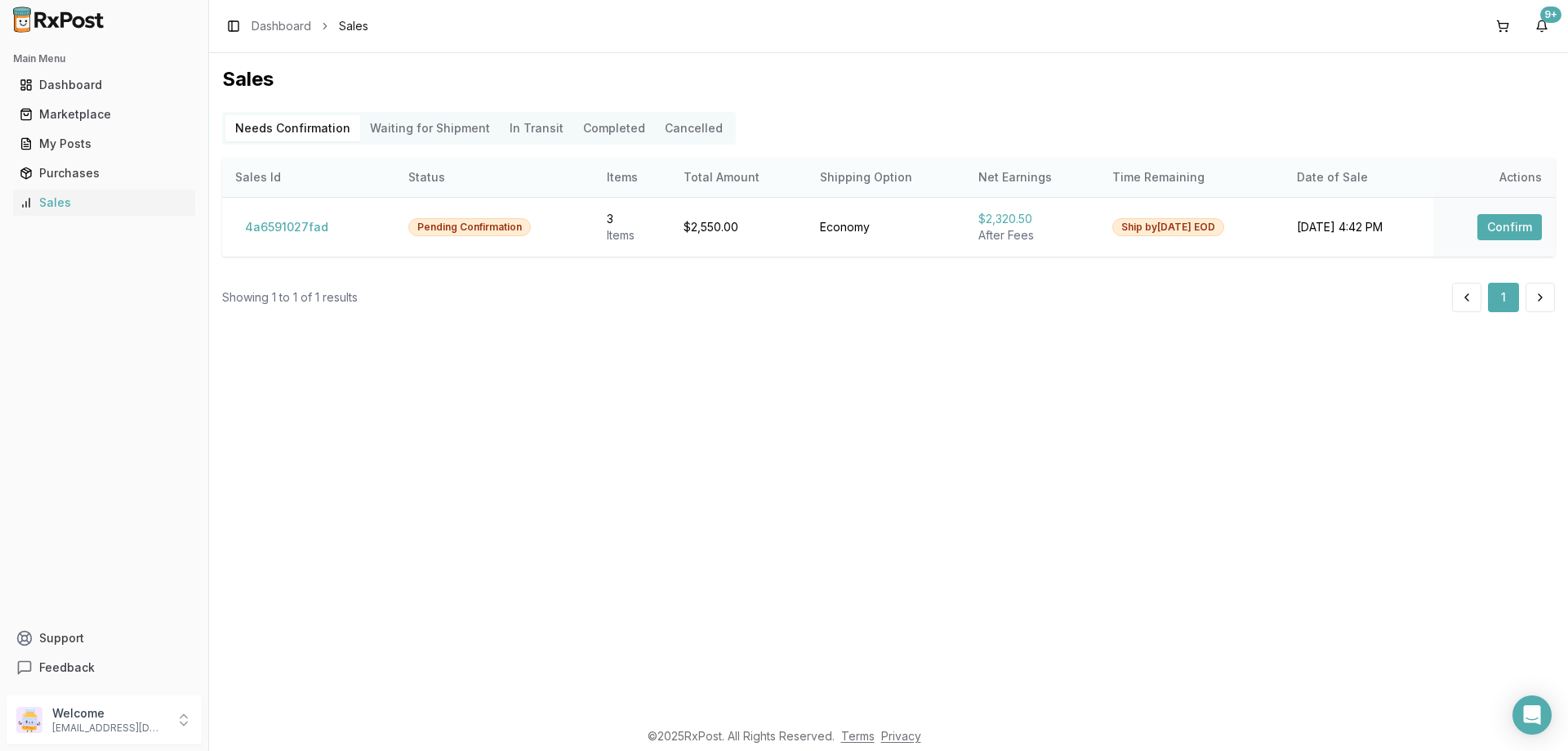
click at [1493, 197] on th "Actions" at bounding box center [1493, 177] width 121 height 39
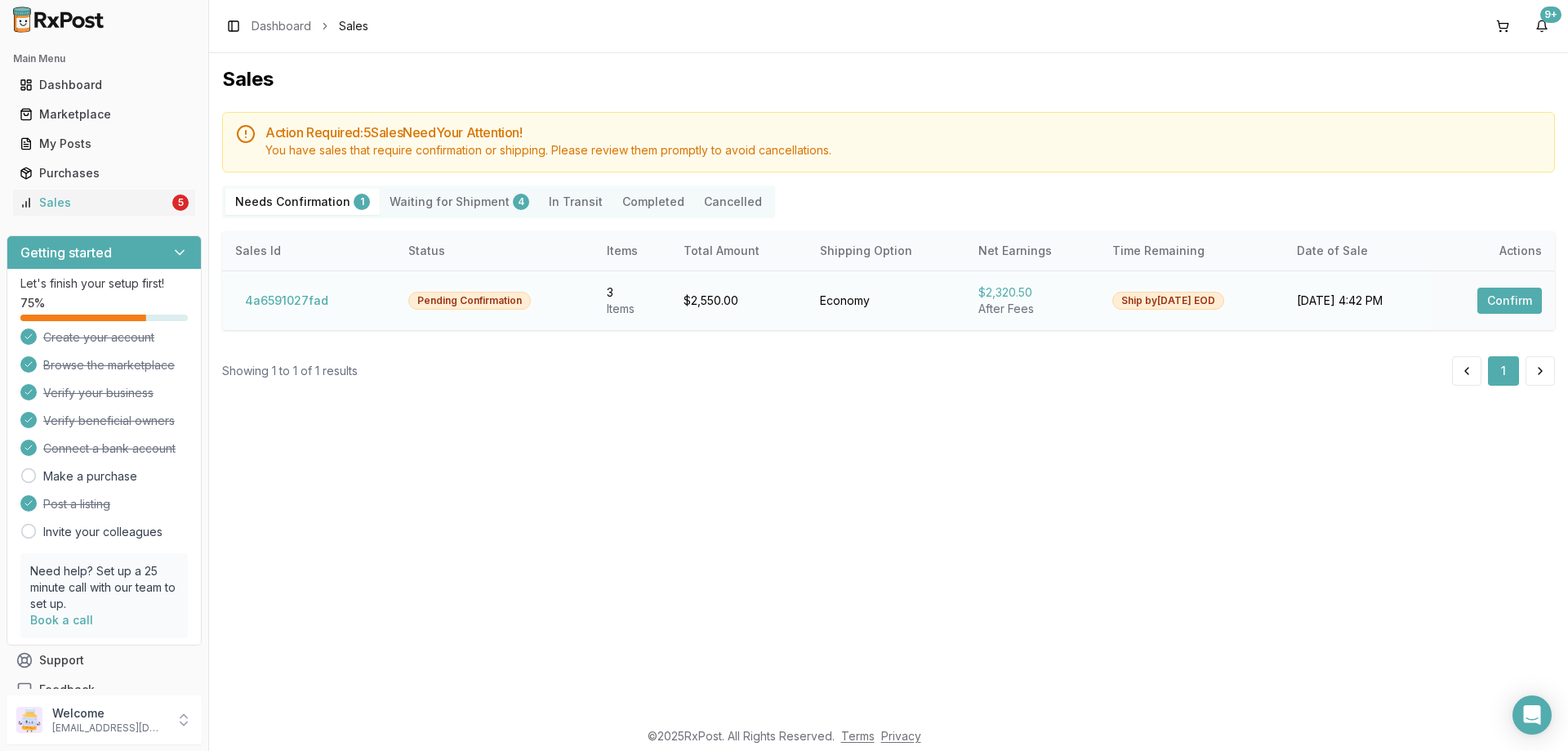
click at [1528, 304] on button "Confirm" at bounding box center [1510, 300] width 65 height 26
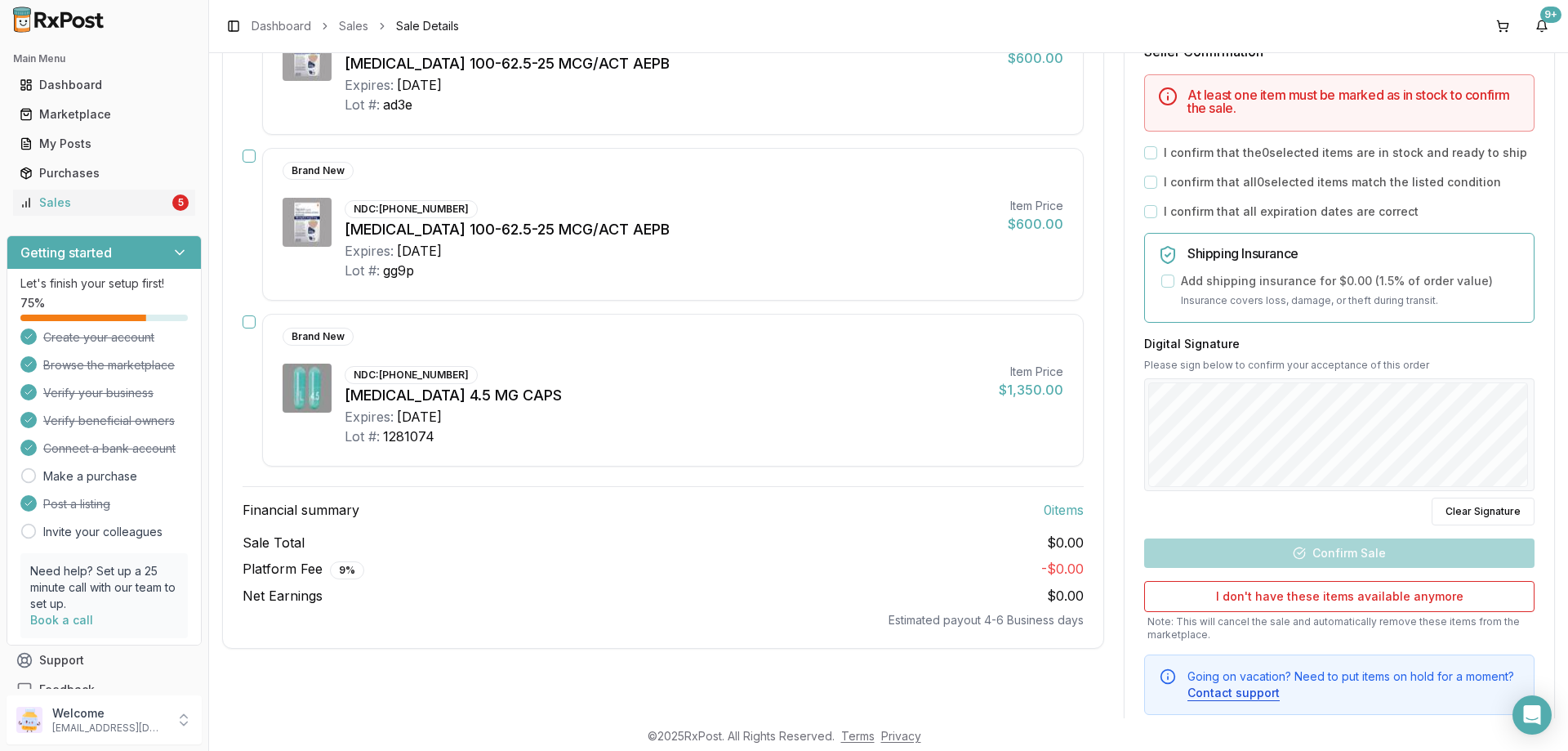
scroll to position [163, 0]
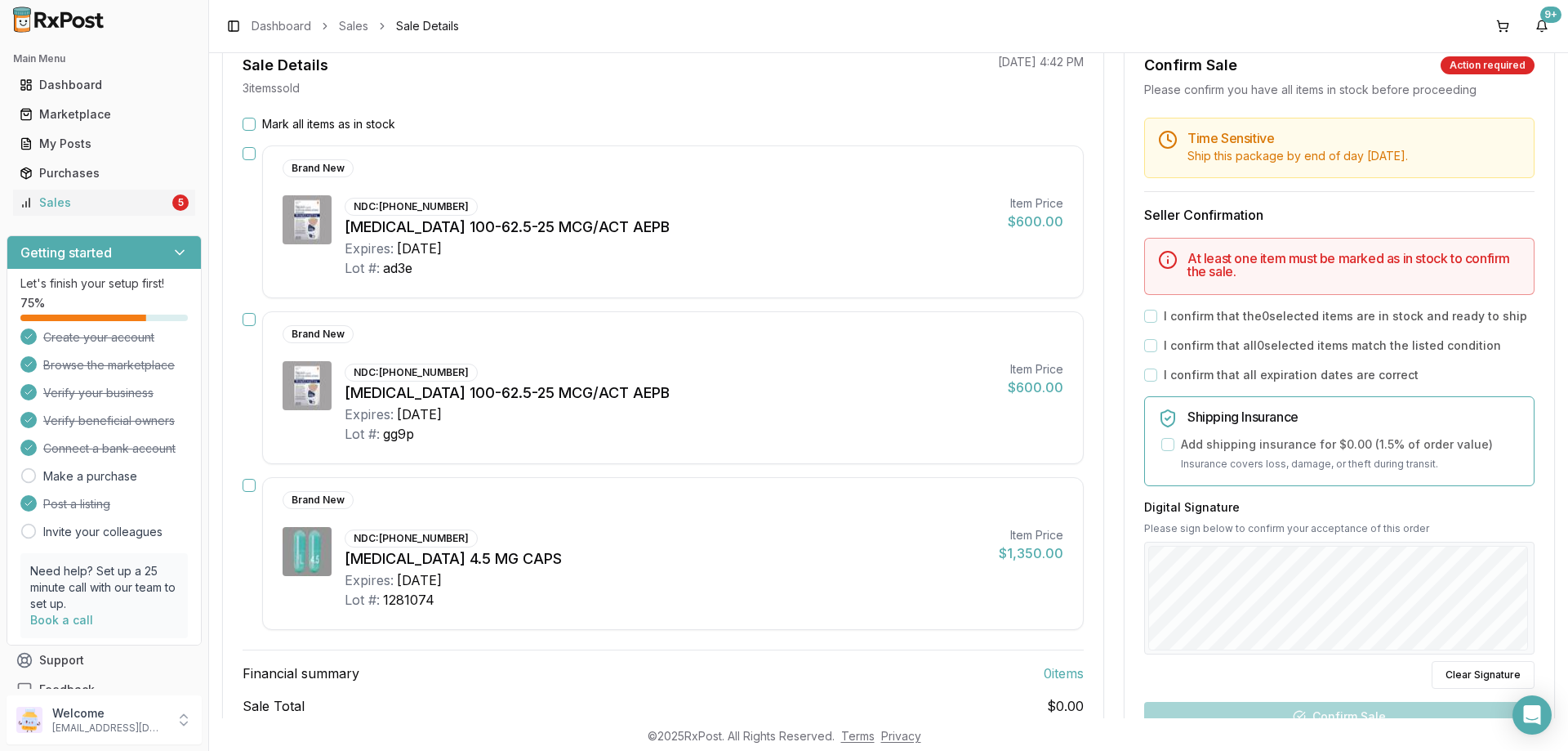
click at [244, 121] on button "Mark all items as in stock" at bounding box center [249, 124] width 13 height 13
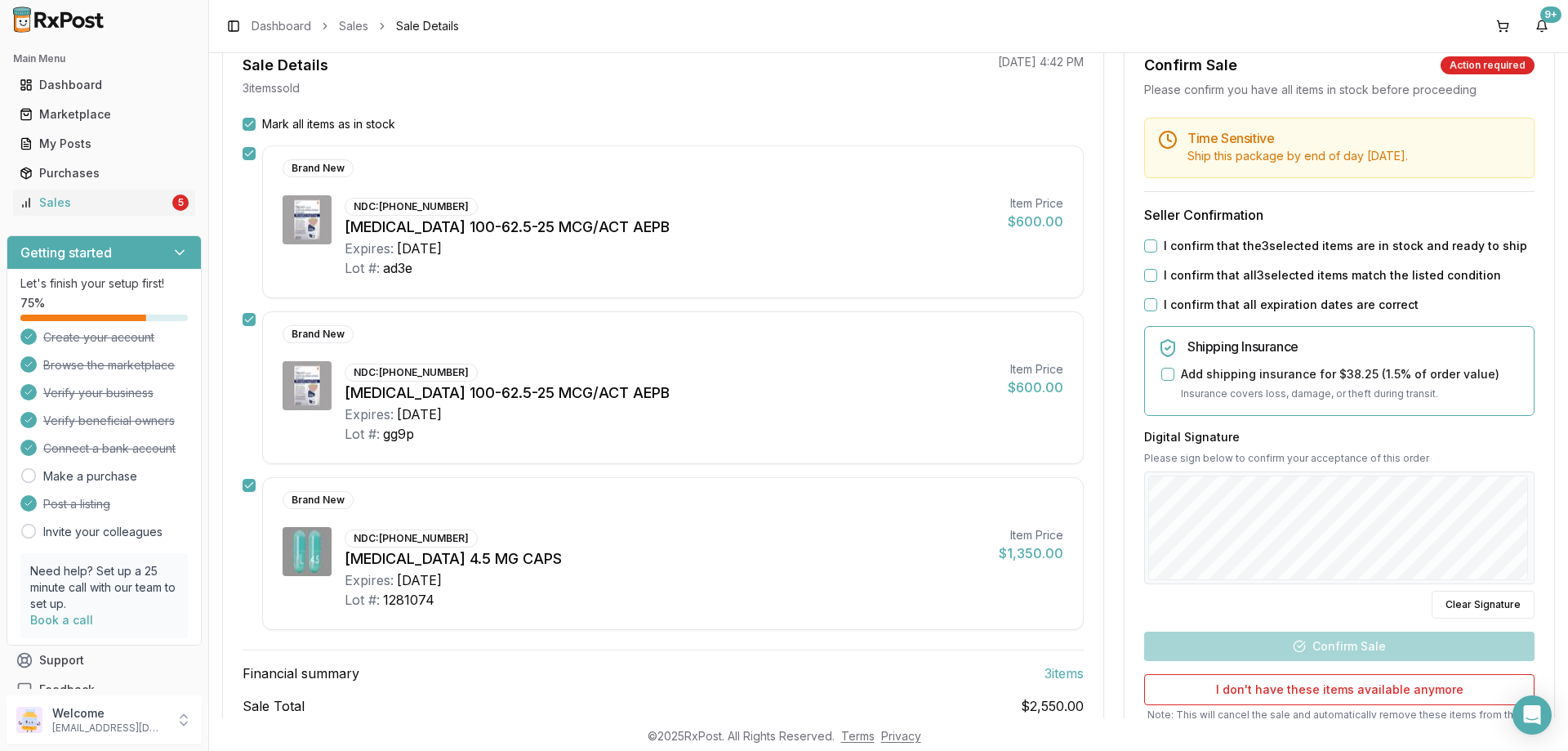
scroll to position [316, 0]
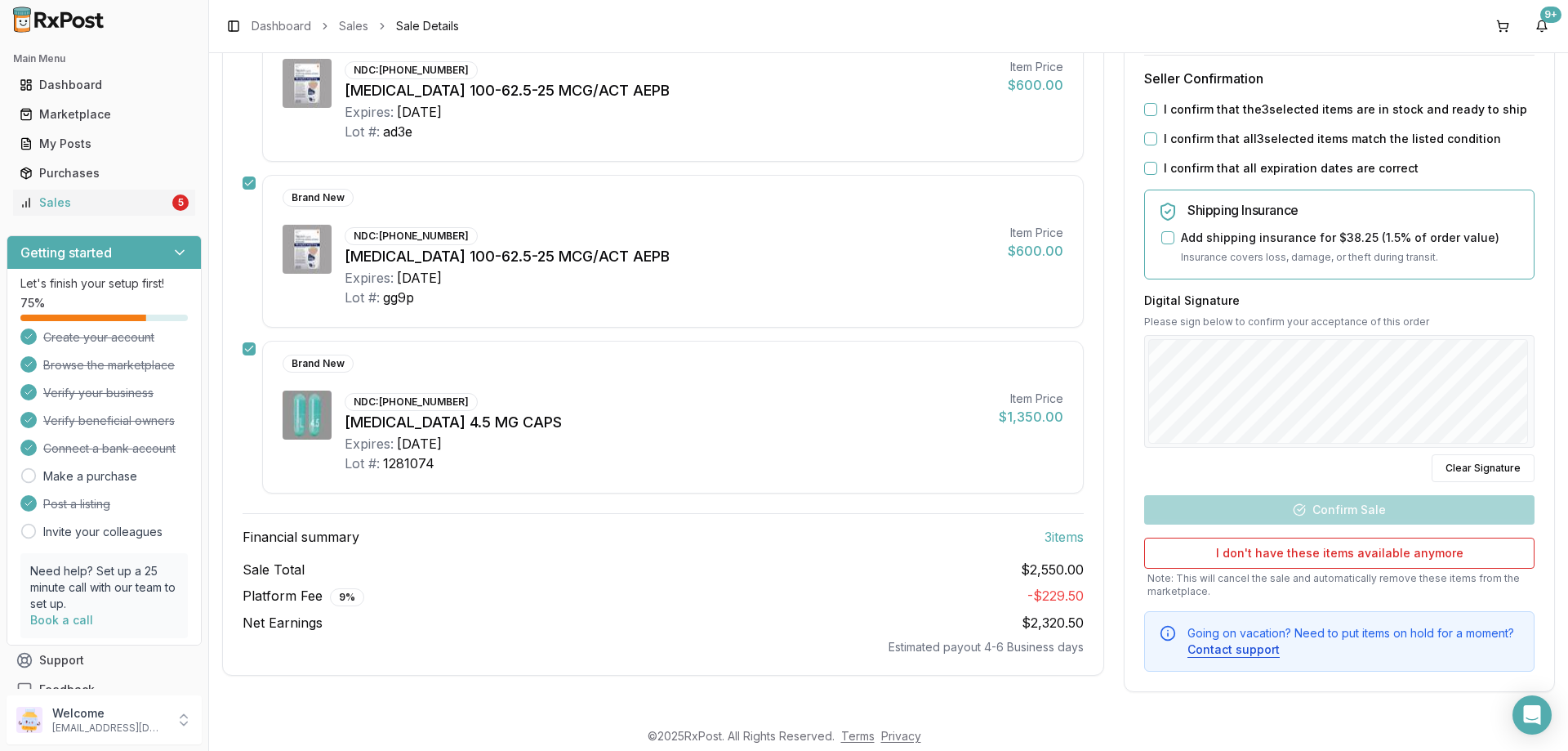
drag, startPoint x: 1143, startPoint y: 105, endPoint x: 1143, endPoint y: 143, distance: 38.0
click at [1145, 111] on button "I confirm that the 3 selected items are in stock and ready to ship" at bounding box center [1151, 110] width 13 height 13
click at [1146, 143] on div "I confirm that all 3 selected items match the listed condition" at bounding box center [1340, 139] width 391 height 16
click at [1153, 143] on div "I confirm that all 3 selected items match the listed condition" at bounding box center [1340, 139] width 391 height 16
click at [1148, 141] on button "I confirm that all 3 selected items match the listed condition" at bounding box center [1151, 139] width 13 height 13
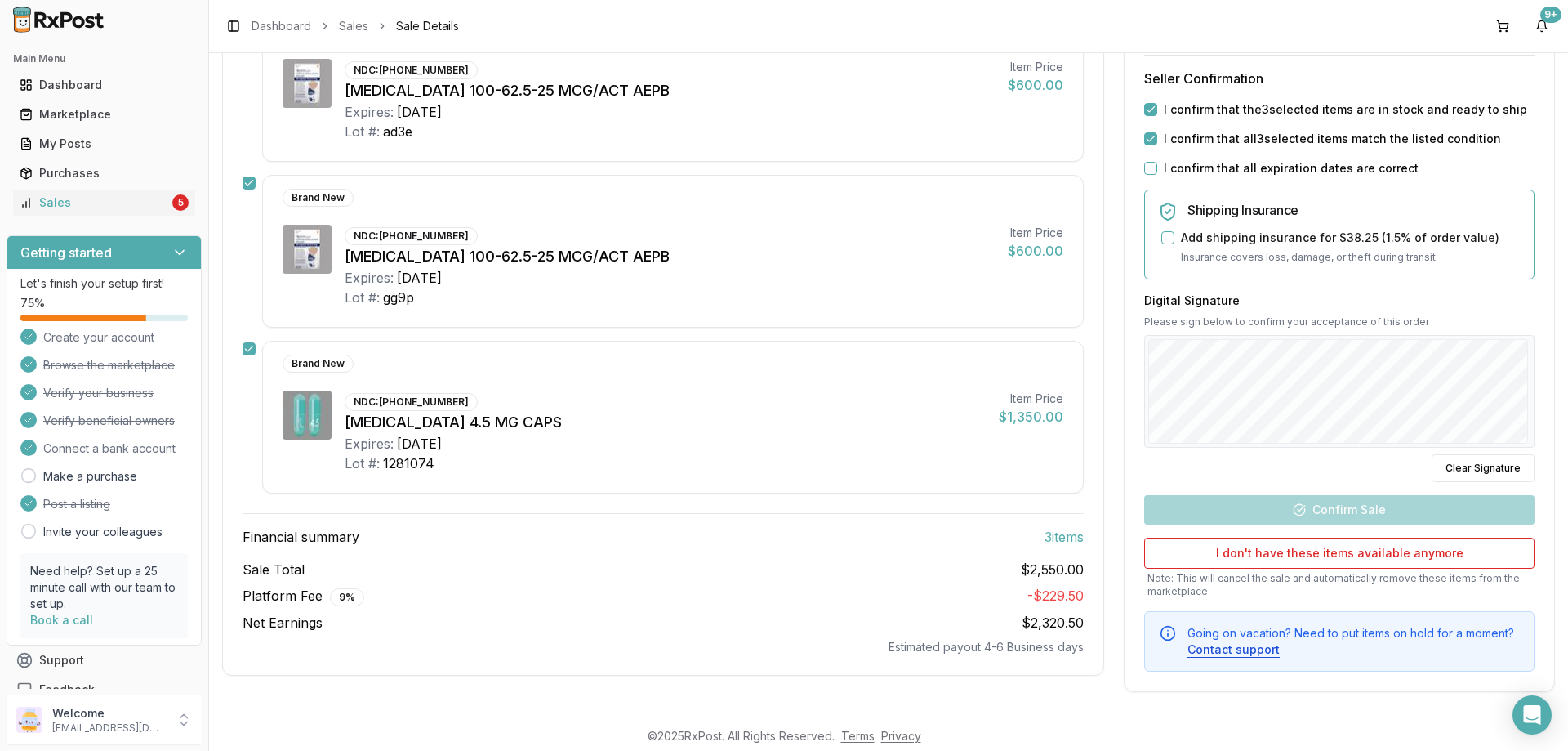
click at [1148, 166] on button "I confirm that all expiration dates are correct" at bounding box center [1151, 168] width 13 height 13
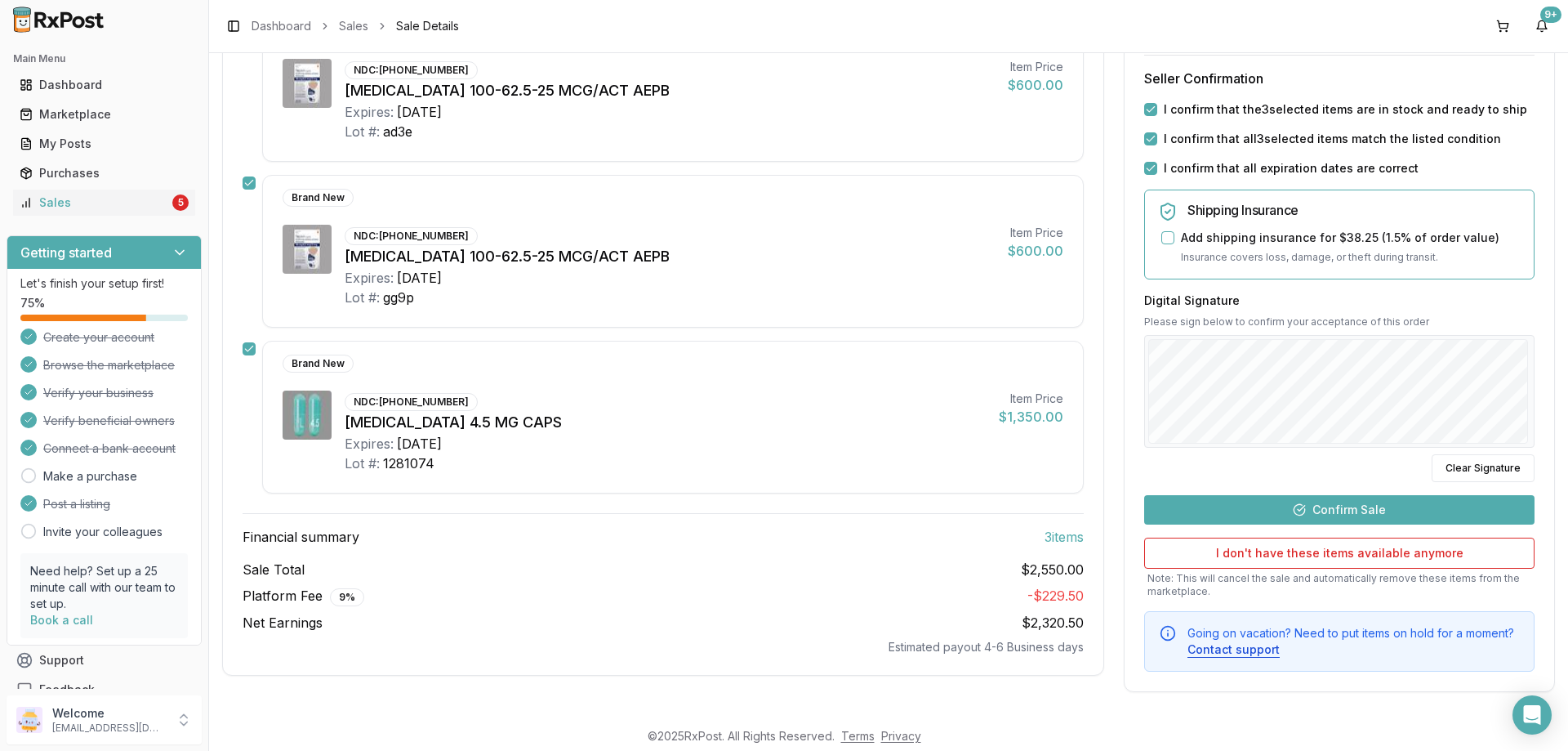
click at [1322, 502] on button "Confirm Sale" at bounding box center [1340, 509] width 391 height 30
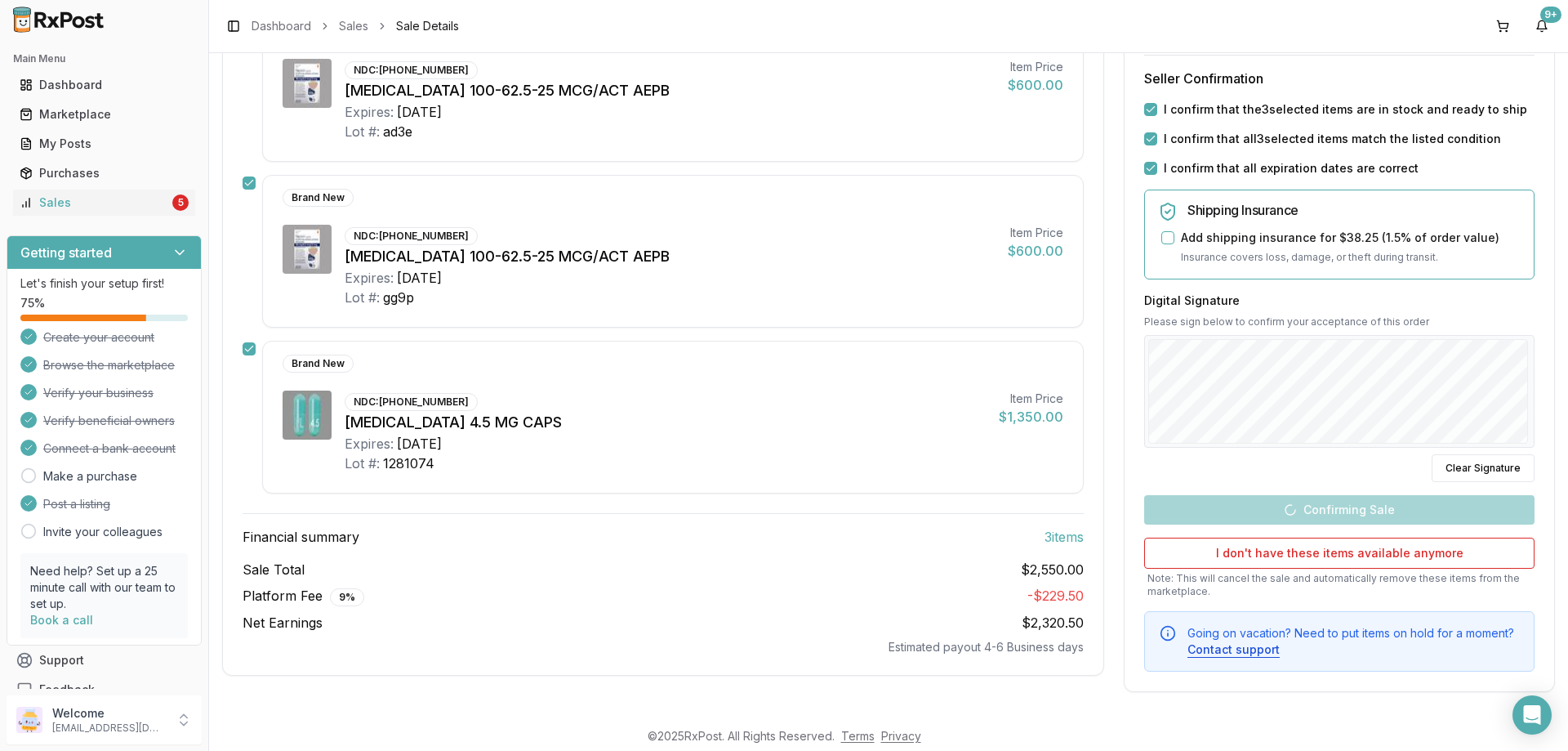
scroll to position [254, 0]
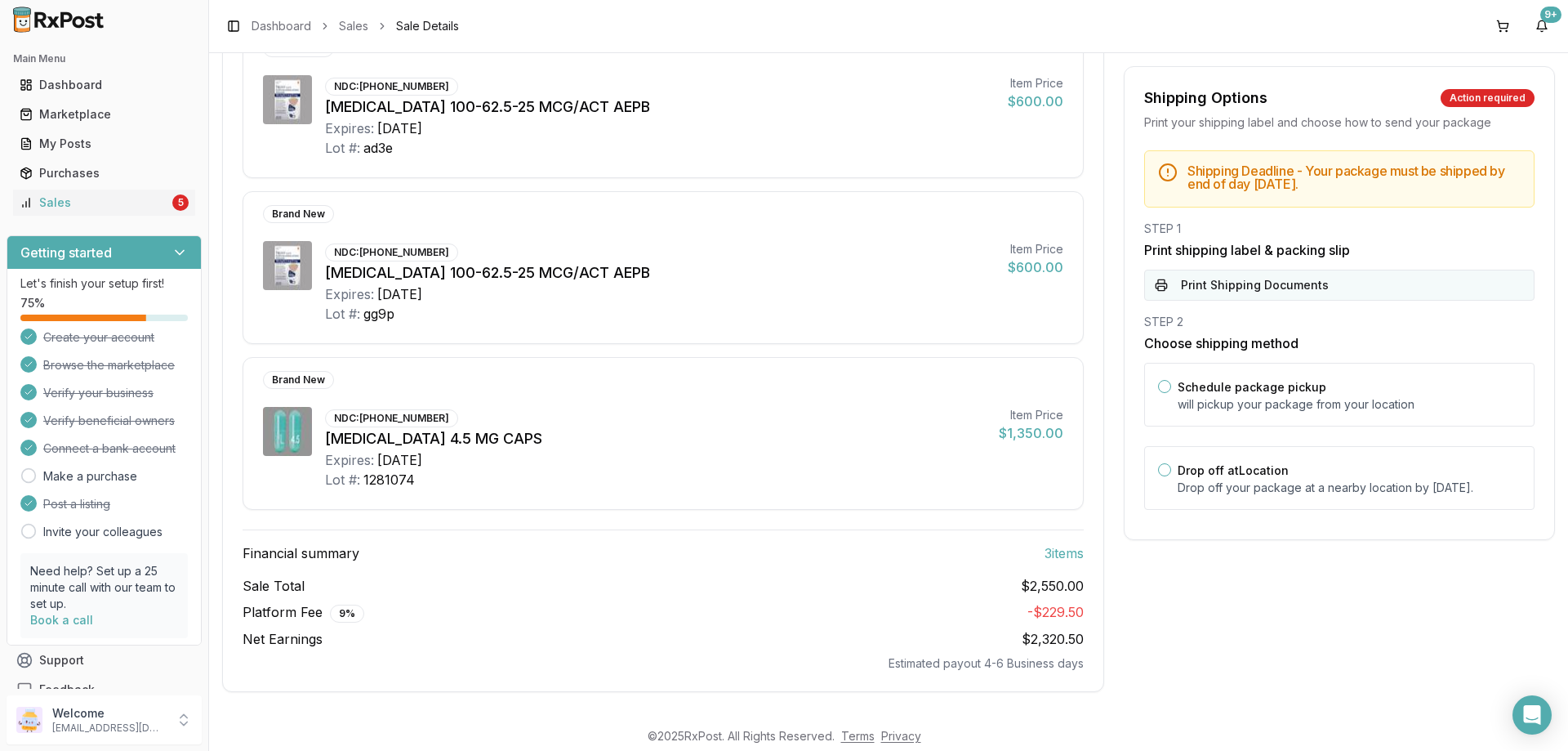
click at [1308, 291] on button "Print Shipping Documents" at bounding box center [1340, 285] width 391 height 31
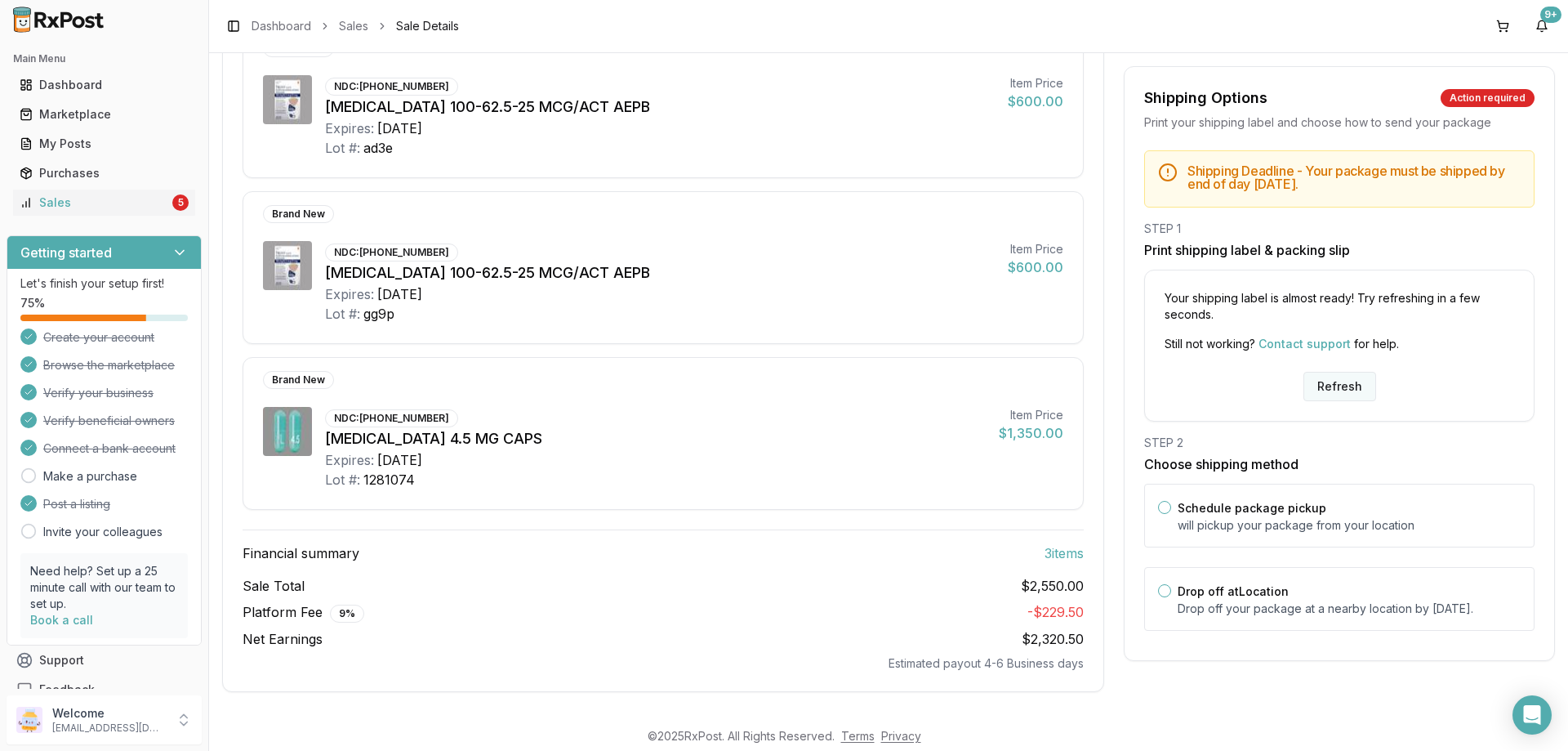
click at [1332, 387] on button "Refresh" at bounding box center [1340, 386] width 73 height 30
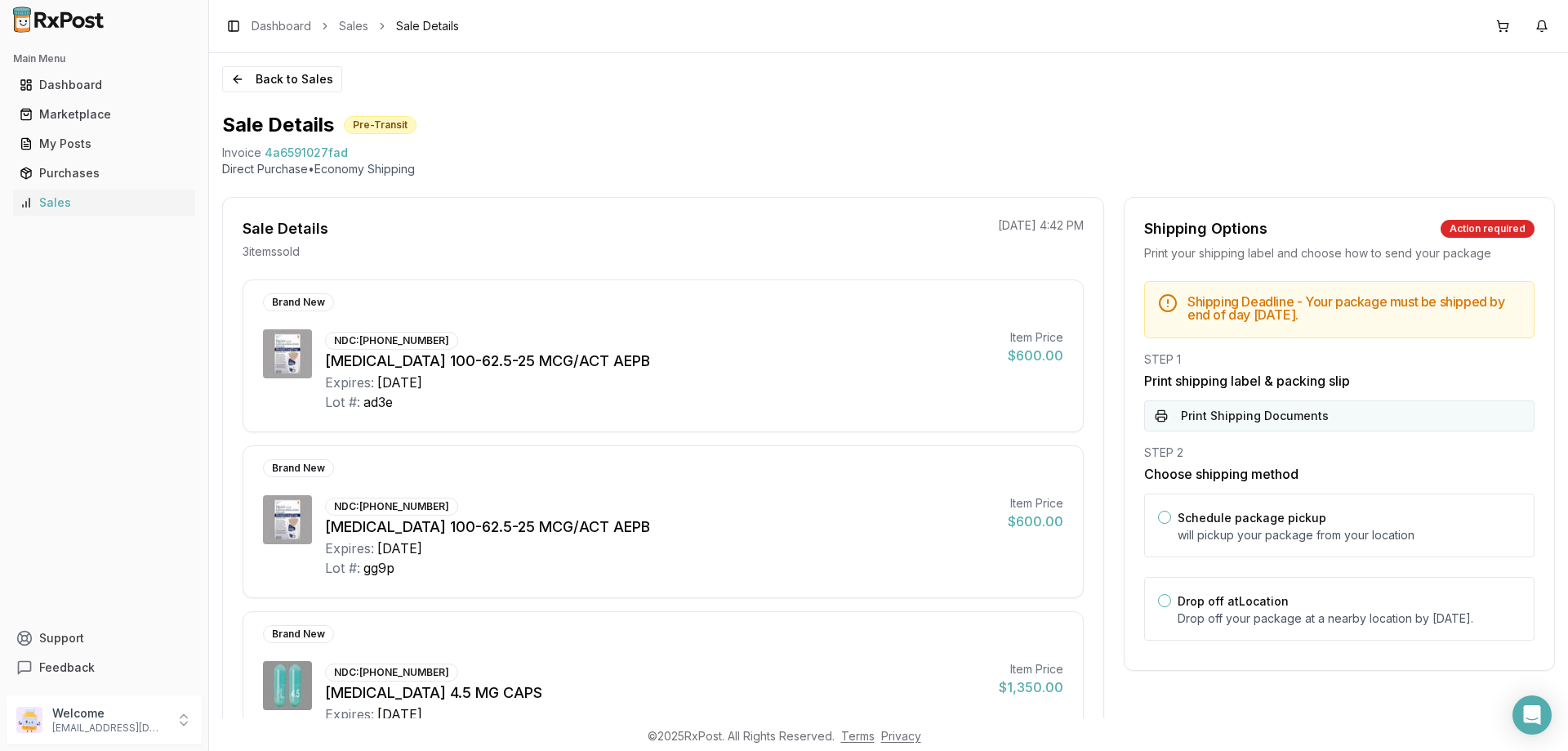
click at [1241, 410] on button "Print Shipping Documents" at bounding box center [1340, 416] width 391 height 31
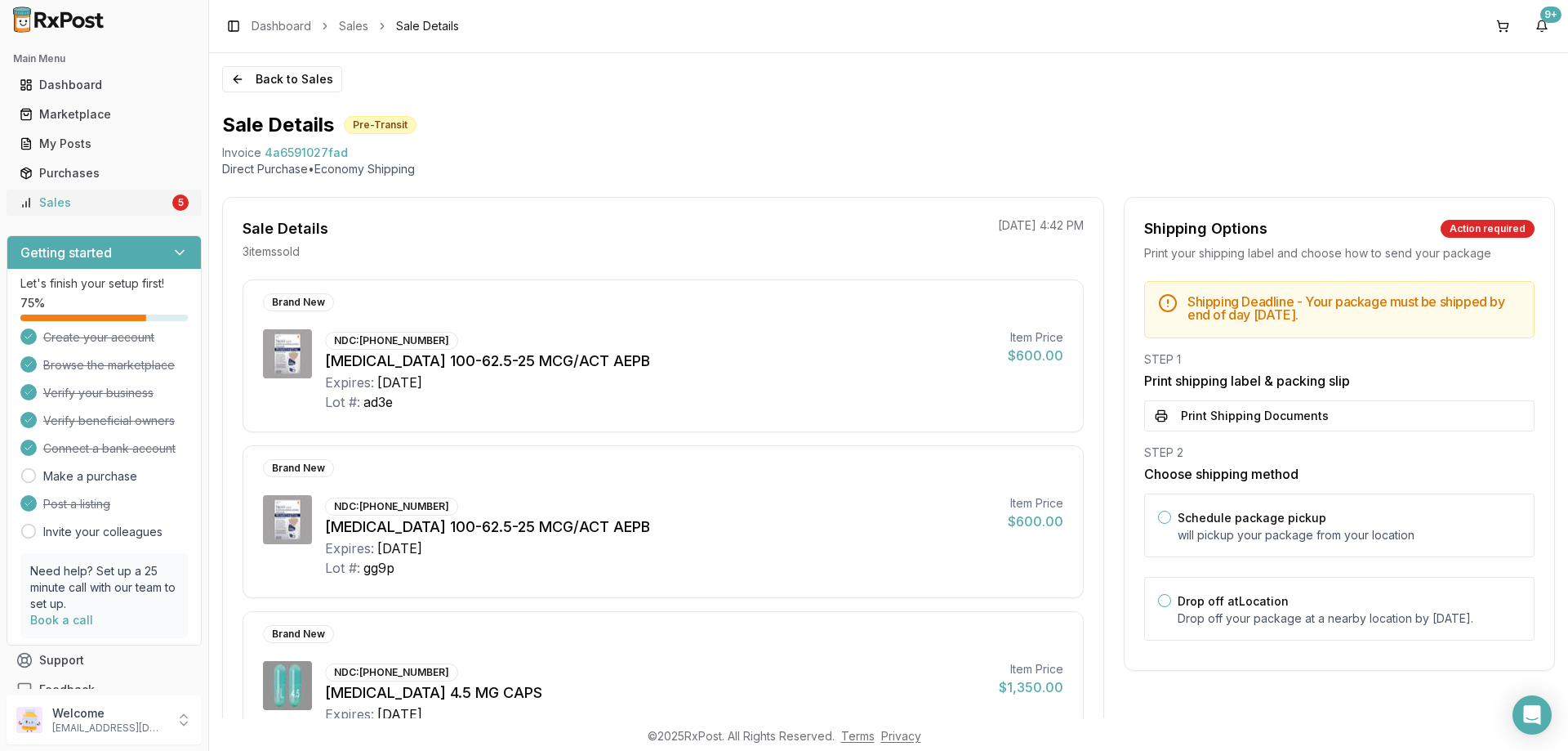
click at [143, 200] on div "Sales" at bounding box center [95, 202] width 149 height 16
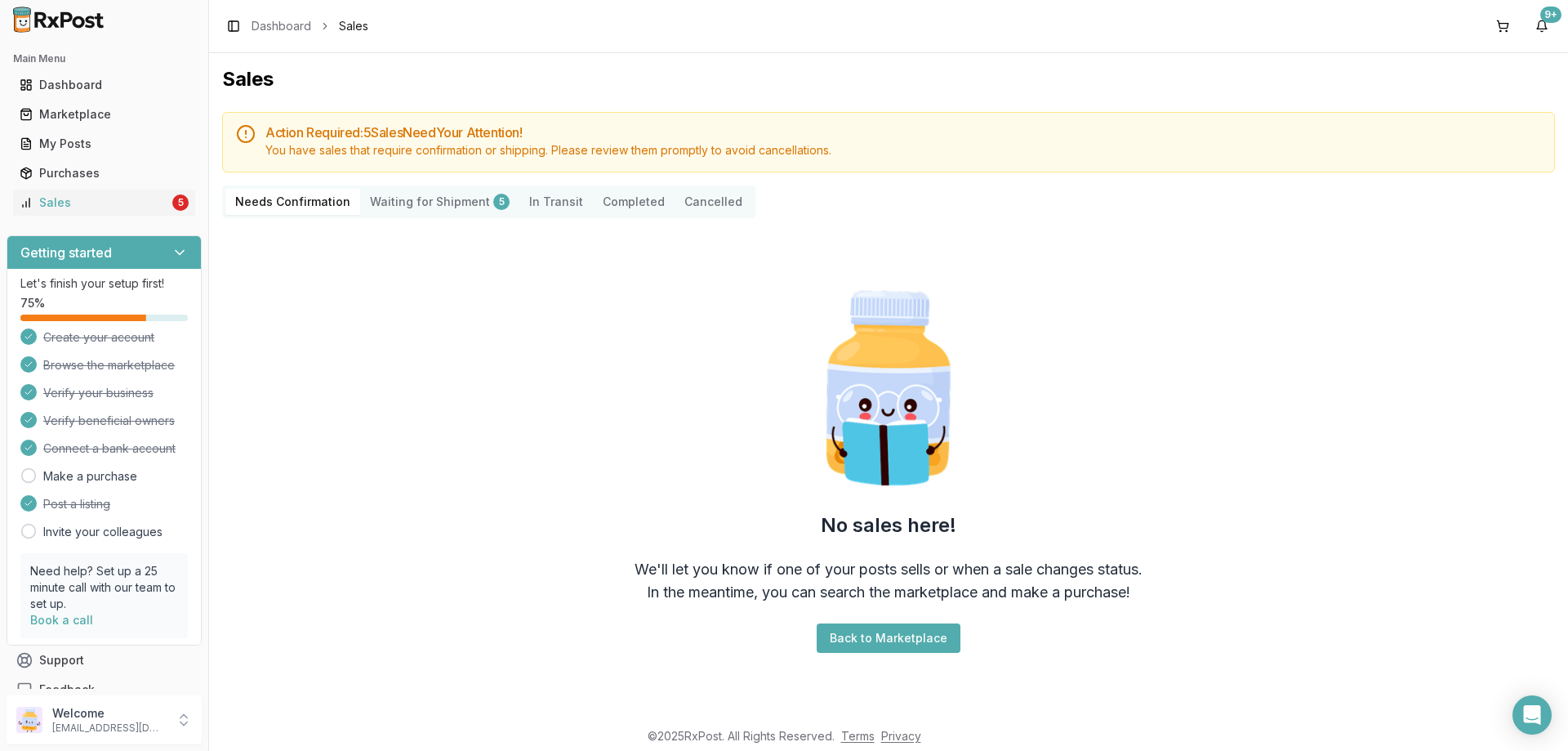
click at [475, 198] on Shipment "Waiting for Shipment 5" at bounding box center [440, 201] width 160 height 26
